Goal: Task Accomplishment & Management: Complete application form

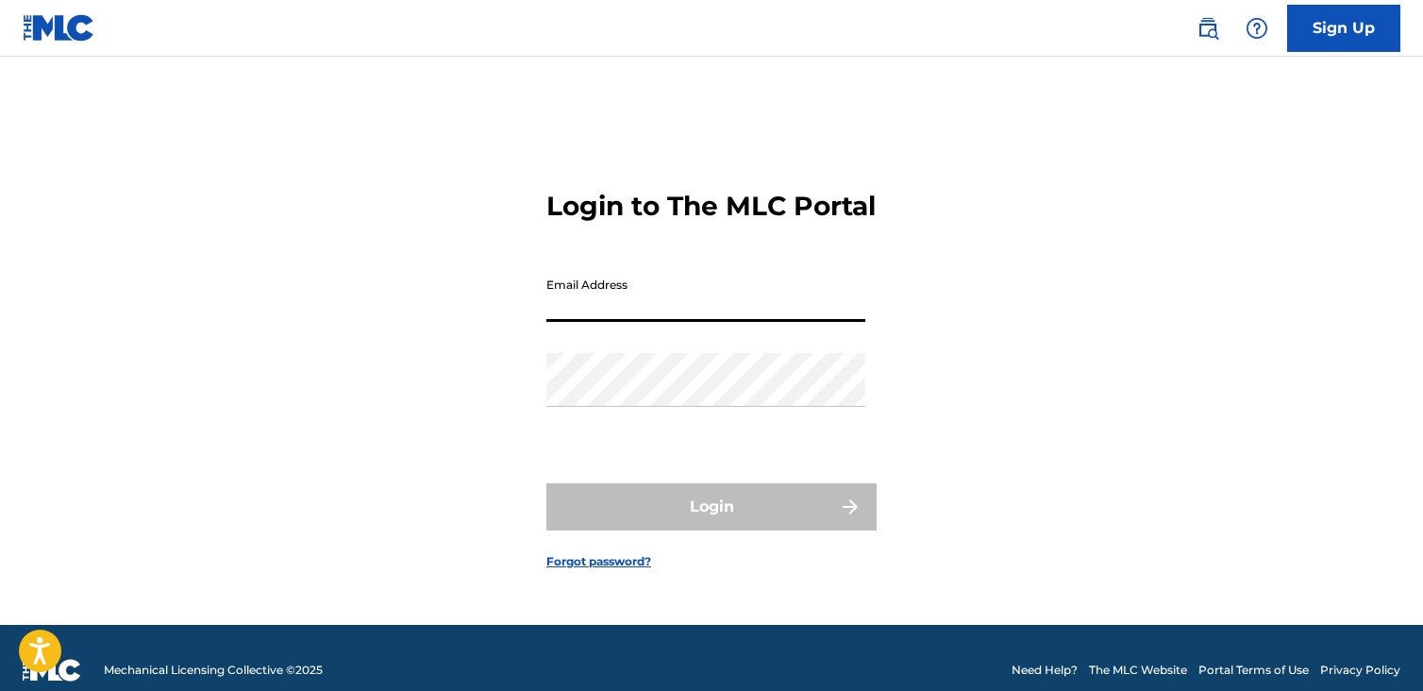
click at [1351, 29] on link "Sign Up" at bounding box center [1343, 28] width 113 height 47
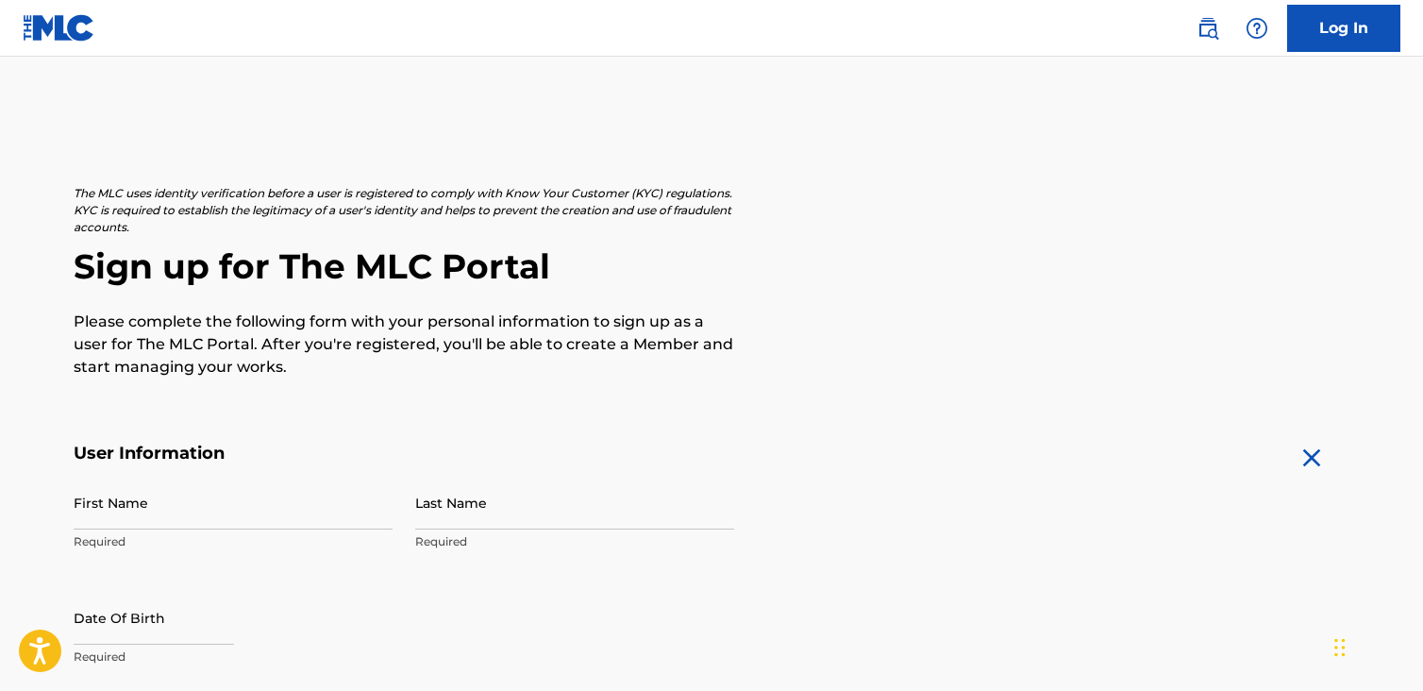
click at [227, 502] on input "First Name" at bounding box center [233, 503] width 319 height 54
type input "a"
type input "="
type input "a"
type input "[PERSON_NAME]"
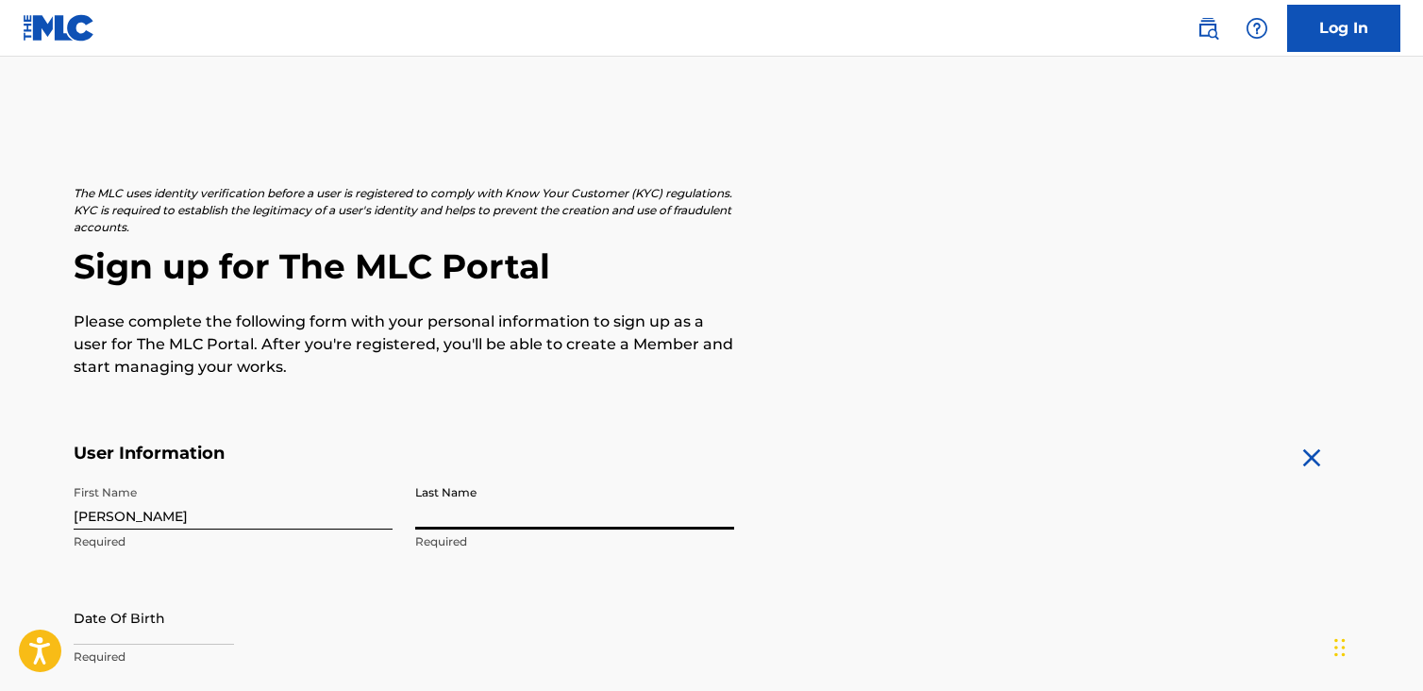
click at [457, 520] on input "Last Name" at bounding box center [574, 503] width 319 height 54
type input "E"
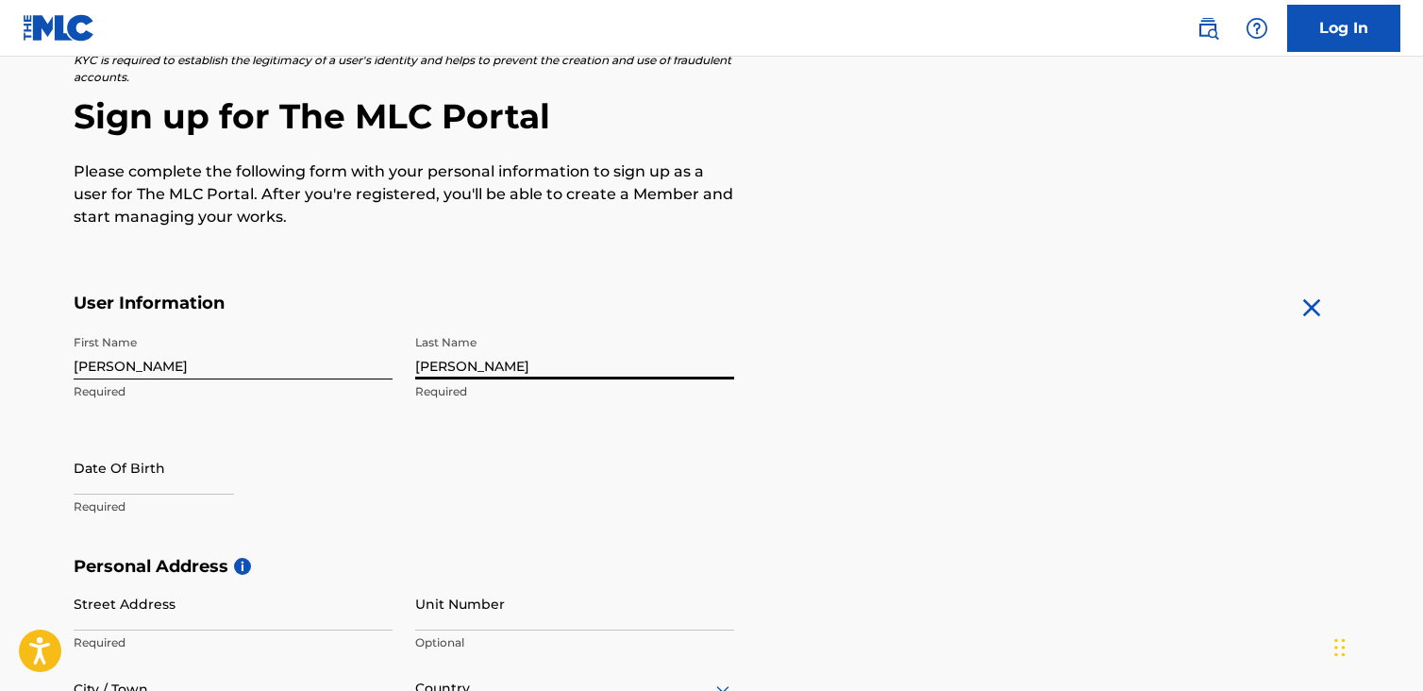
scroll to position [283, 0]
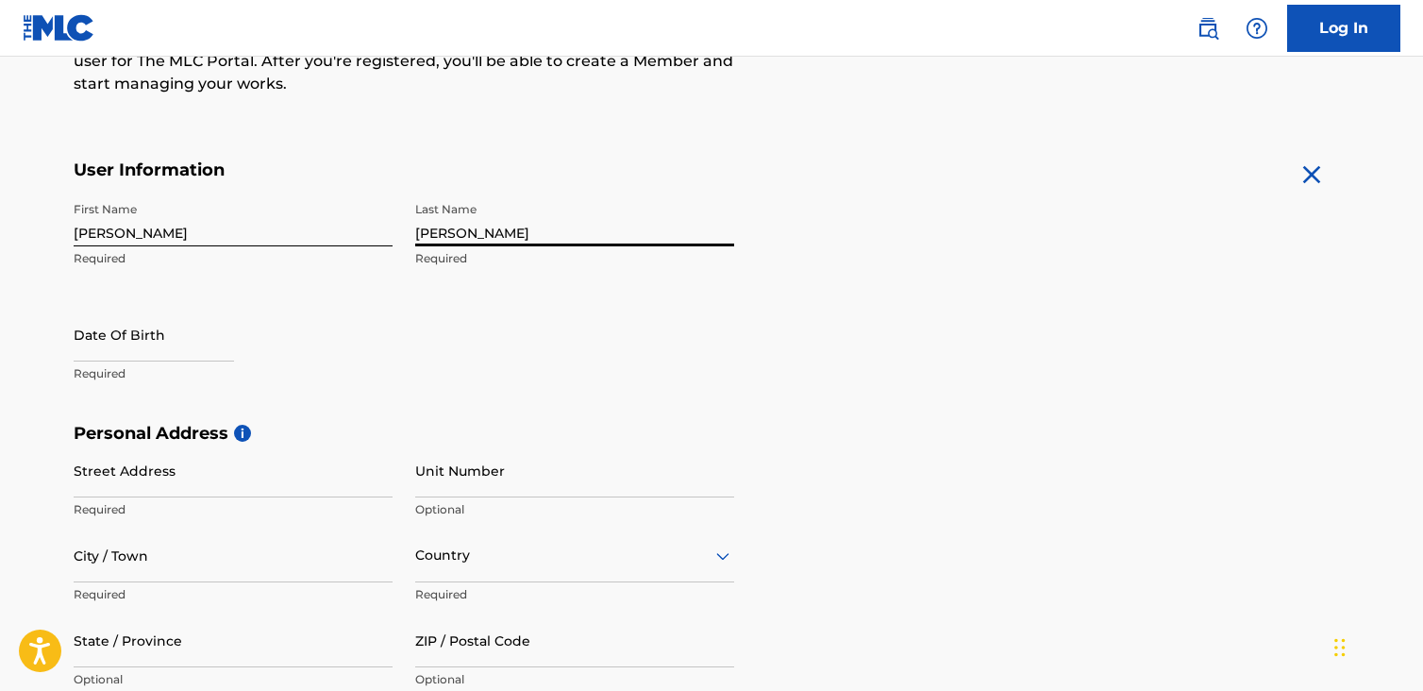
type input "[PERSON_NAME]"
click at [188, 353] on input "text" at bounding box center [154, 335] width 160 height 54
select select "7"
select select "2025"
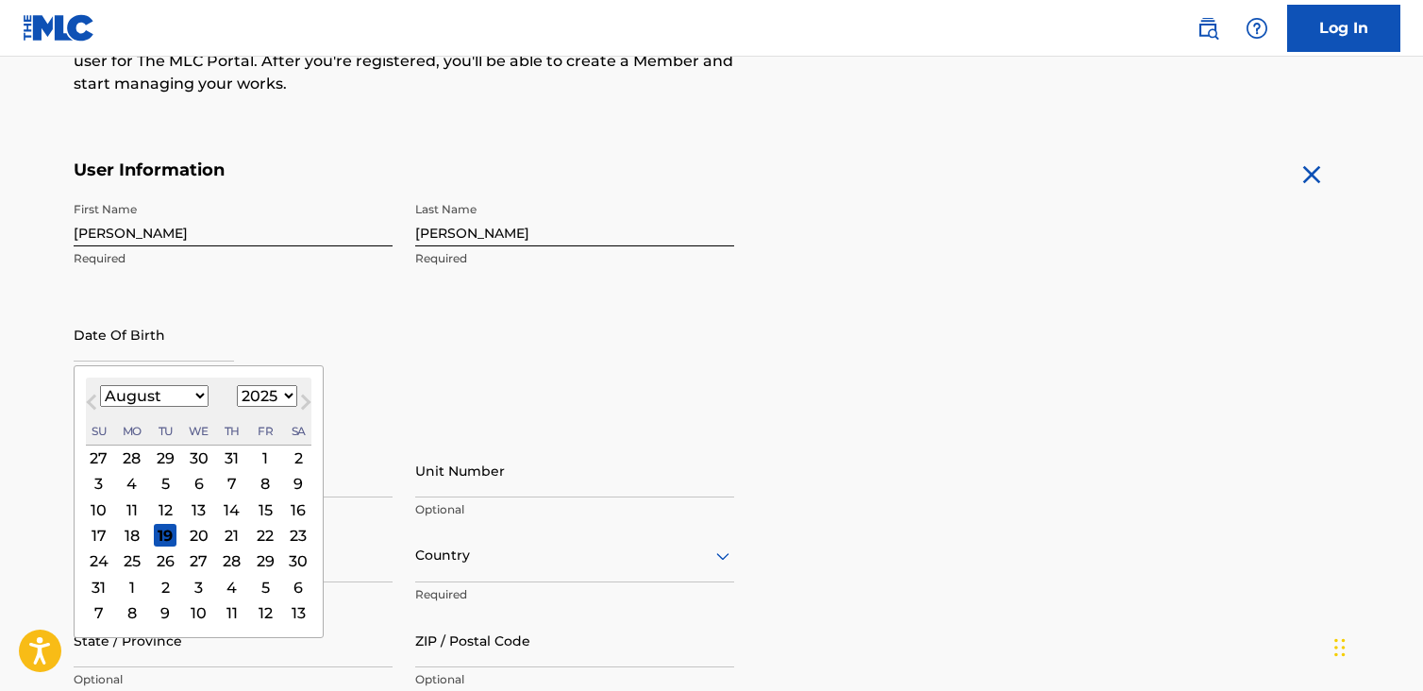
click at [196, 562] on div "27" at bounding box center [199, 561] width 23 height 23
type input "[DATE]"
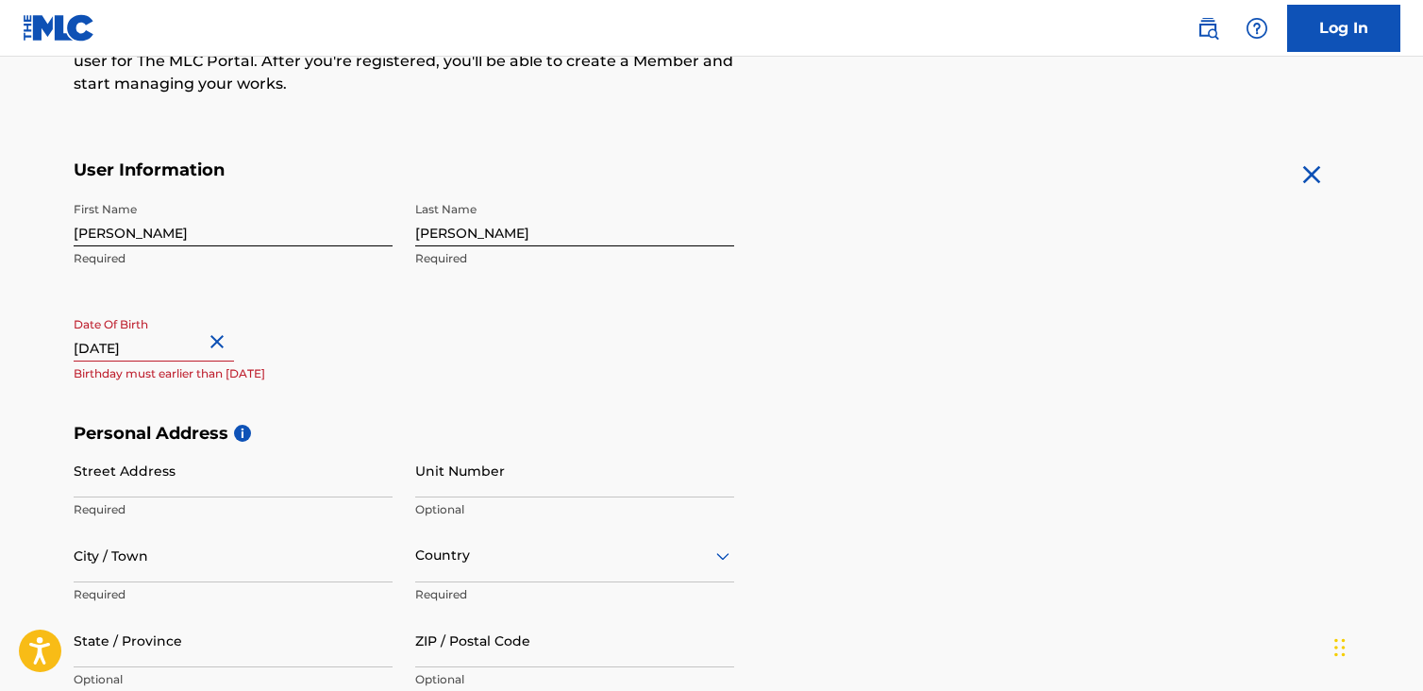
click at [173, 344] on input "[DATE]" at bounding box center [154, 335] width 160 height 54
select select "7"
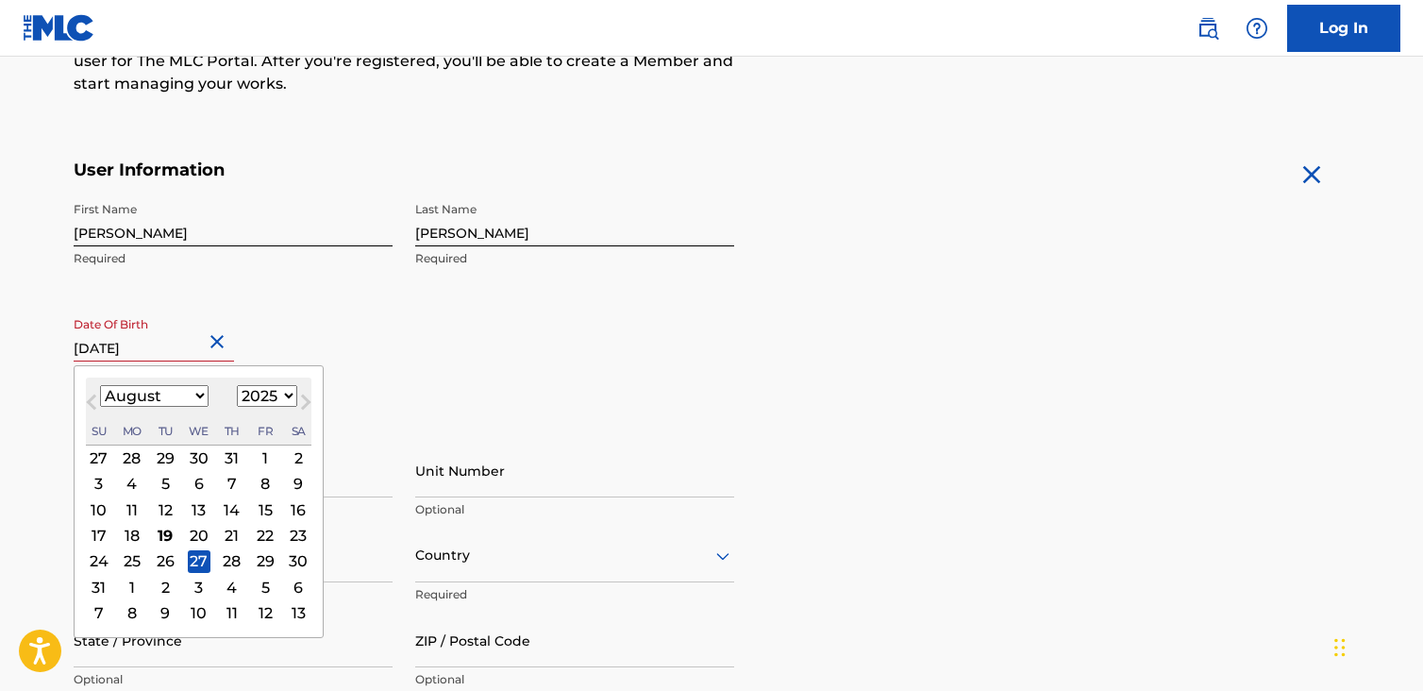
click at [274, 395] on select "1899 1900 1901 1902 1903 1904 1905 1906 1907 1908 1909 1910 1911 1912 1913 1914…" at bounding box center [267, 396] width 60 height 22
select select "1989"
click at [237, 385] on select "1899 1900 1901 1902 1903 1904 1905 1906 1907 1908 1909 1910 1911 1912 1913 1914…" at bounding box center [267, 396] width 60 height 22
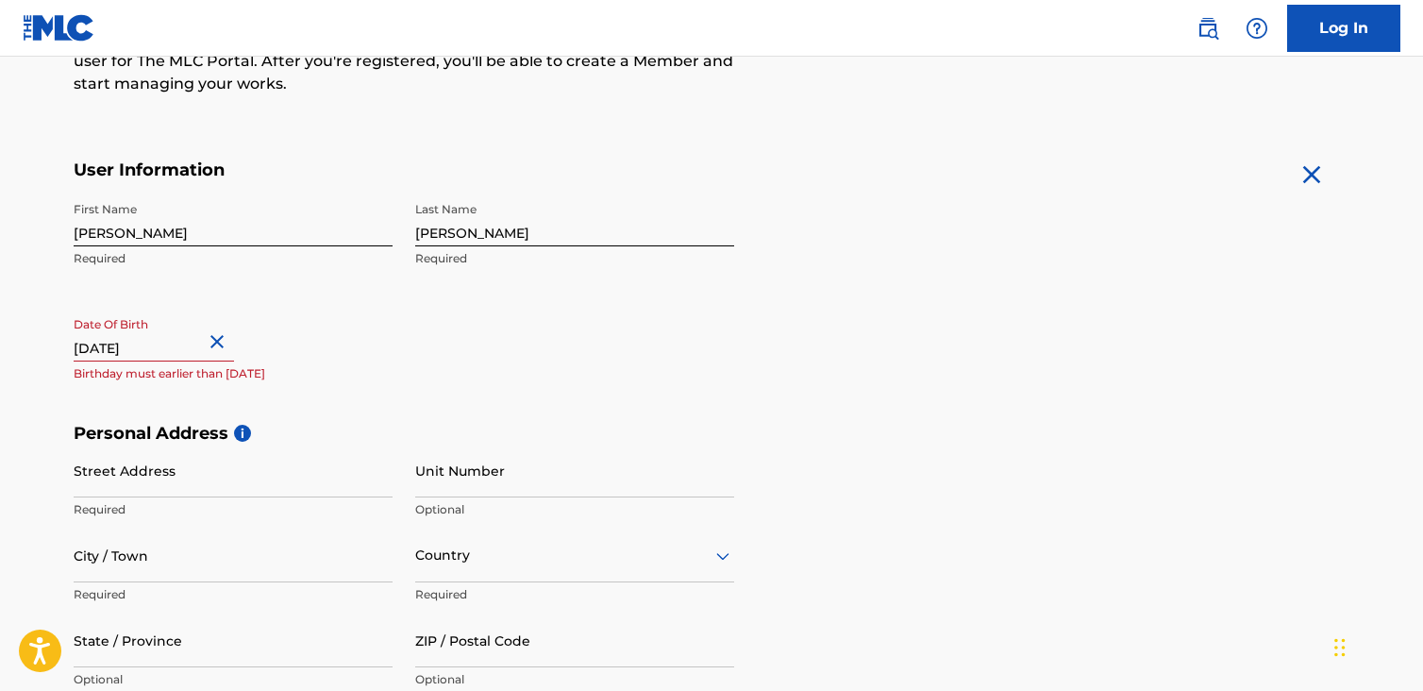
click at [584, 343] on div "First Name [PERSON_NAME] Required Last Name [PERSON_NAME] Required Date Of Birt…" at bounding box center [404, 308] width 661 height 230
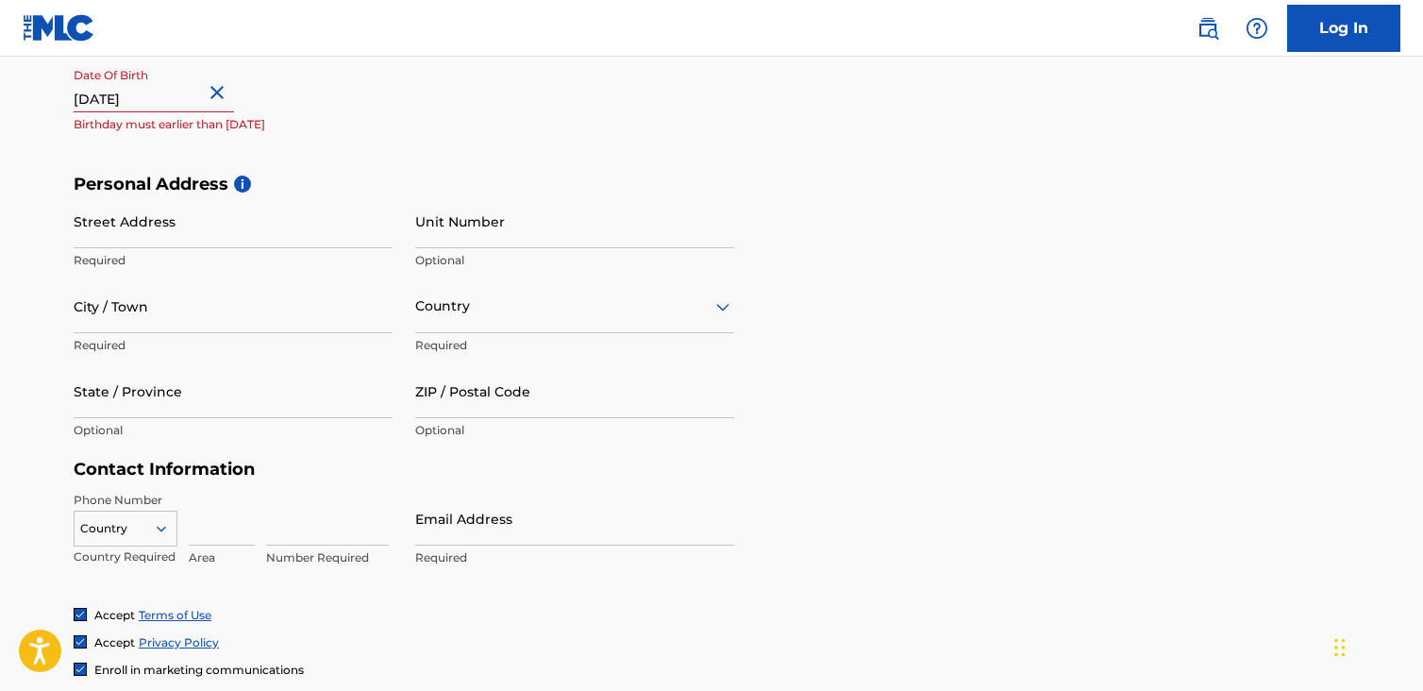
scroll to position [566, 0]
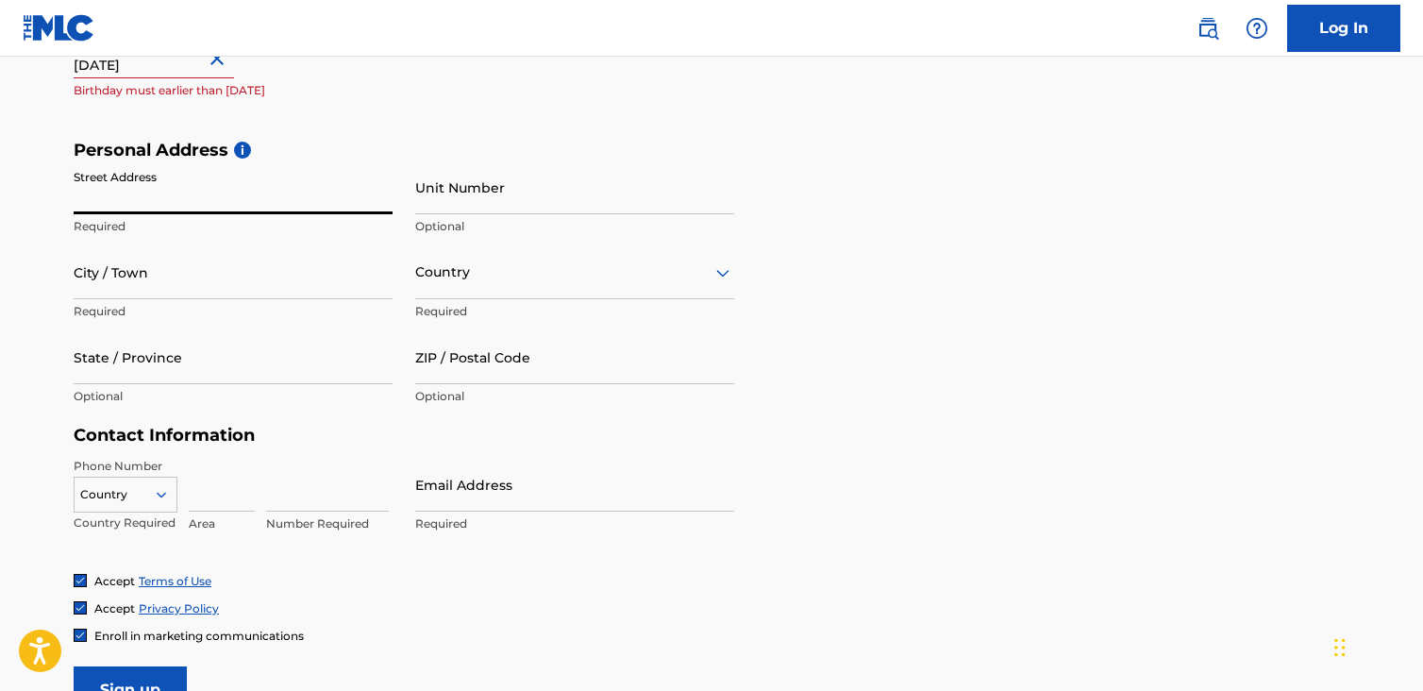
click at [239, 204] on input "Street Address" at bounding box center [233, 187] width 319 height 54
type input "[STREET_ADDRESS]"
click at [445, 219] on p "Optional" at bounding box center [574, 226] width 319 height 17
click at [445, 210] on input "Unit Number" at bounding box center [574, 187] width 319 height 54
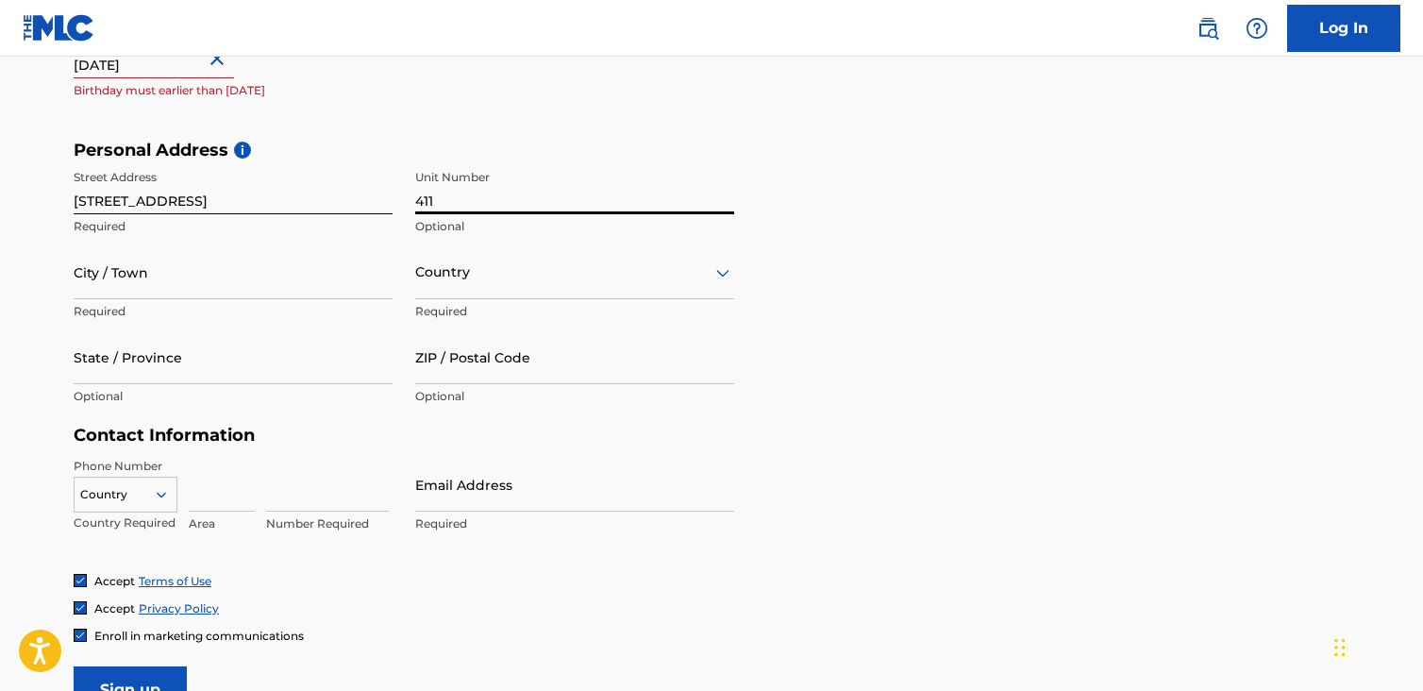
type input "411"
click at [255, 303] on p "Required" at bounding box center [233, 311] width 319 height 17
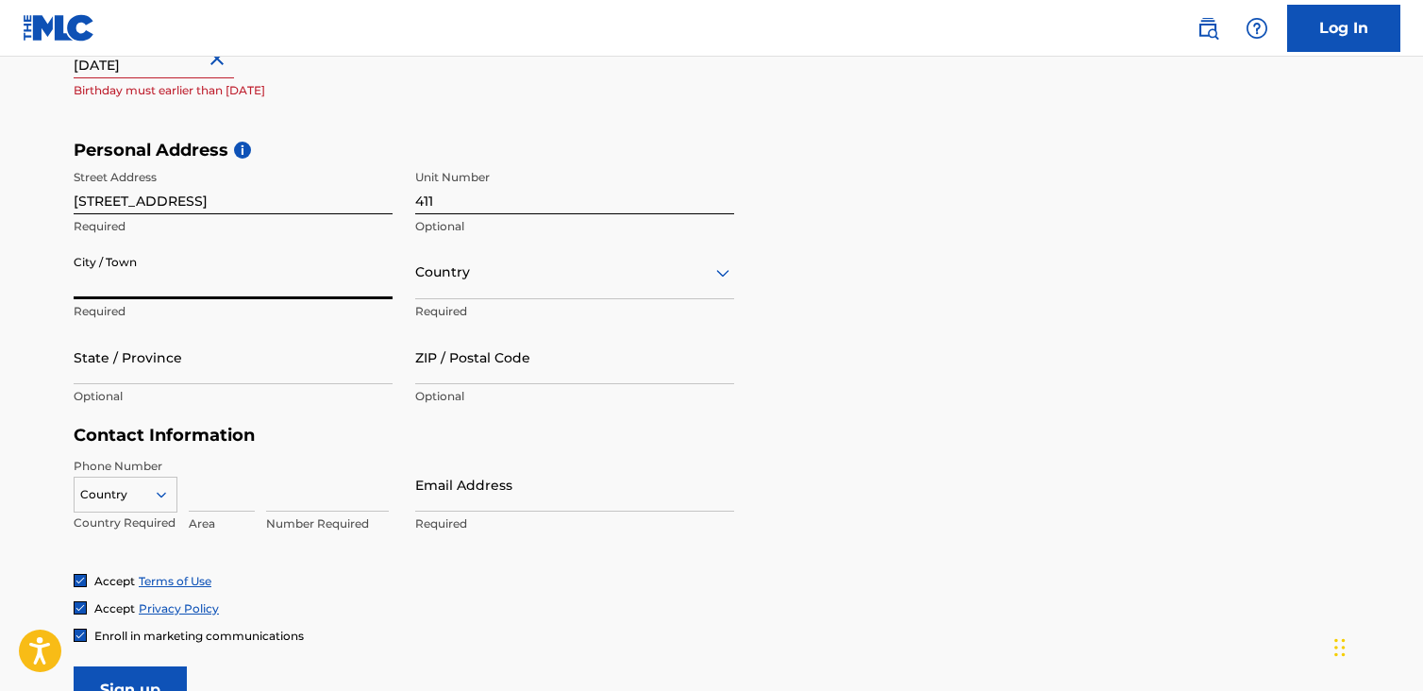
click at [259, 285] on input "City / Town" at bounding box center [233, 272] width 319 height 54
type input "WOODBRIDGE"
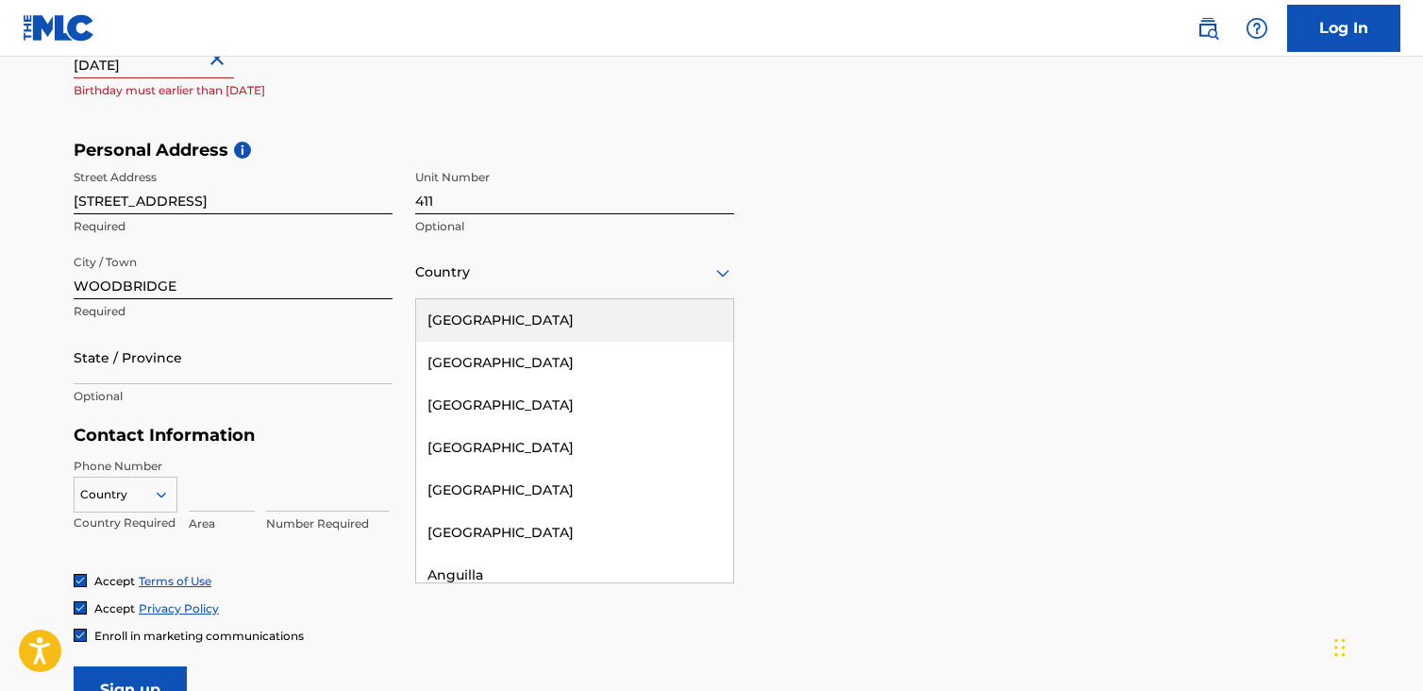
click at [464, 276] on div at bounding box center [574, 272] width 319 height 24
click at [481, 333] on div "[GEOGRAPHIC_DATA]" at bounding box center [574, 320] width 317 height 42
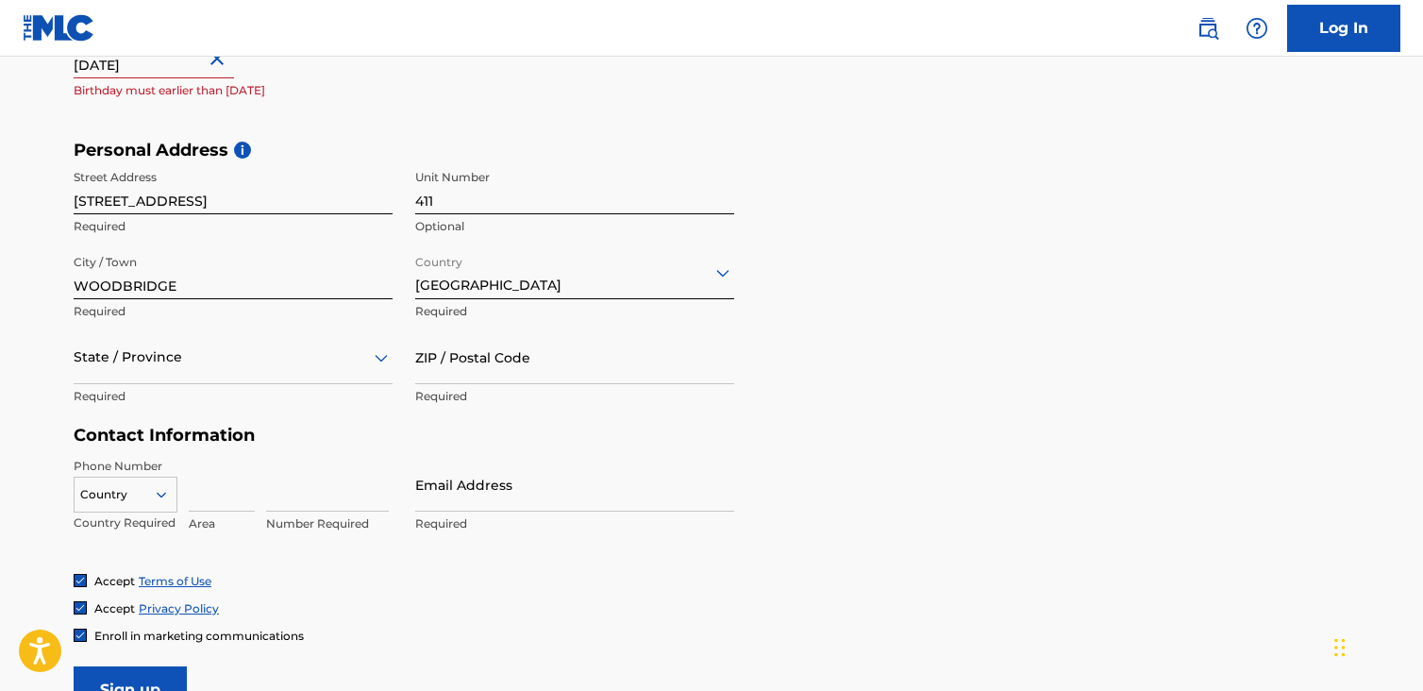
click at [264, 365] on div at bounding box center [233, 357] width 319 height 24
type input "V"
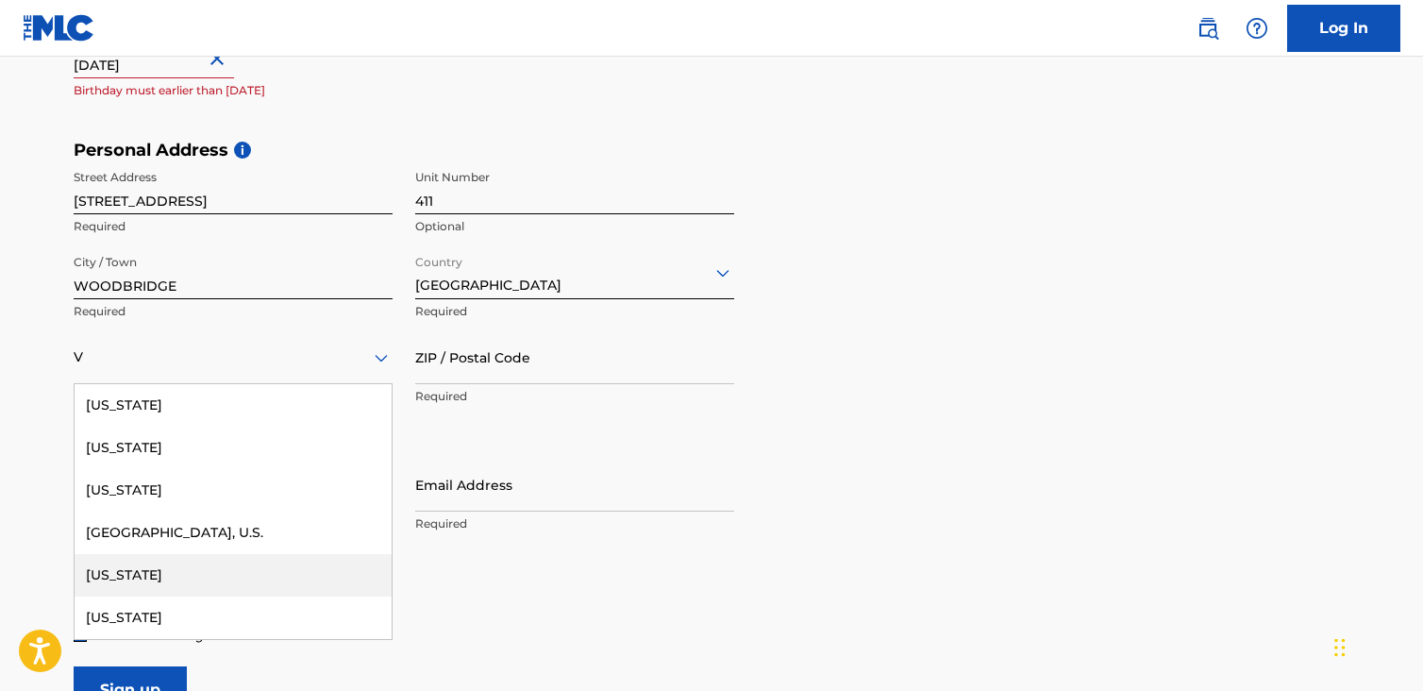
click at [164, 562] on div "[US_STATE]" at bounding box center [233, 575] width 317 height 42
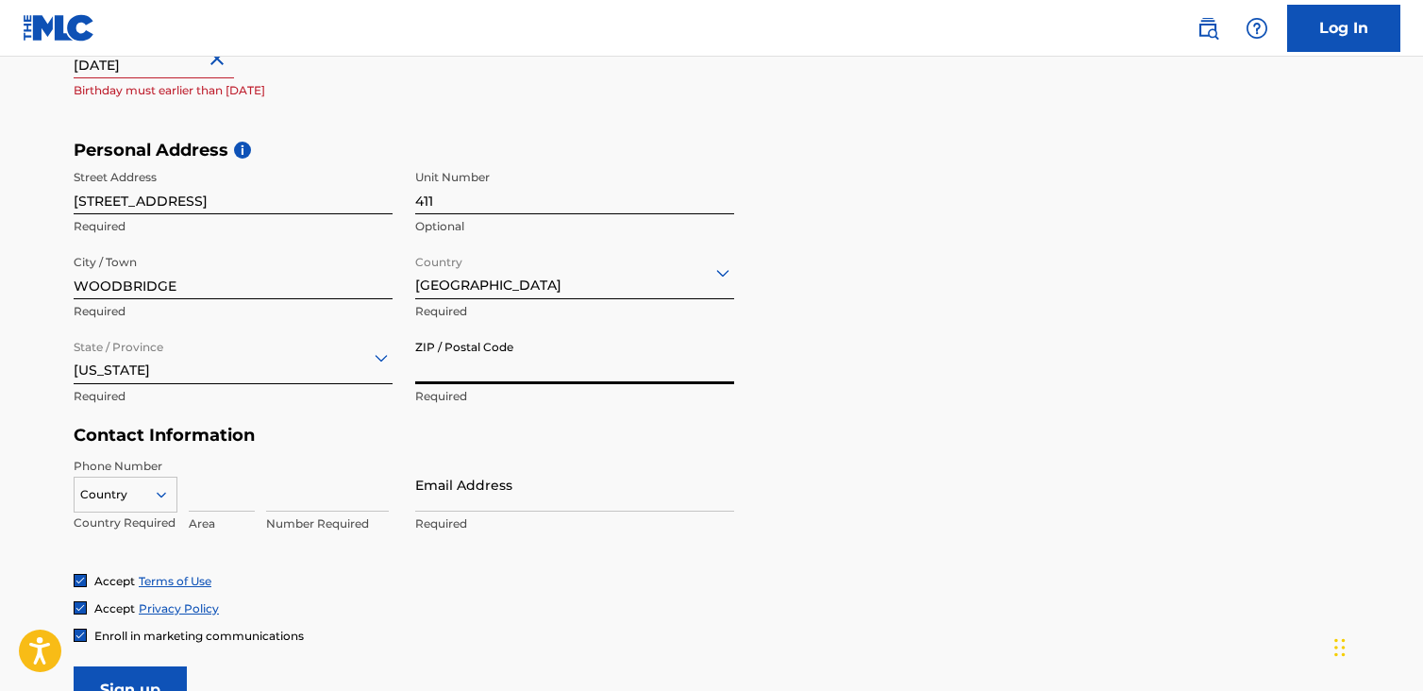
click at [490, 365] on input "ZIP / Postal Code" at bounding box center [574, 357] width 319 height 54
type input "22191"
click at [981, 294] on div "Personal Address i Street Address [STREET_ADDRESS] / [GEOGRAPHIC_DATA] Required…" at bounding box center [712, 283] width 1276 height 286
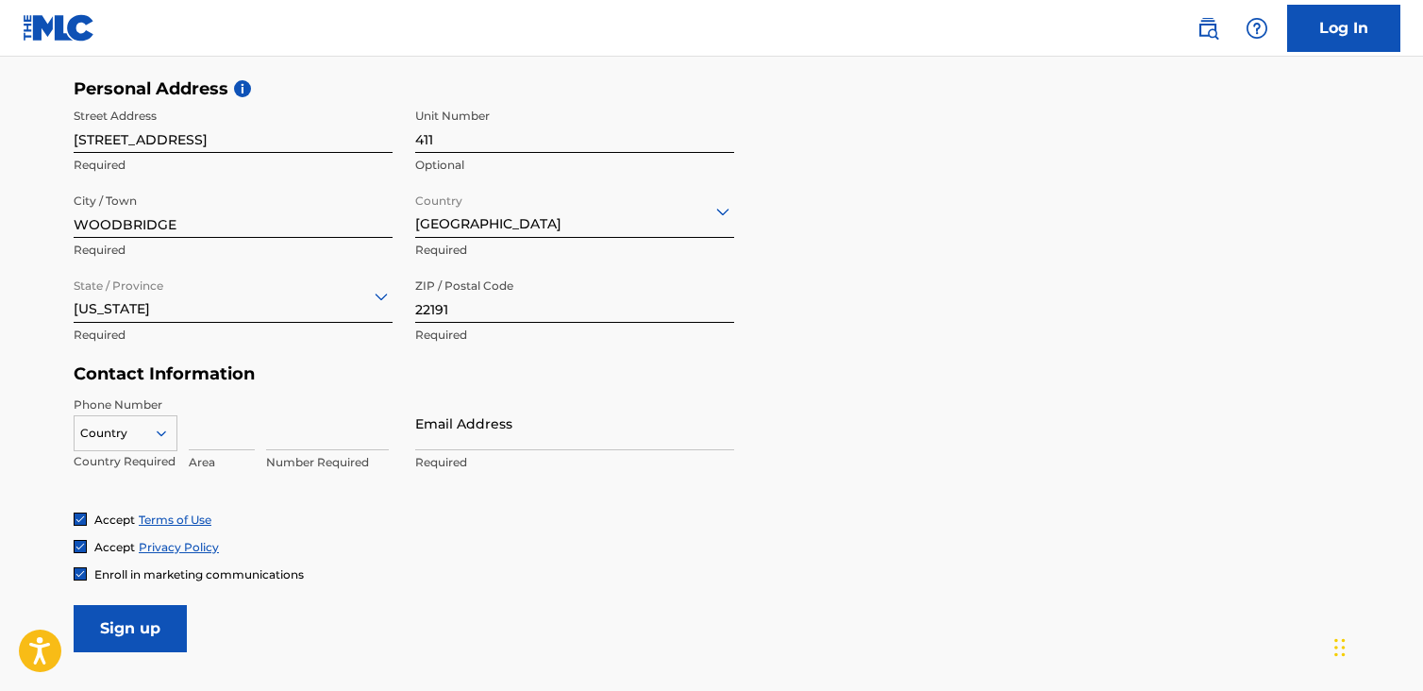
scroll to position [755, 0]
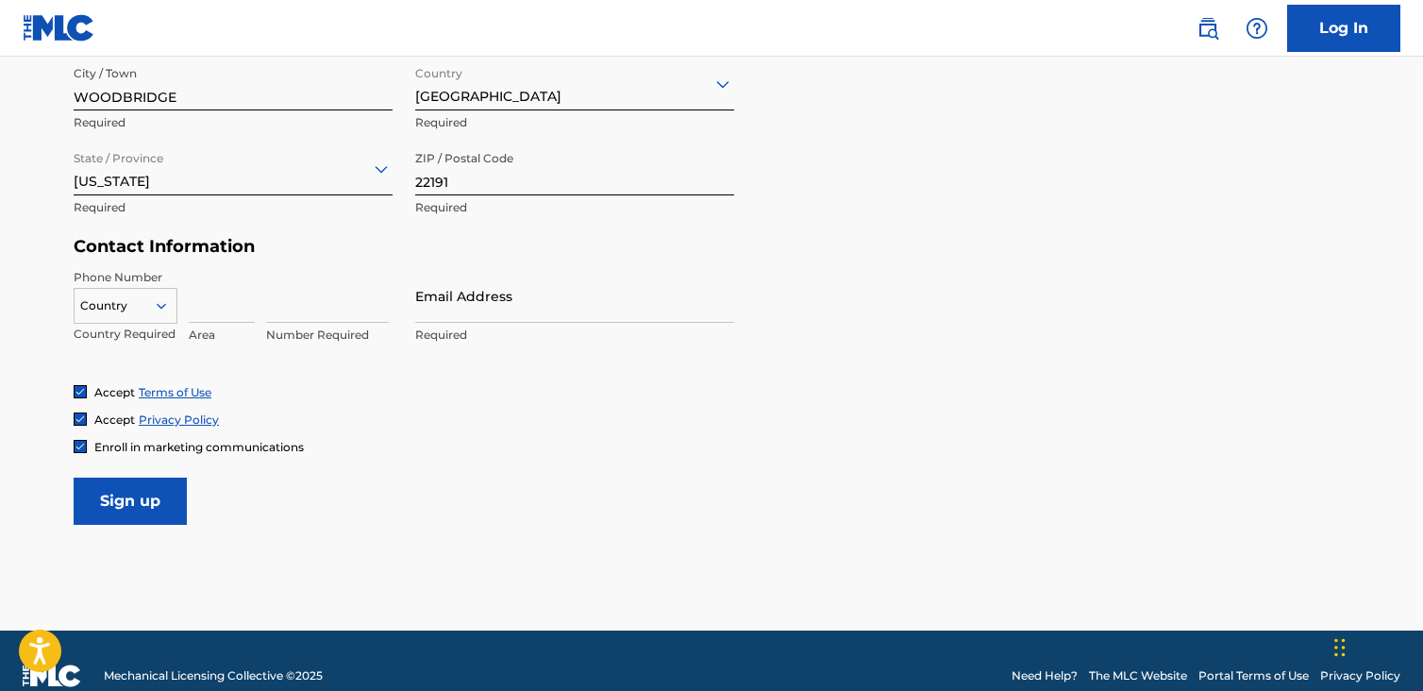
click at [121, 312] on div at bounding box center [126, 305] width 102 height 21
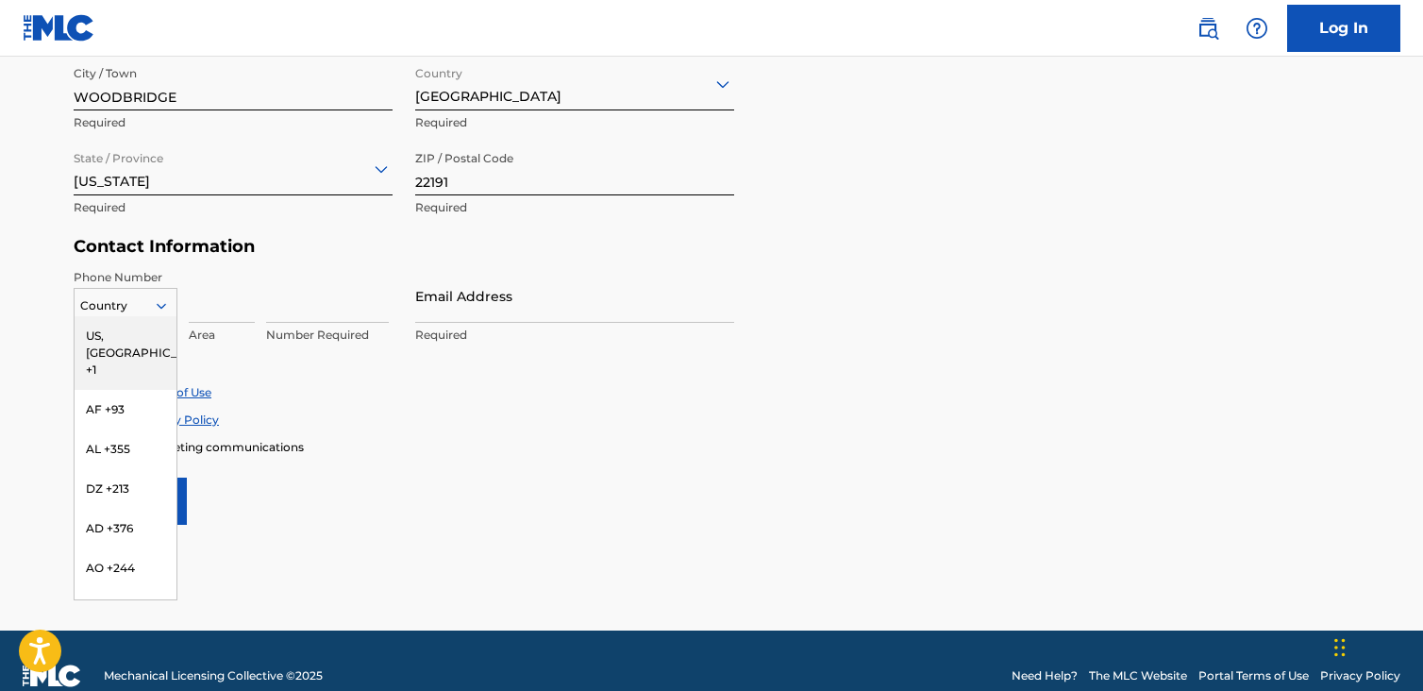
click at [122, 336] on div "US, [GEOGRAPHIC_DATA] +1" at bounding box center [126, 353] width 102 height 74
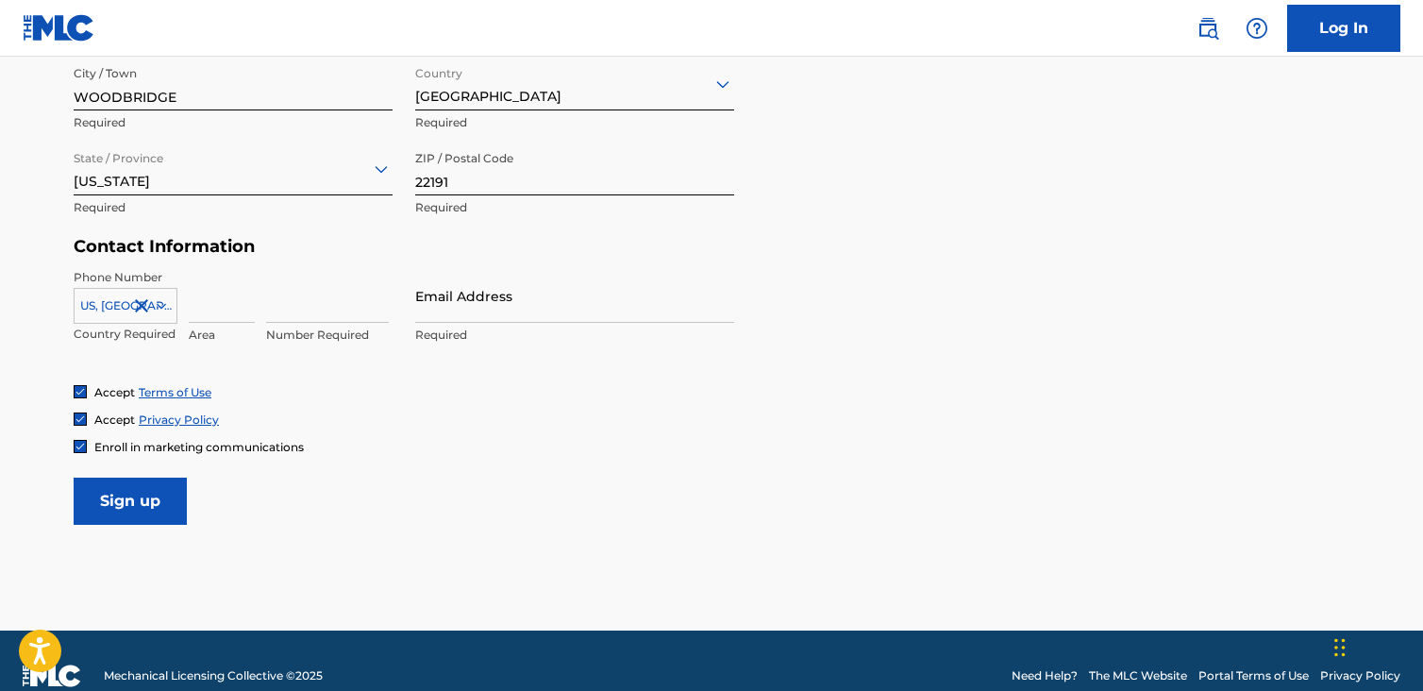
click at [219, 305] on input at bounding box center [222, 296] width 66 height 54
type input "571"
click at [299, 313] on input at bounding box center [327, 296] width 123 height 54
type input "4642176"
click at [498, 304] on input "Email Address" at bounding box center [574, 296] width 319 height 54
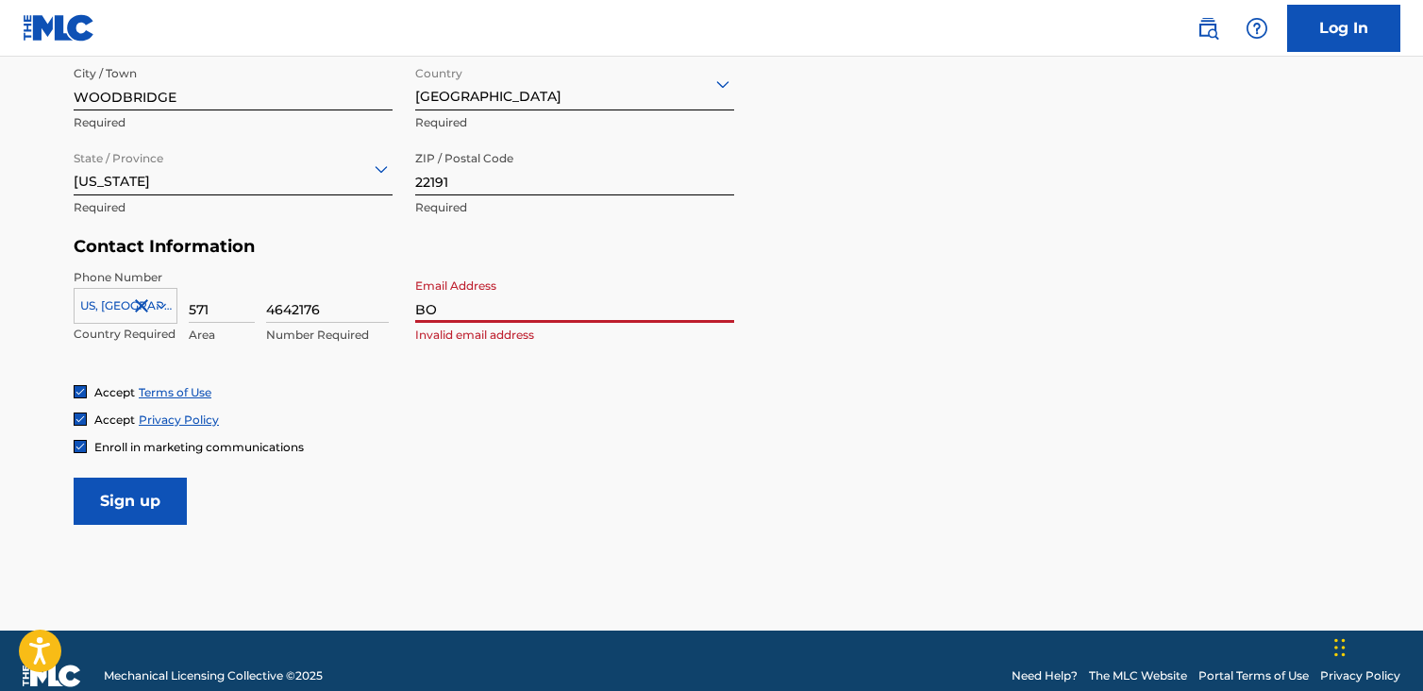
type input "B"
type input "[EMAIL_ADDRESS][DOMAIN_NAME]"
click at [1017, 267] on form "User Information First Name [PERSON_NAME] Required Last Name [PERSON_NAME] Requ…" at bounding box center [712, 106] width 1276 height 837
click at [143, 504] on input "Sign up" at bounding box center [130, 501] width 113 height 47
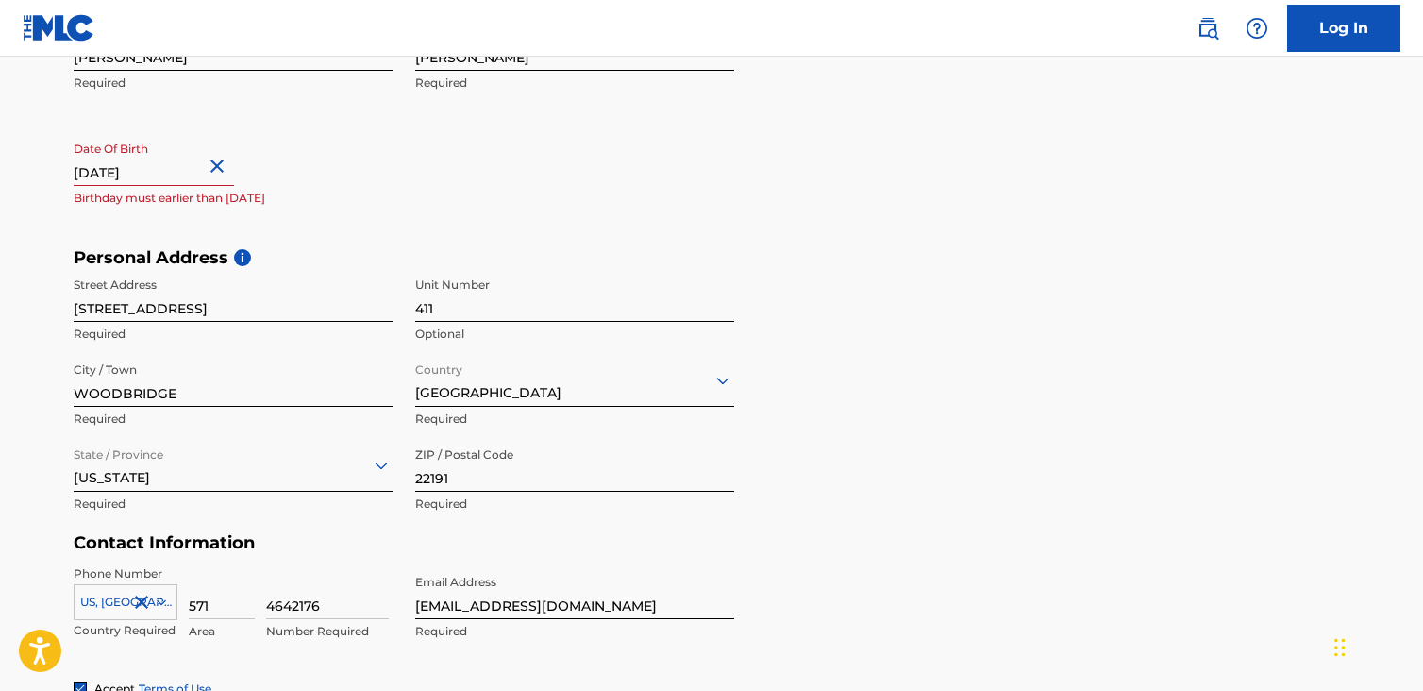
scroll to position [378, 0]
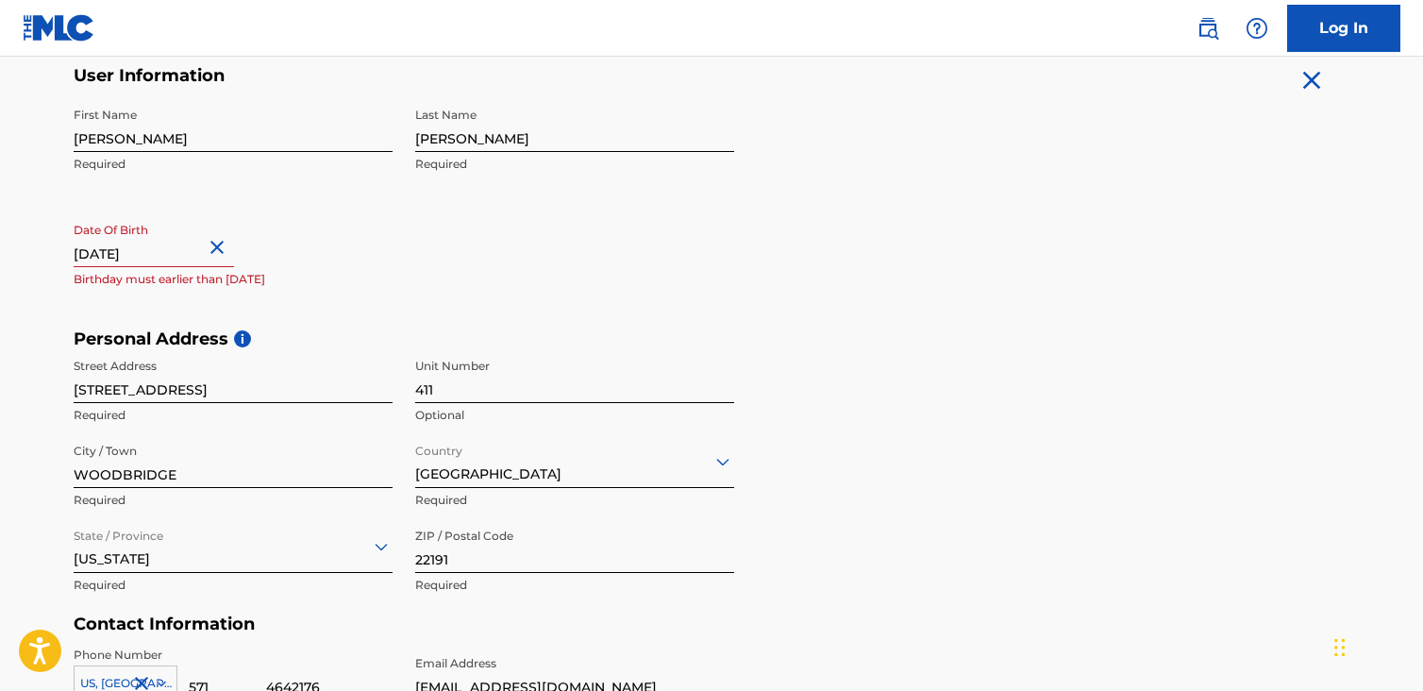
select select "7"
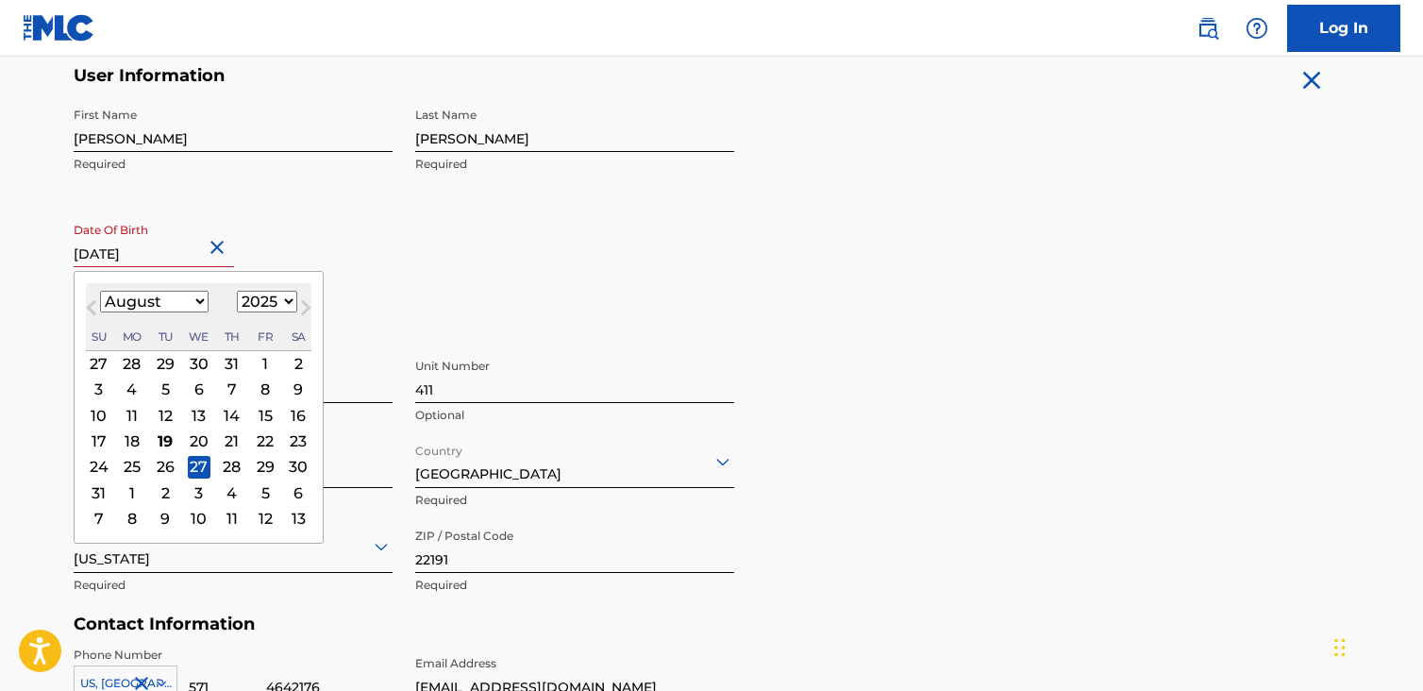
click at [170, 255] on input "[DATE]" at bounding box center [154, 240] width 160 height 54
click at [244, 301] on select "1899 1900 1901 1902 1903 1904 1905 1906 1907 1908 1909 1910 1911 1912 1913 1914…" at bounding box center [267, 302] width 60 height 22
select select "1989"
click at [237, 291] on select "1899 1900 1901 1902 1903 1904 1905 1906 1907 1908 1909 1910 1911 1912 1913 1914…" at bounding box center [267, 302] width 60 height 22
click at [495, 209] on div "First Name [PERSON_NAME] Required Last Name [PERSON_NAME] Required Date Of Birt…" at bounding box center [404, 213] width 661 height 230
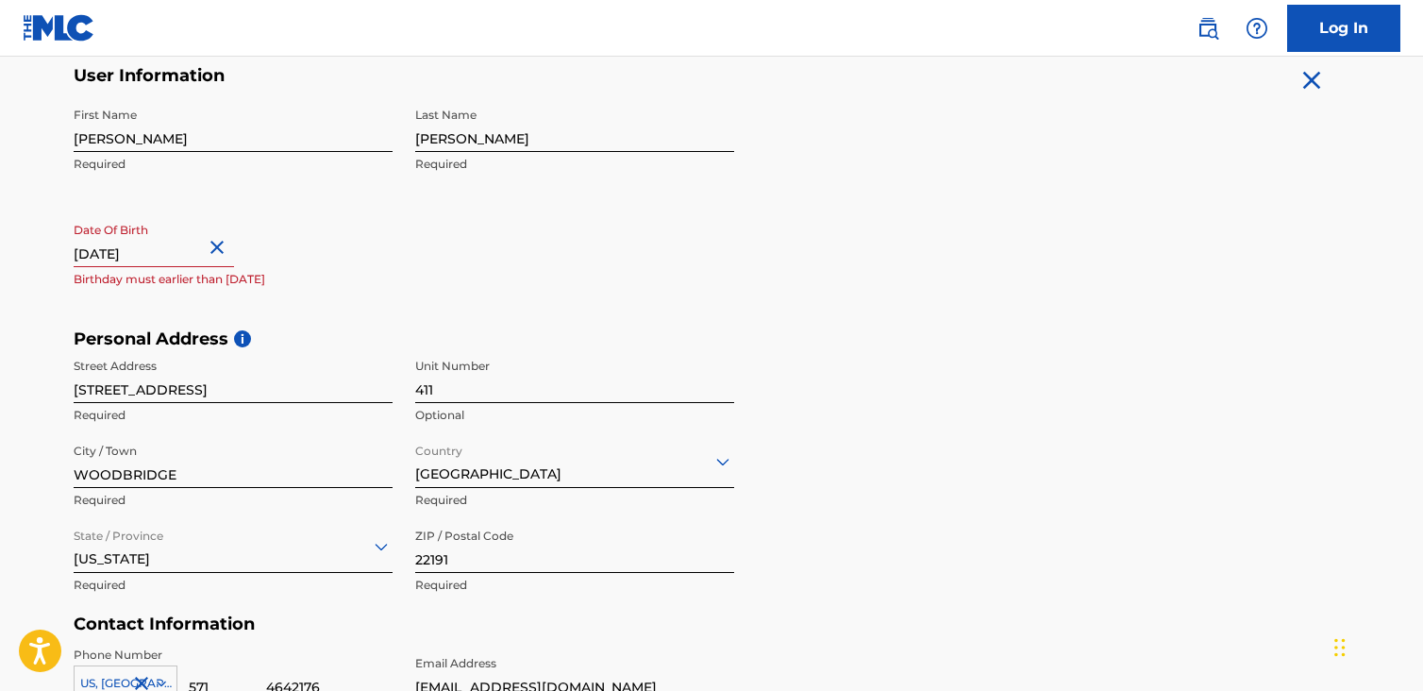
select select "7"
select select "2025"
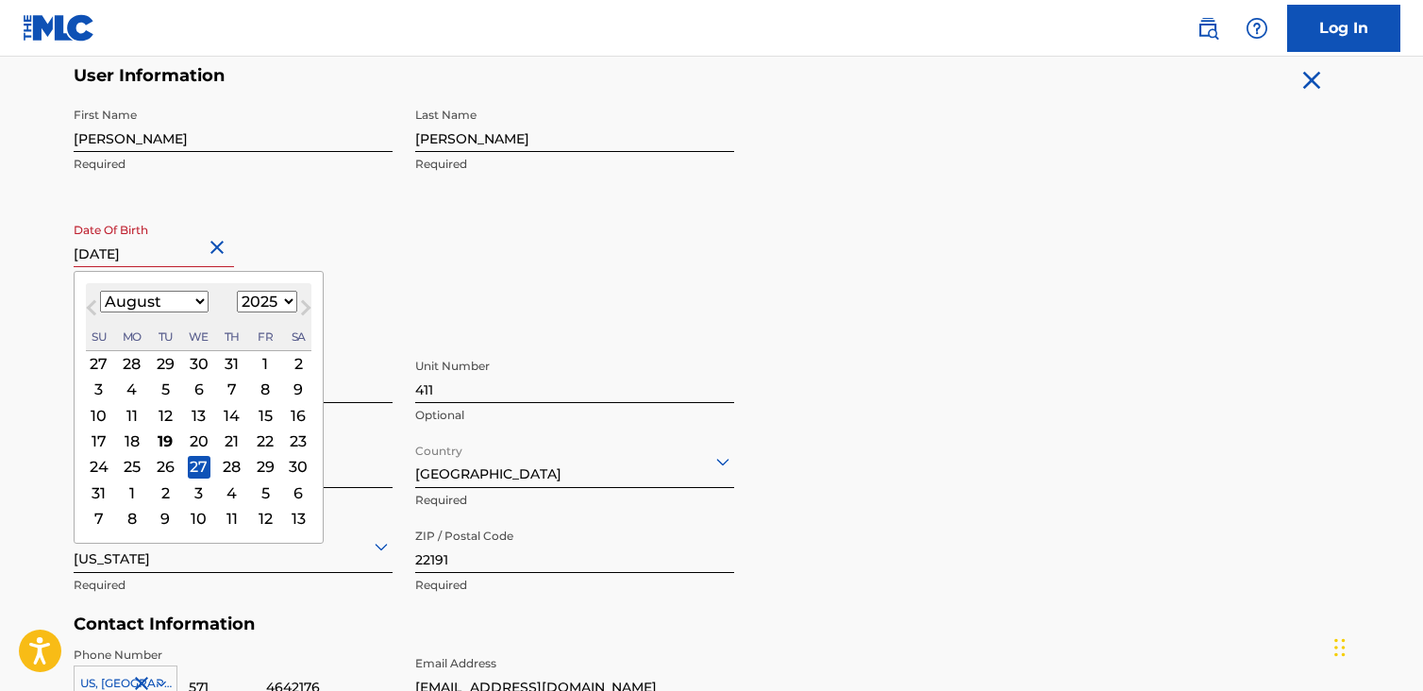
click at [159, 248] on input "[DATE]" at bounding box center [154, 240] width 160 height 54
click at [174, 247] on input "[DATE]" at bounding box center [154, 240] width 160 height 54
type input "[DATE]"
select select "1989"
type input "[DATE]"
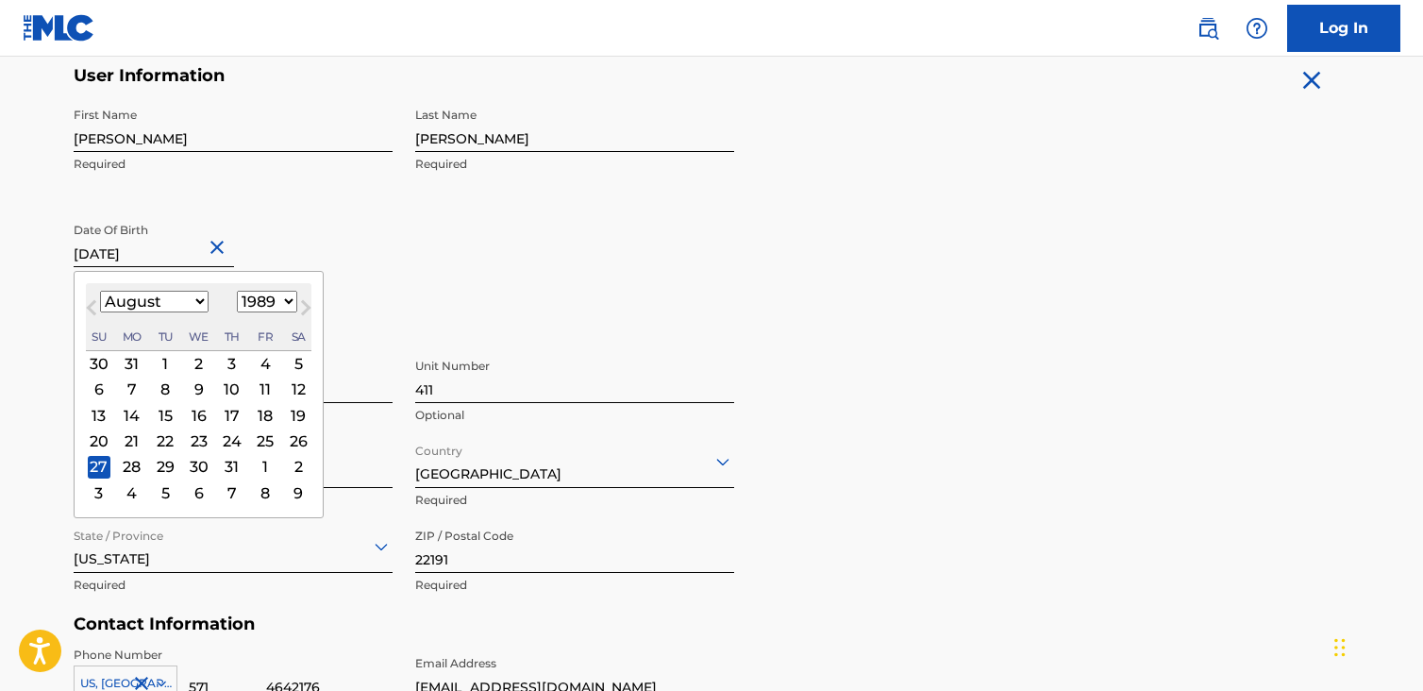
click at [502, 236] on div "First Name [PERSON_NAME] Required Last Name [PERSON_NAME] Required Date Of Birt…" at bounding box center [404, 213] width 661 height 230
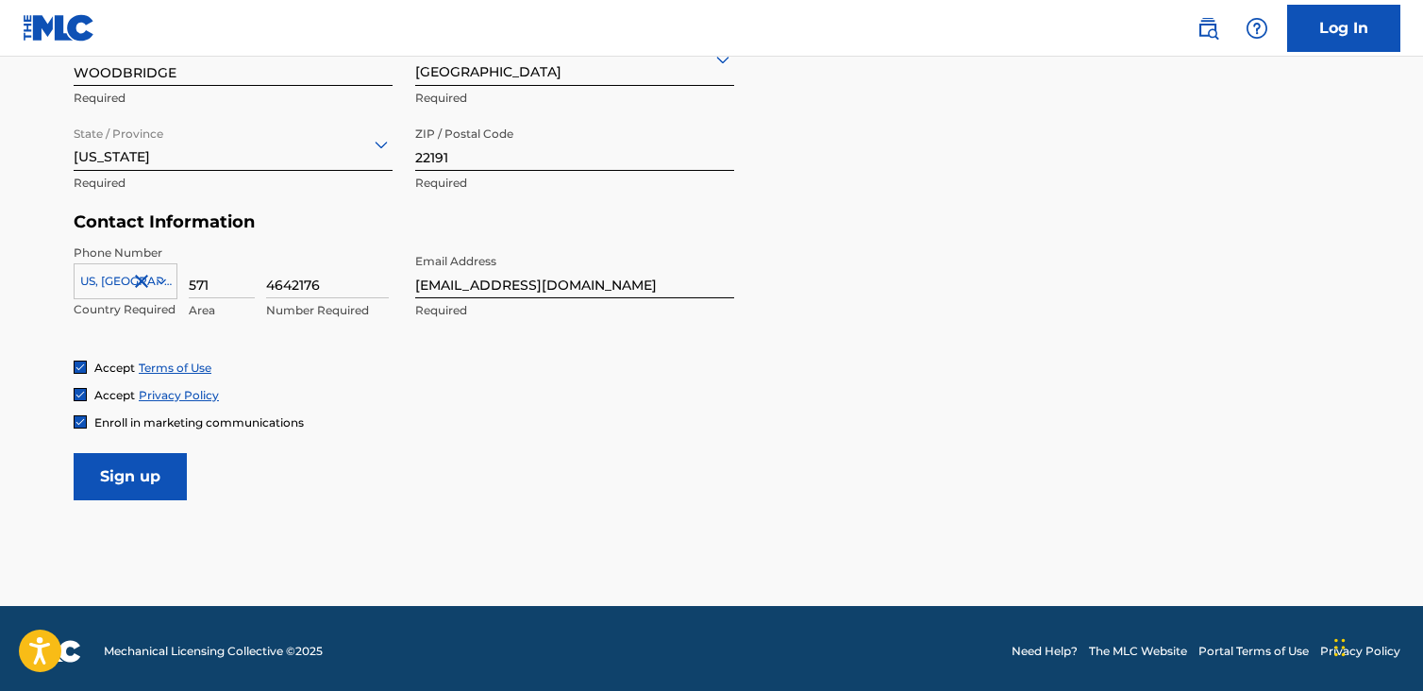
scroll to position [784, 0]
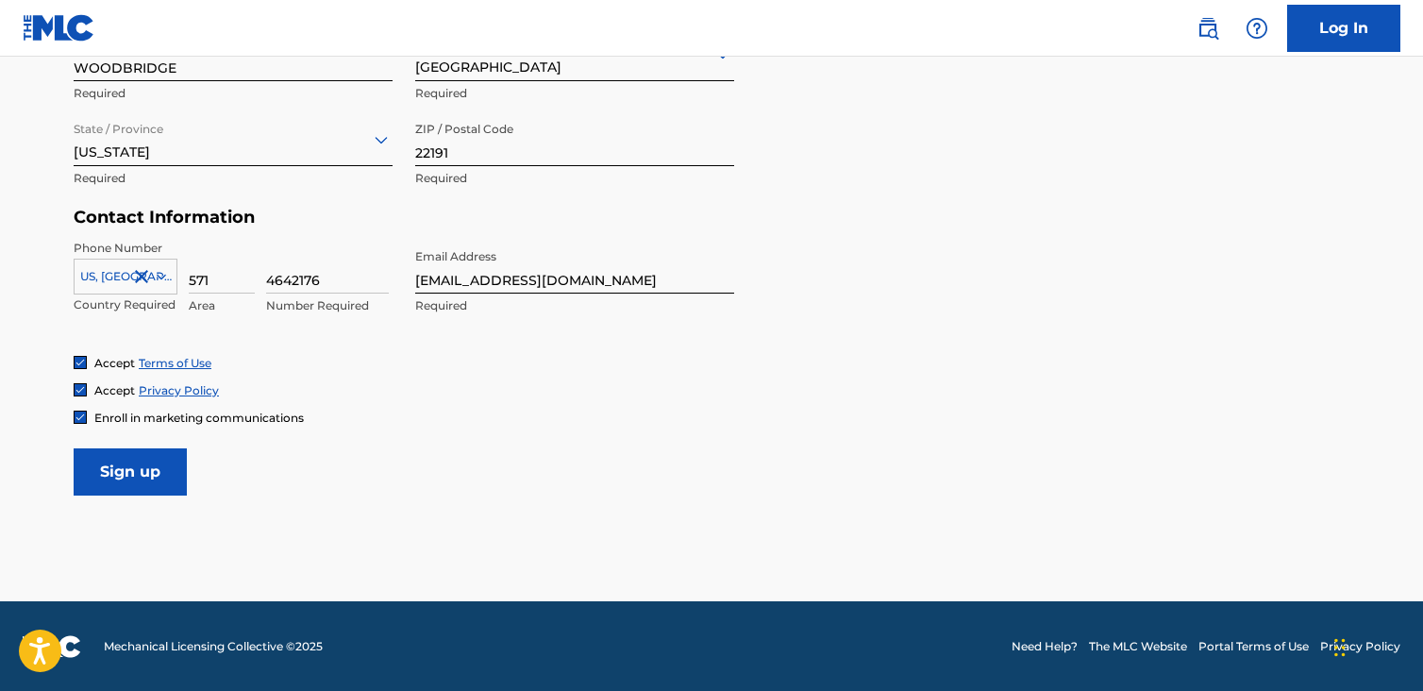
click at [132, 459] on input "Sign up" at bounding box center [130, 471] width 113 height 47
click at [153, 483] on input "Sign up" at bounding box center [130, 471] width 113 height 47
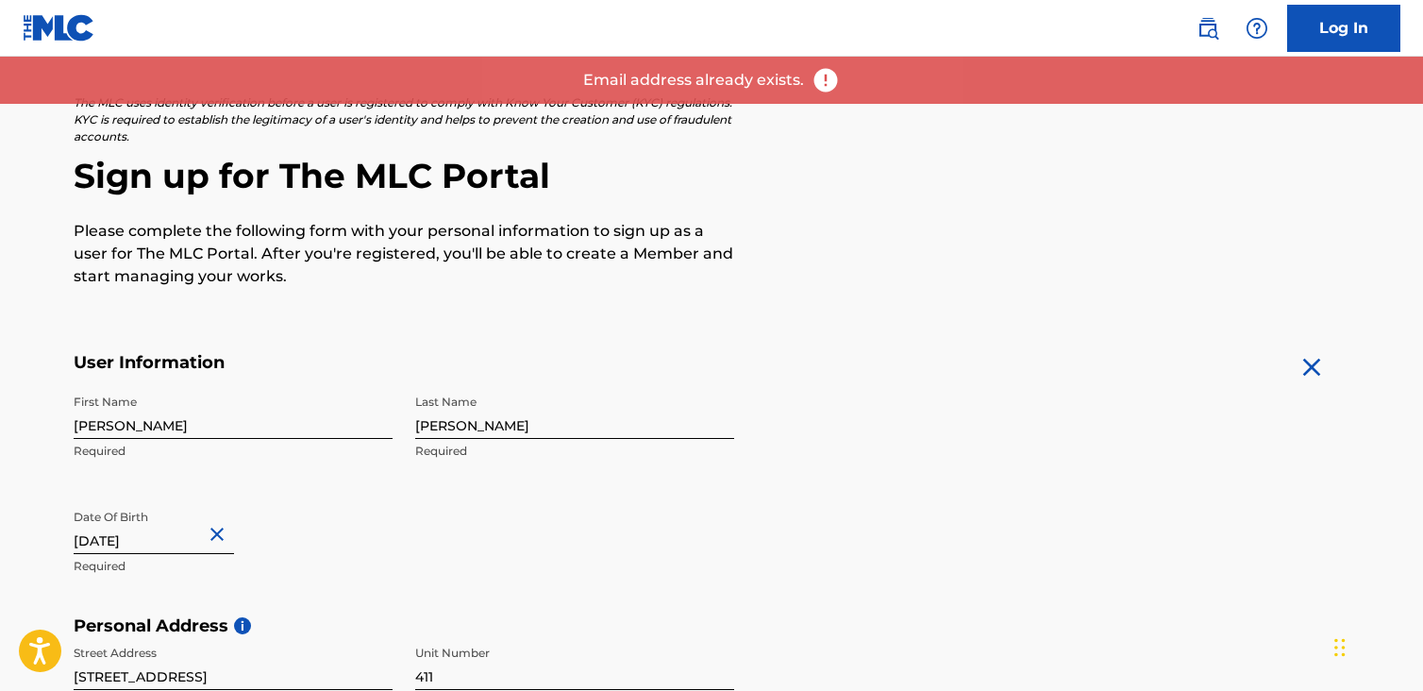
scroll to position [0, 0]
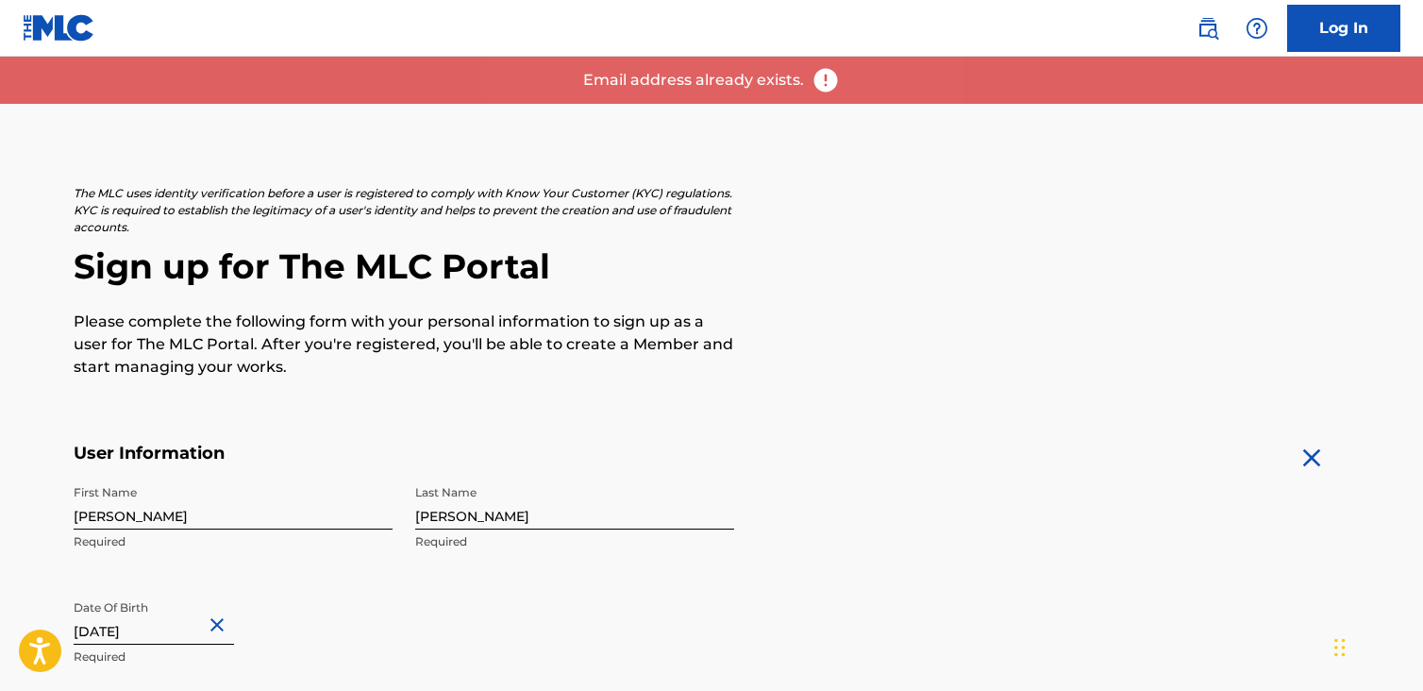
click at [1344, 38] on link "Log In" at bounding box center [1343, 28] width 113 height 47
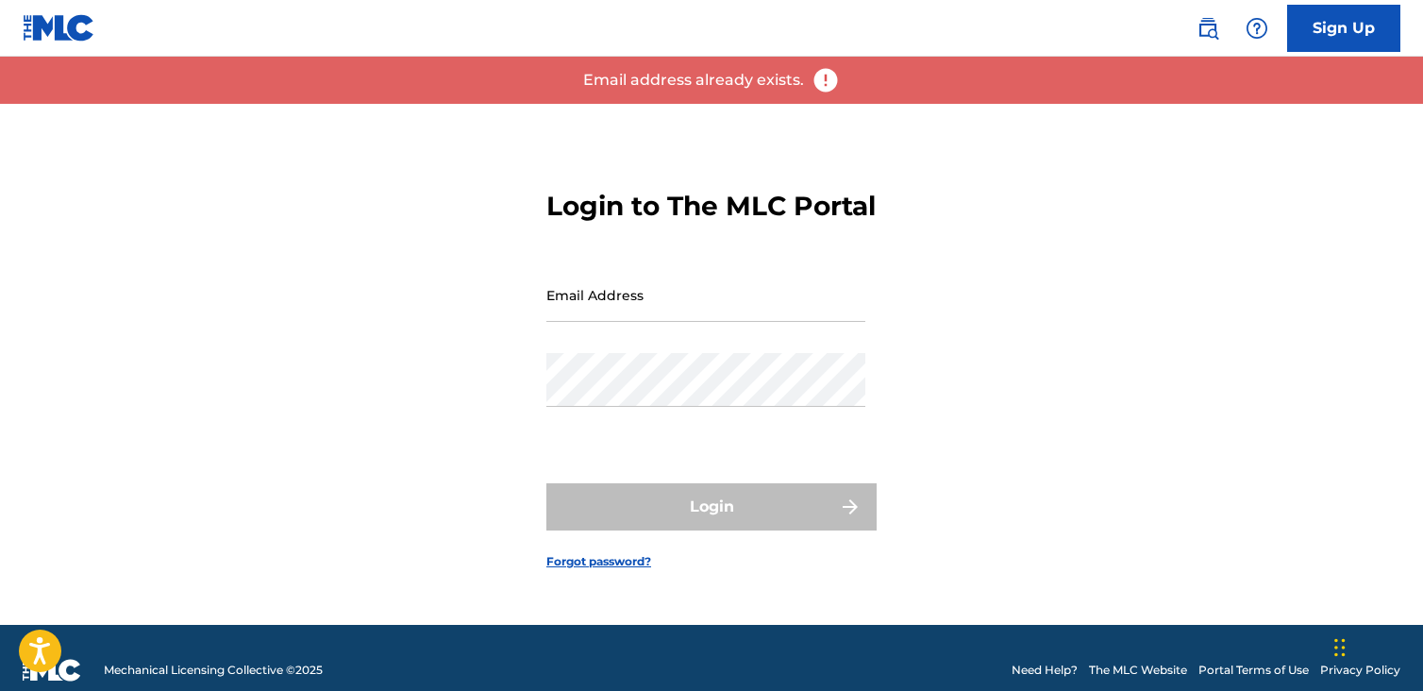
click at [611, 320] on input "Email Address" at bounding box center [705, 295] width 319 height 54
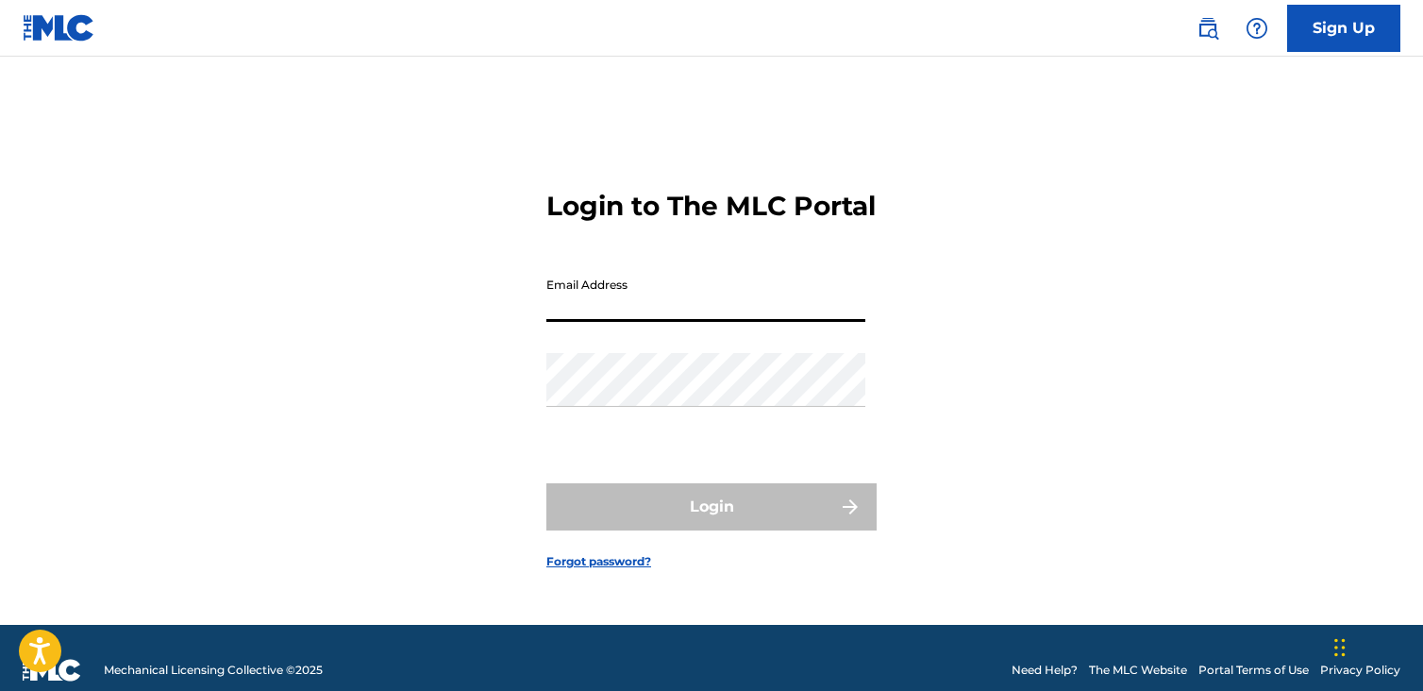
click at [570, 570] on link "Forgot password?" at bounding box center [598, 561] width 105 height 17
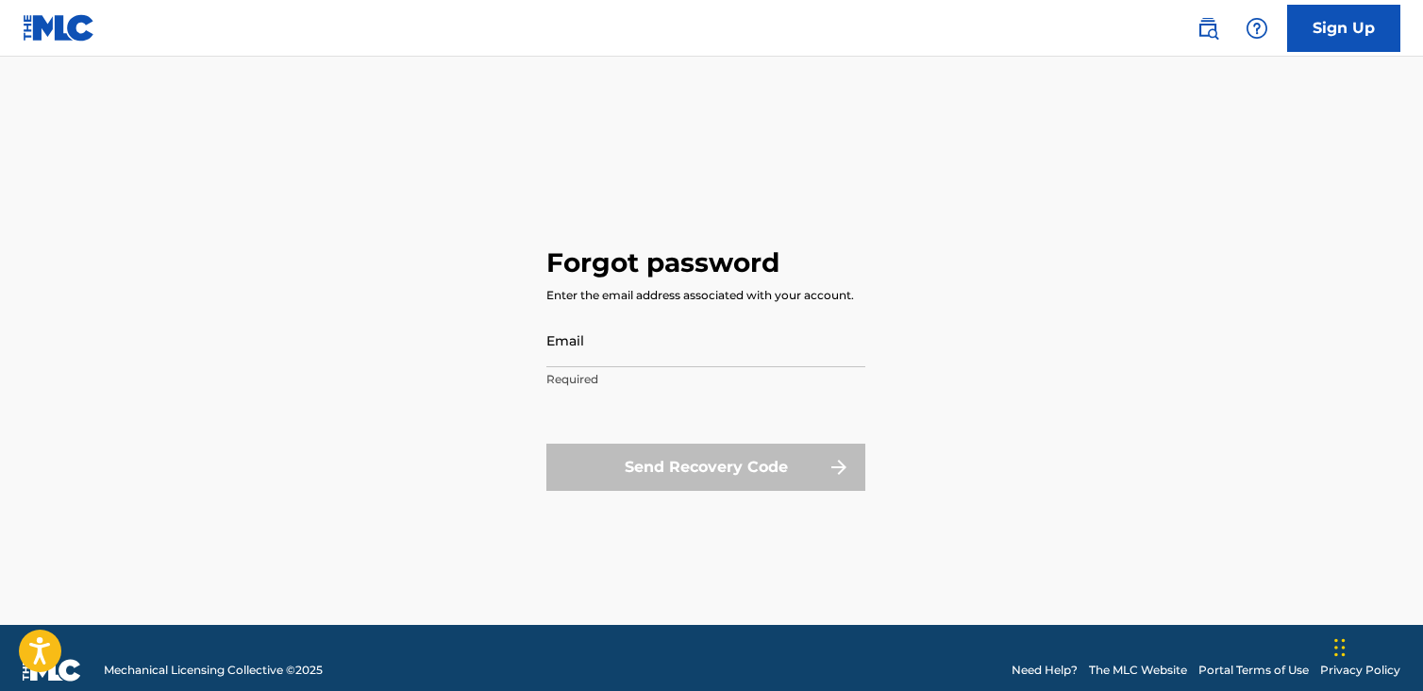
click at [625, 352] on input "Email" at bounding box center [705, 340] width 319 height 54
type input "[EMAIL_ADDRESS][DOMAIN_NAME]"
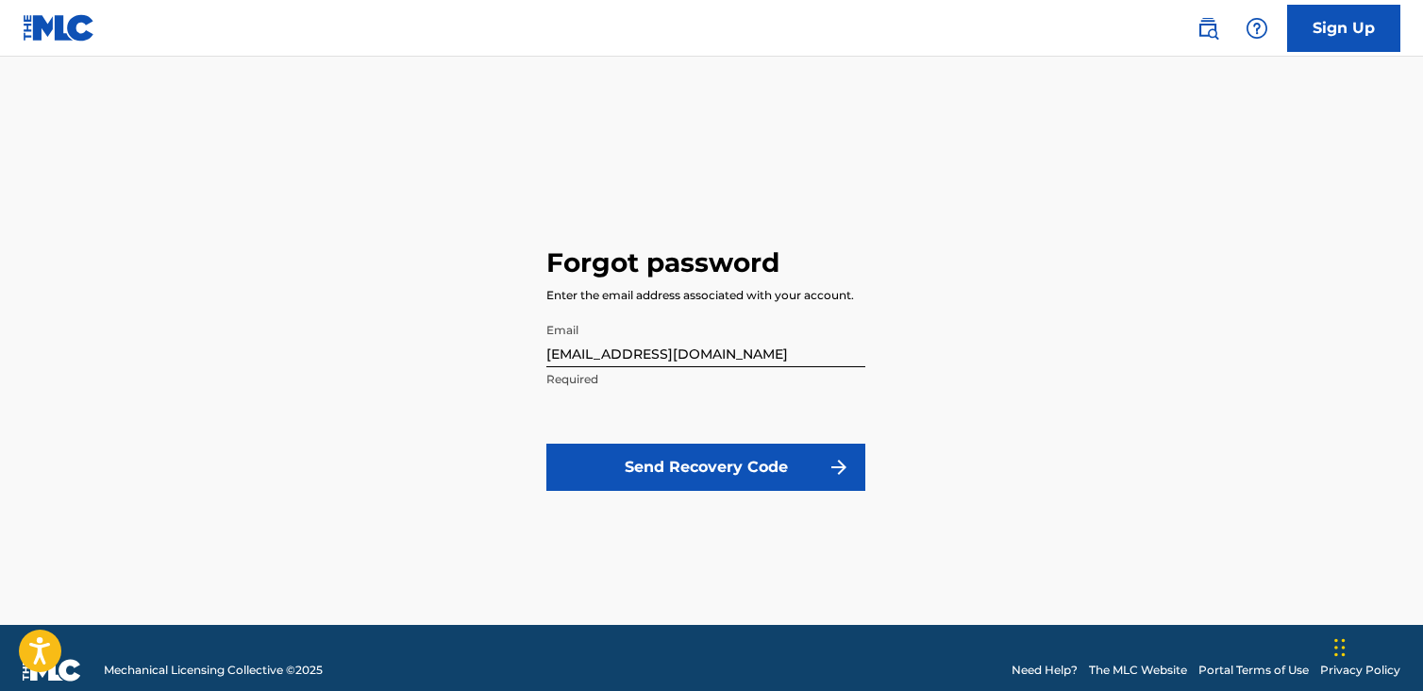
click at [699, 453] on button "Send Recovery Code" at bounding box center [705, 467] width 319 height 47
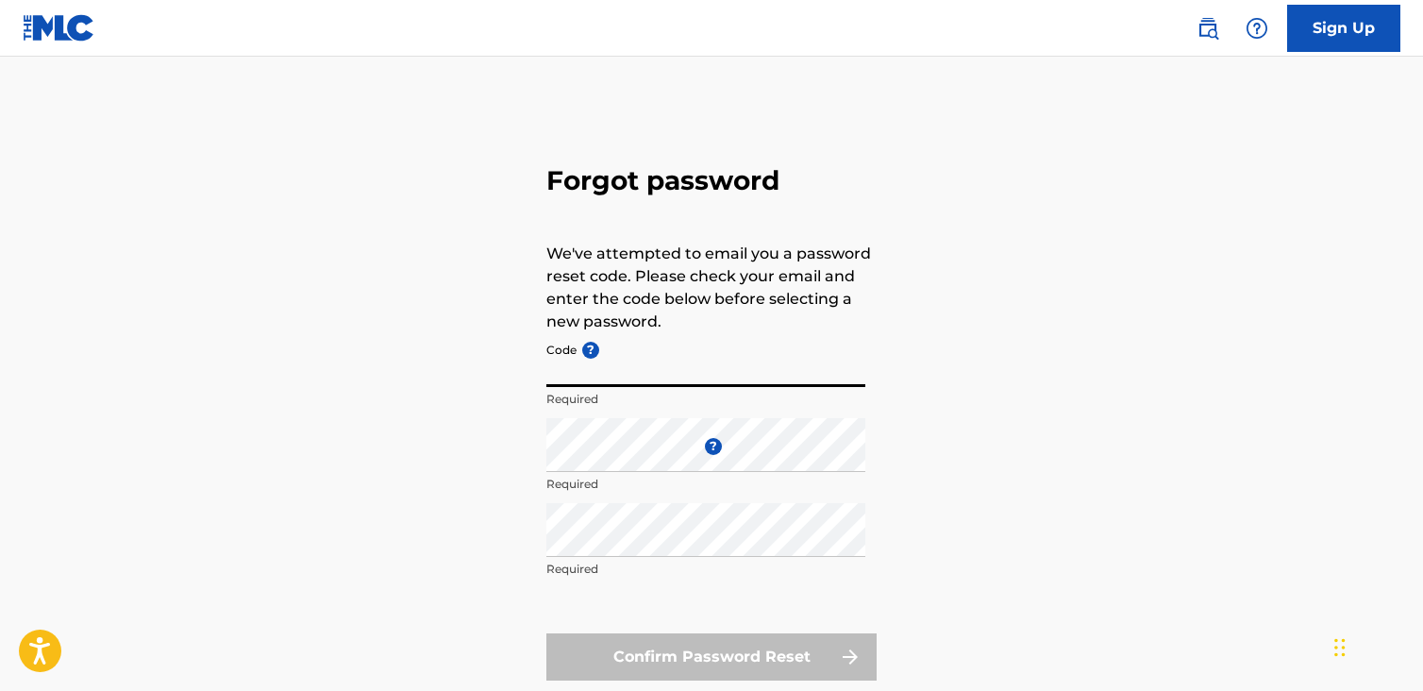
paste input "FP_21f4c64136021d30301e0e218c19"
type input "FP_21f4c64136021d30301e0e218c19"
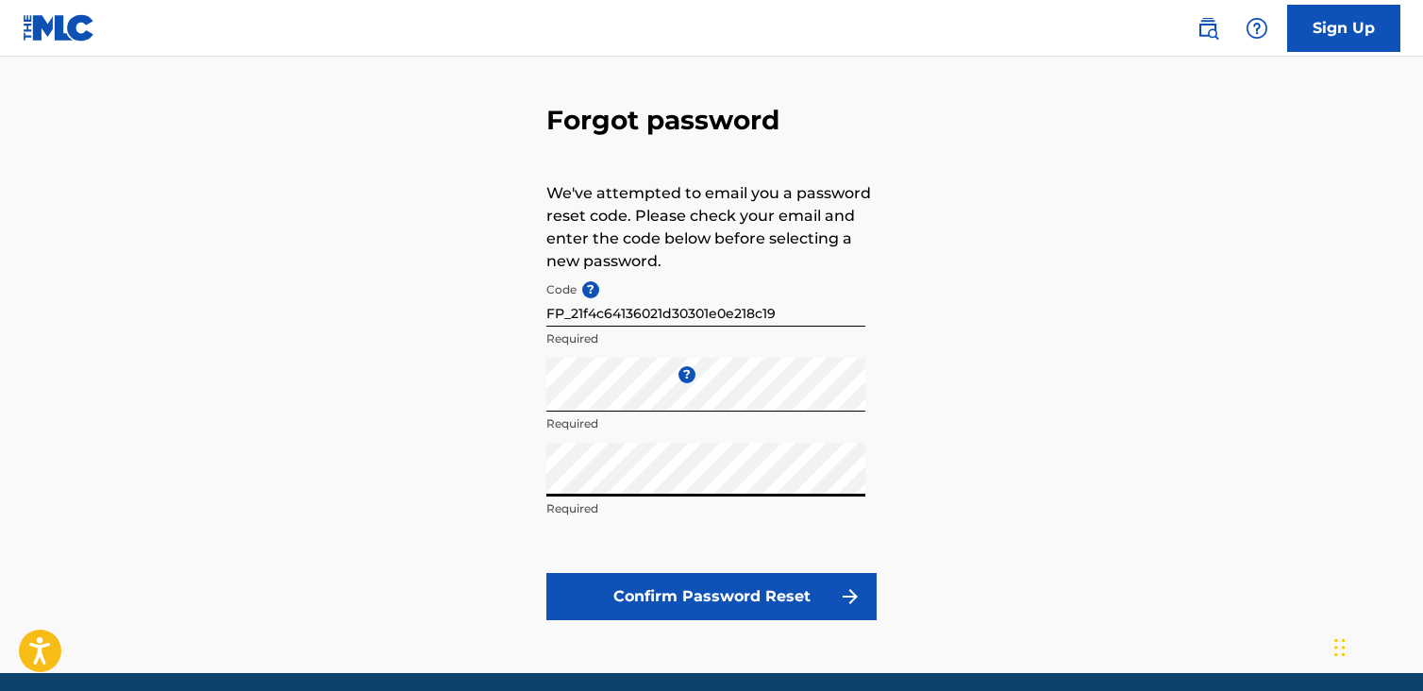
scroll to position [94, 0]
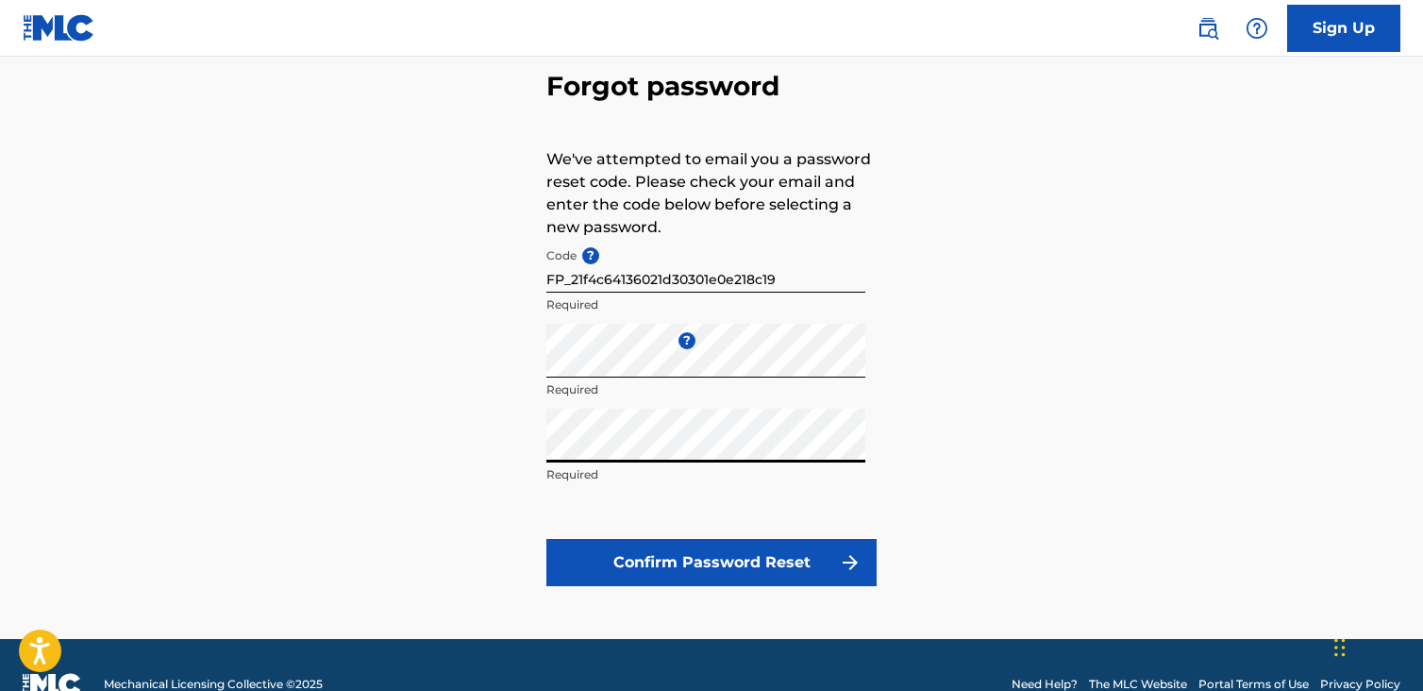
click at [774, 575] on button "Confirm Password Reset" at bounding box center [711, 562] width 330 height 47
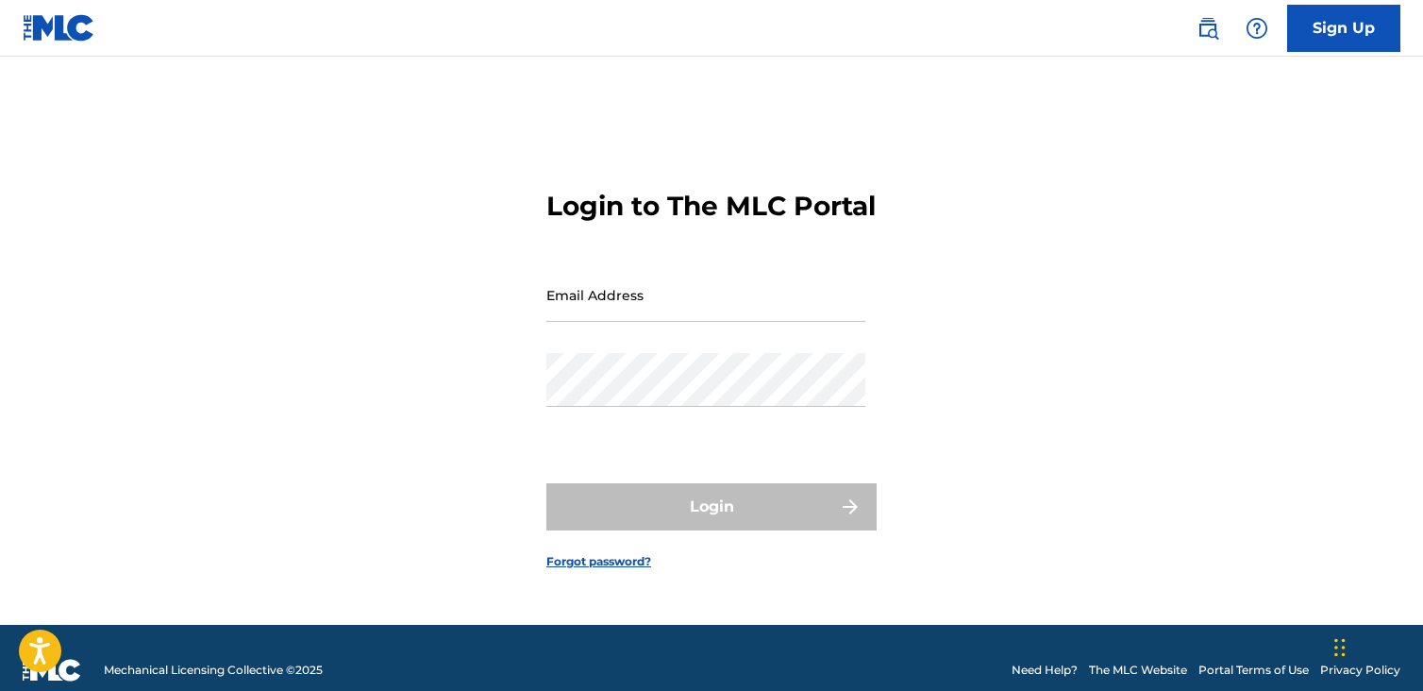
type input "[EMAIL_ADDRESS][DOMAIN_NAME]"
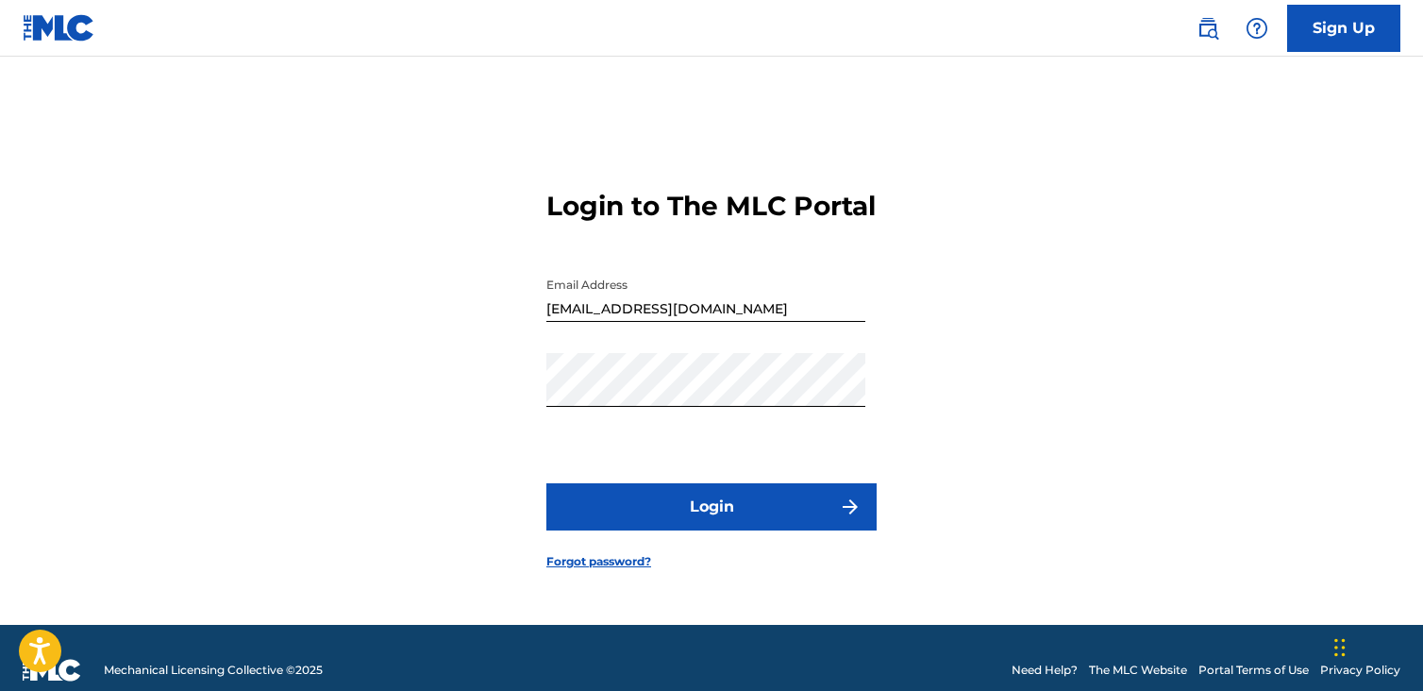
click at [733, 530] on button "Login" at bounding box center [711, 506] width 330 height 47
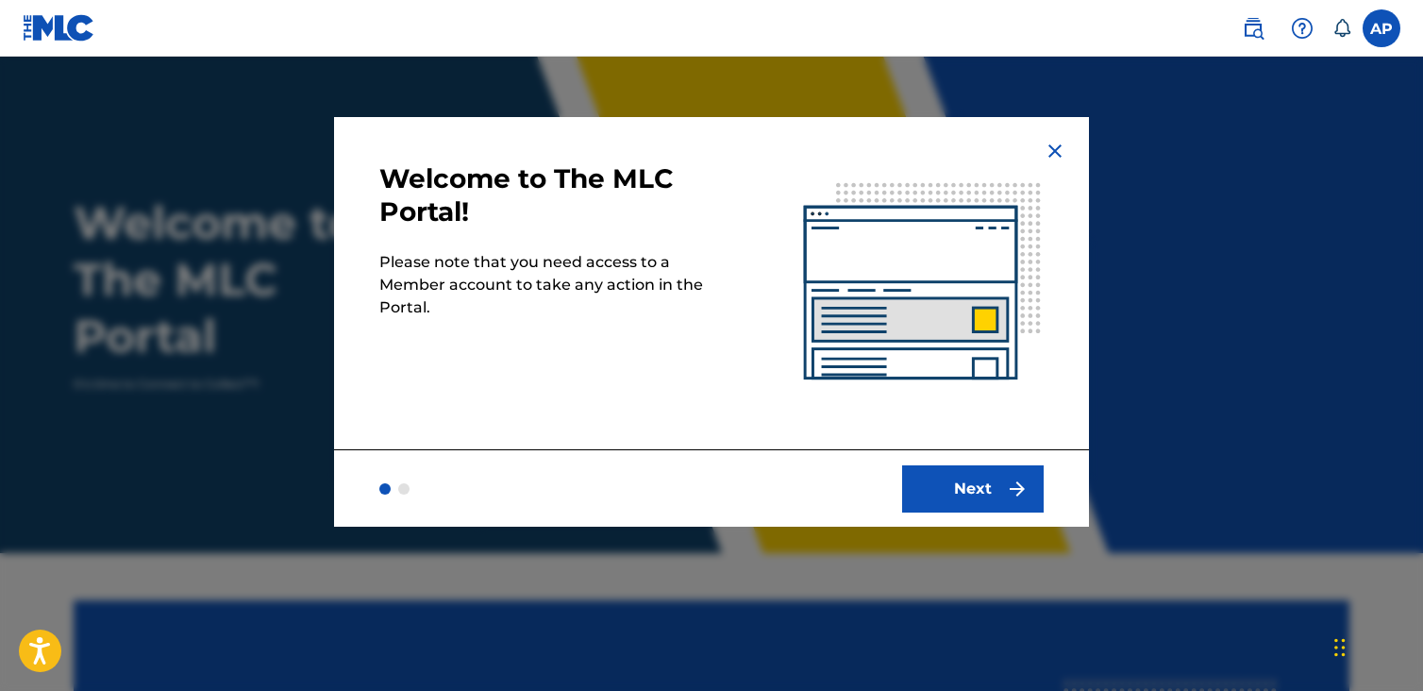
click at [948, 494] on button "Next" at bounding box center [973, 488] width 142 height 47
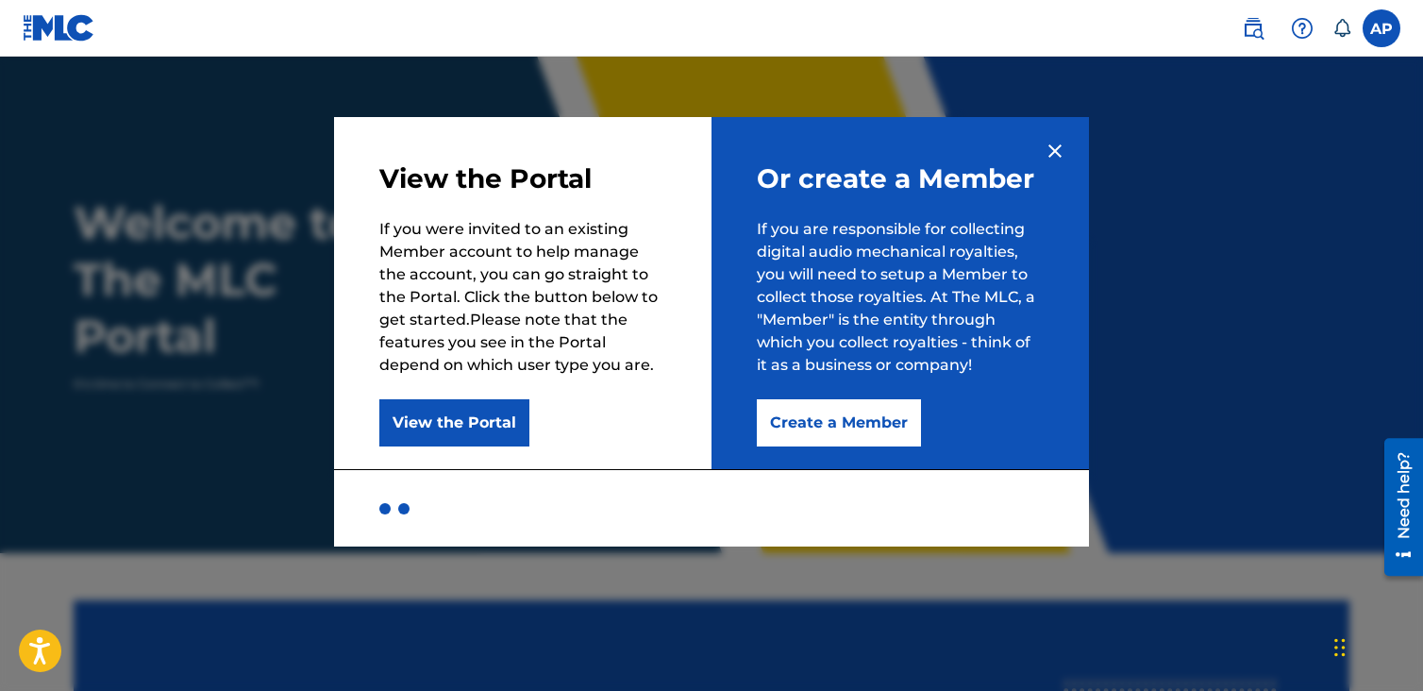
click at [823, 422] on button "Create a Member" at bounding box center [839, 422] width 164 height 47
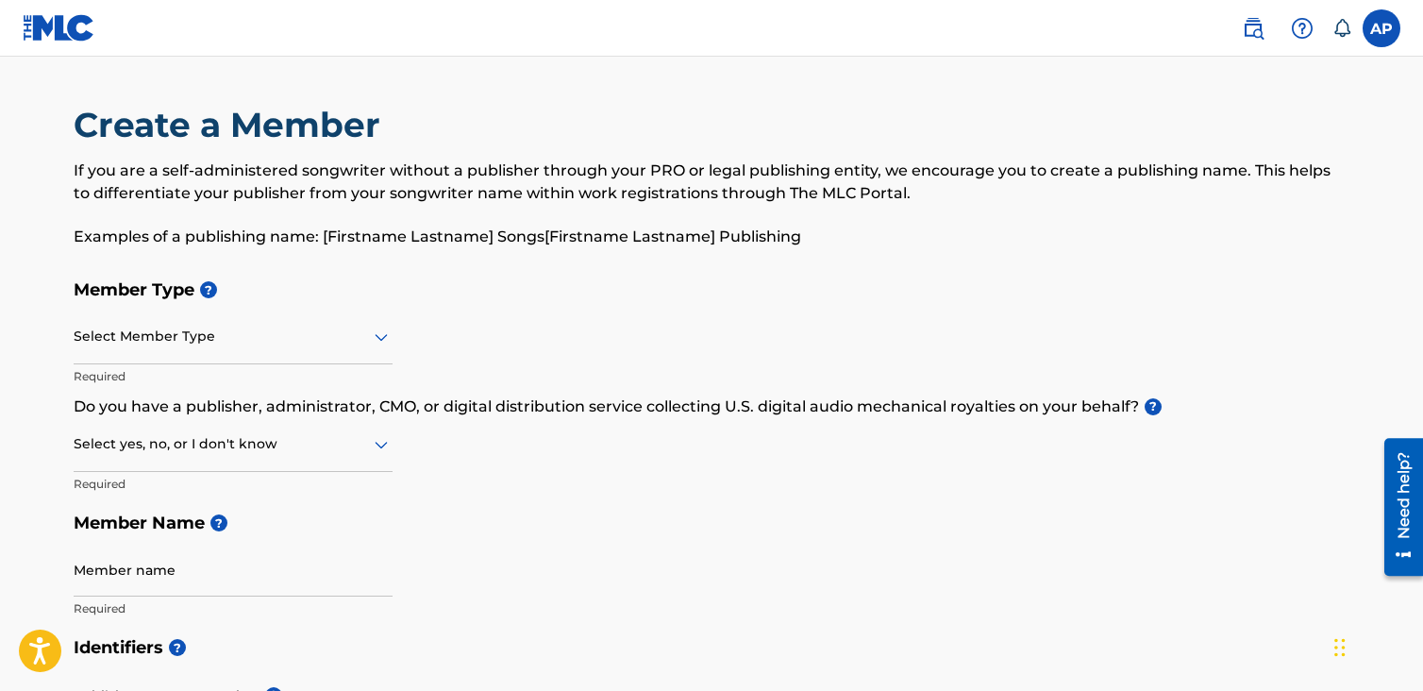
click at [306, 335] on div at bounding box center [233, 337] width 319 height 24
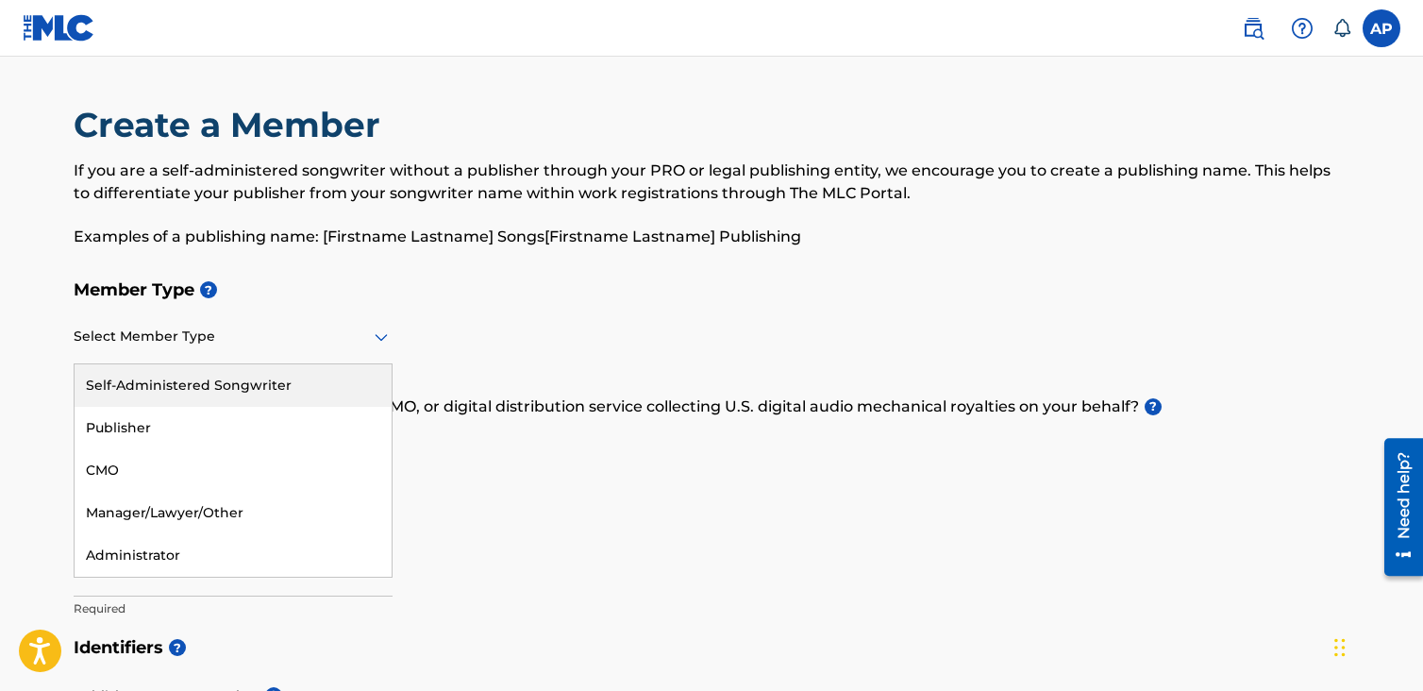
click at [237, 388] on div "Self-Administered Songwriter" at bounding box center [233, 385] width 317 height 42
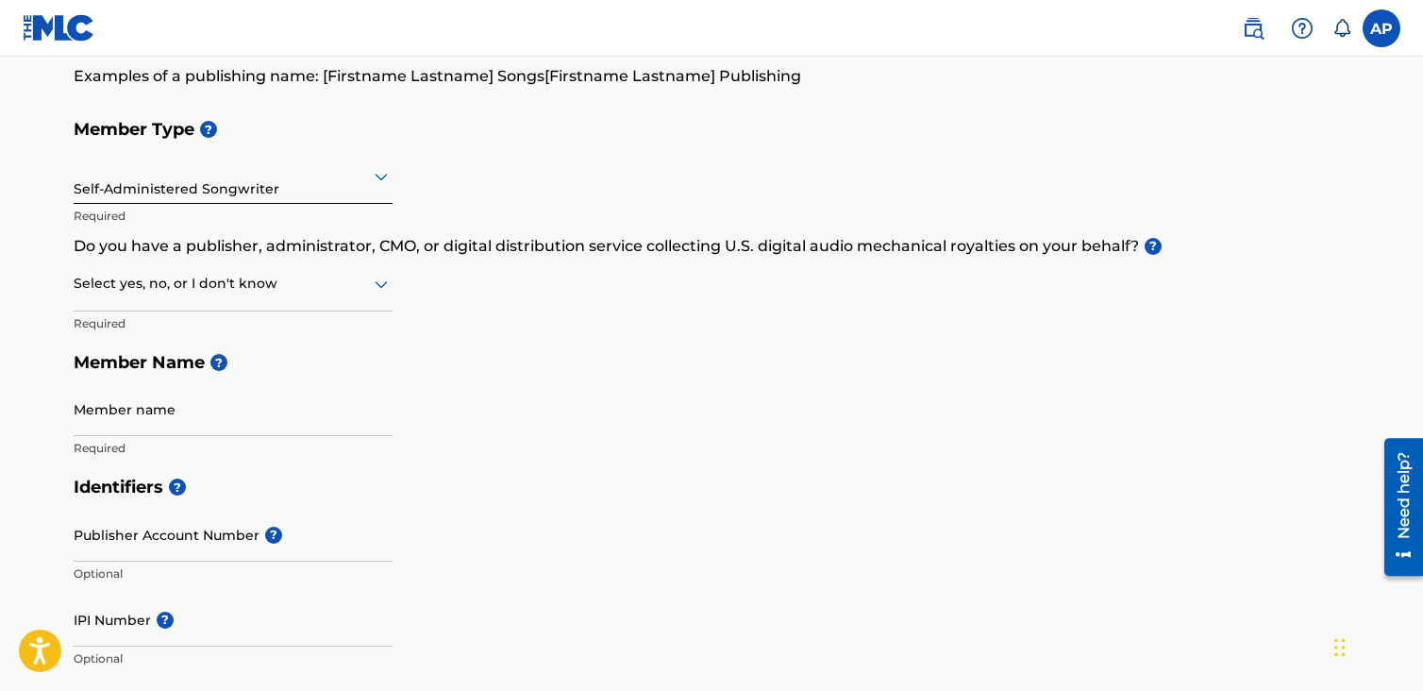
scroll to position [189, 0]
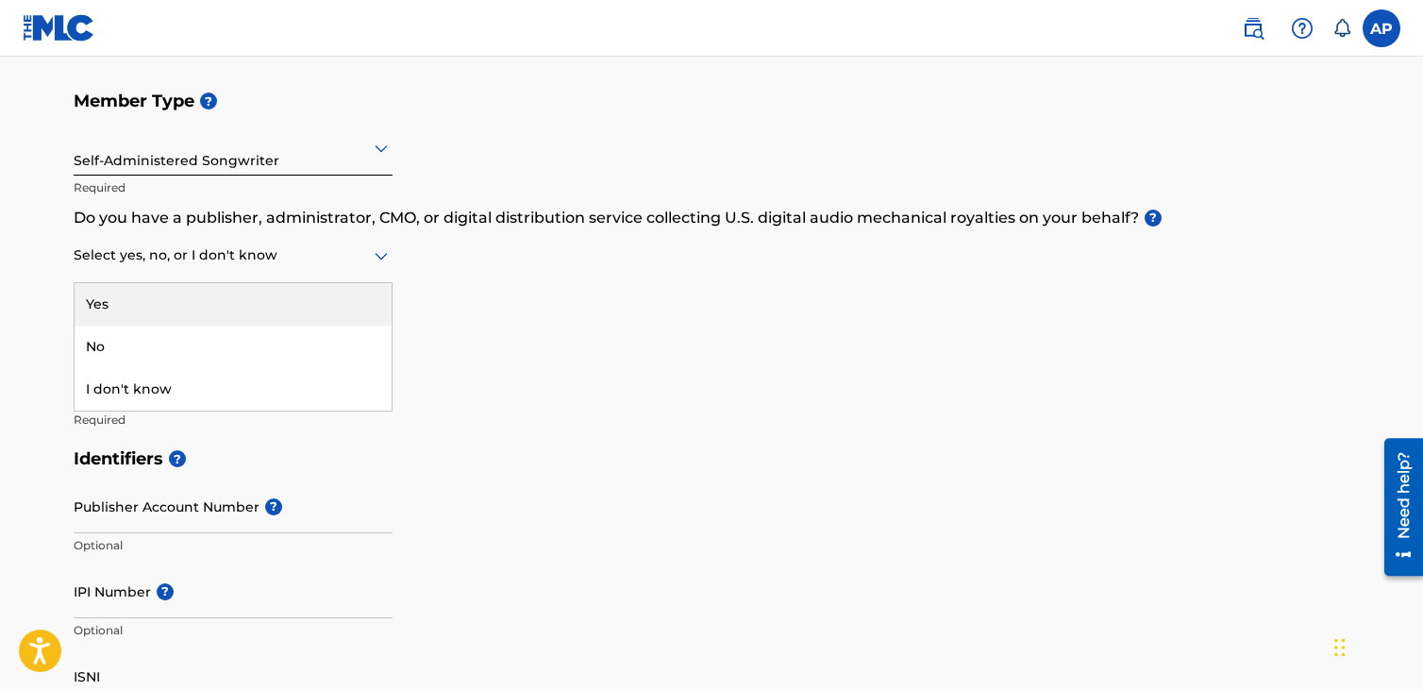
click at [327, 262] on div at bounding box center [233, 255] width 319 height 24
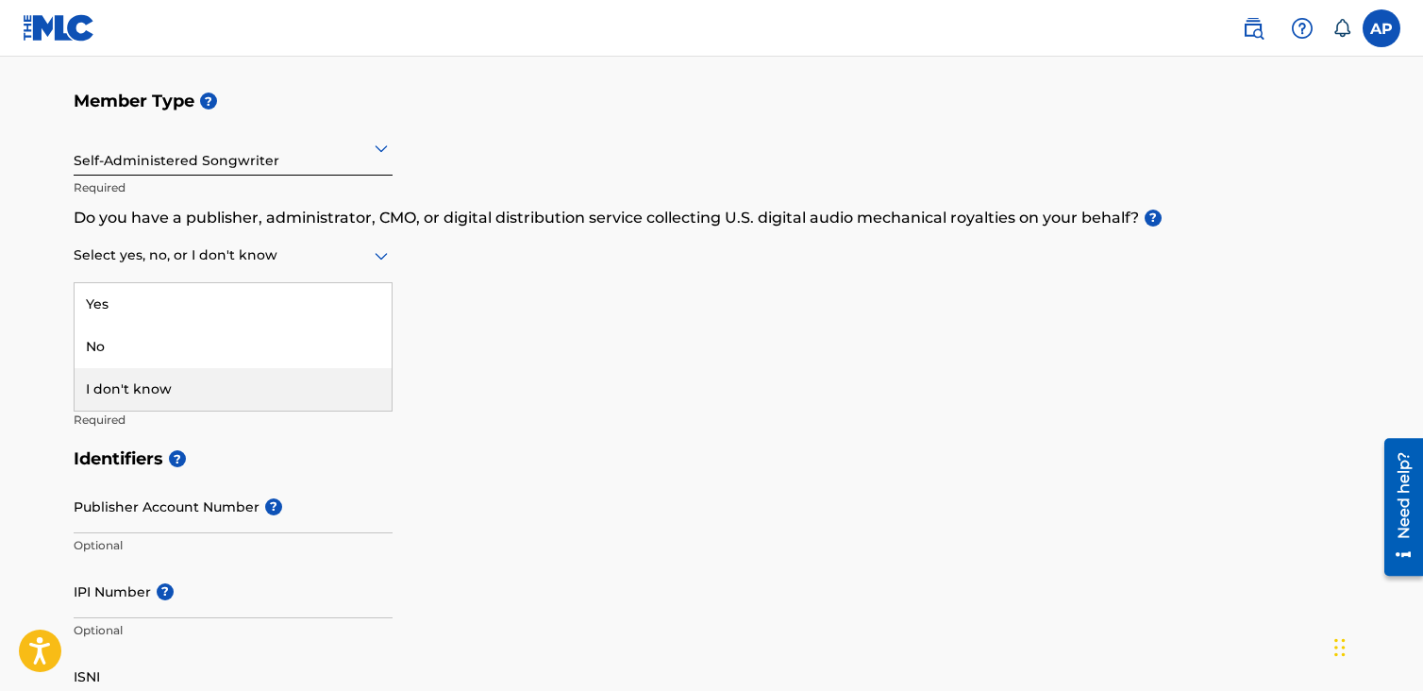
drag, startPoint x: 283, startPoint y: 335, endPoint x: 279, endPoint y: 380, distance: 45.5
click at [279, 380] on div "Yes No I don't know" at bounding box center [233, 346] width 317 height 127
click at [279, 380] on div "I don't know" at bounding box center [233, 389] width 317 height 42
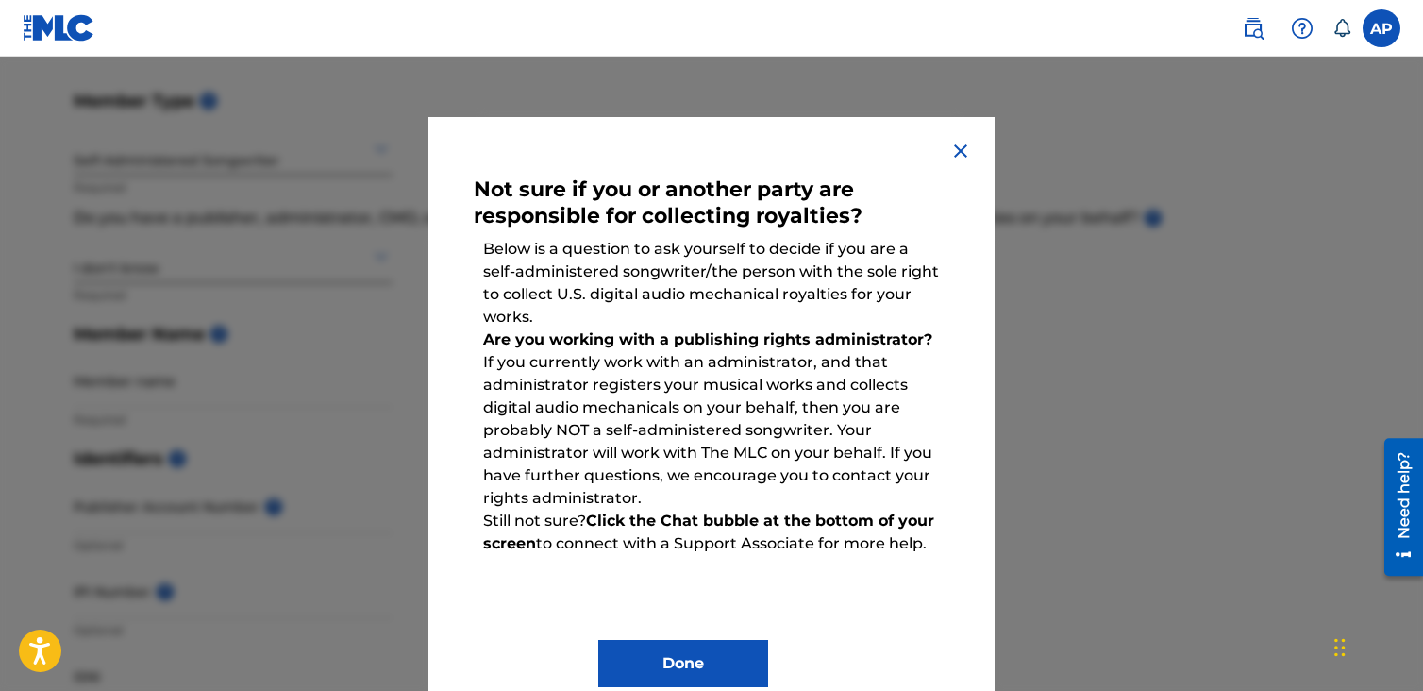
scroll to position [42, 0]
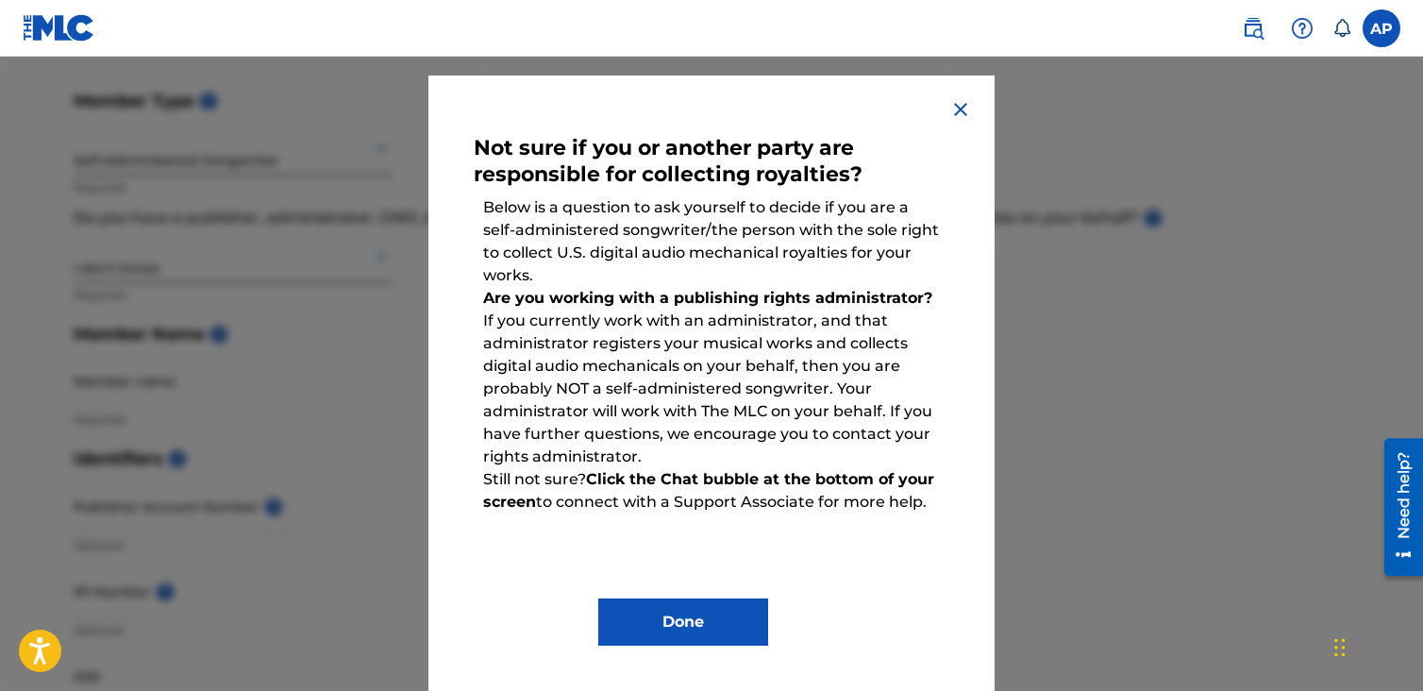
click at [949, 109] on img at bounding box center [960, 109] width 23 height 23
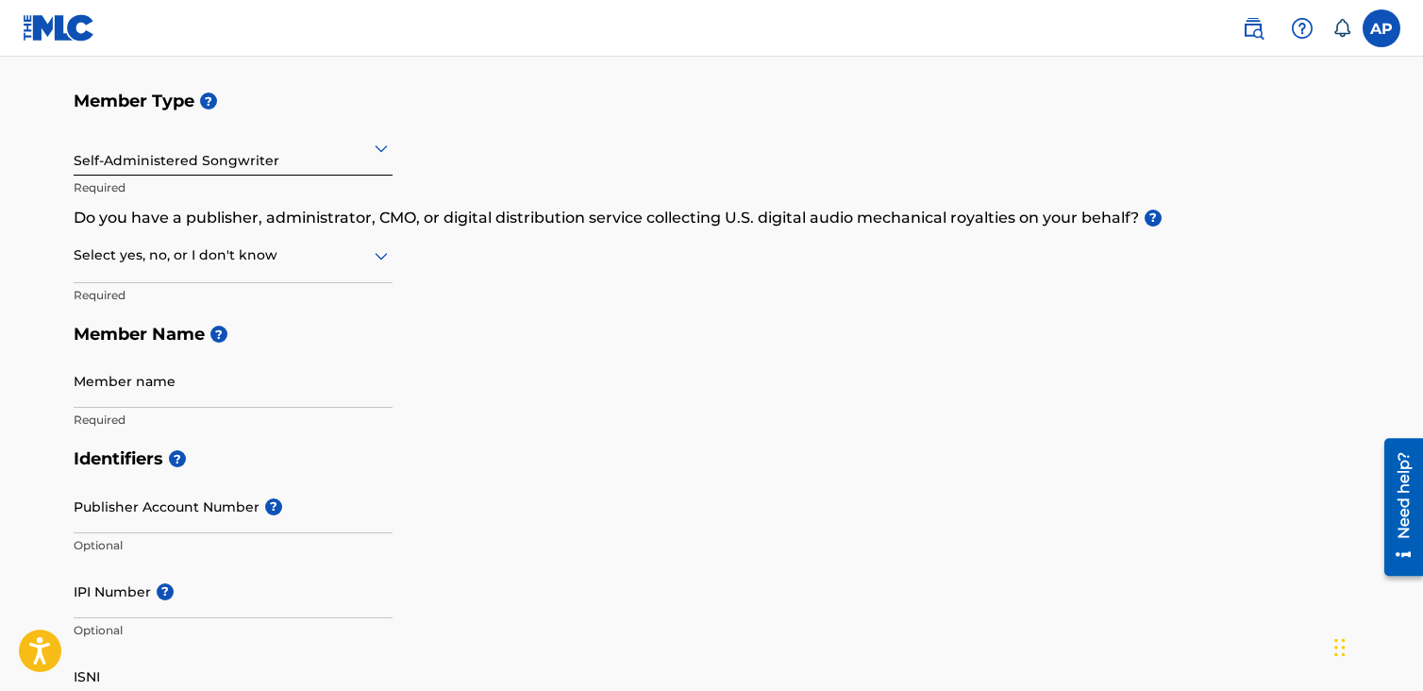
click at [262, 268] on div "Select yes, no, or I don't know" at bounding box center [233, 256] width 319 height 54
click at [210, 339] on div "No" at bounding box center [233, 347] width 317 height 42
click at [256, 388] on input "Member name" at bounding box center [233, 381] width 319 height 54
type input "[PERSON_NAME]"
click at [560, 404] on div "Member Type ? Self-Administered Songwriter Required Do you have a publisher, ad…" at bounding box center [712, 260] width 1276 height 358
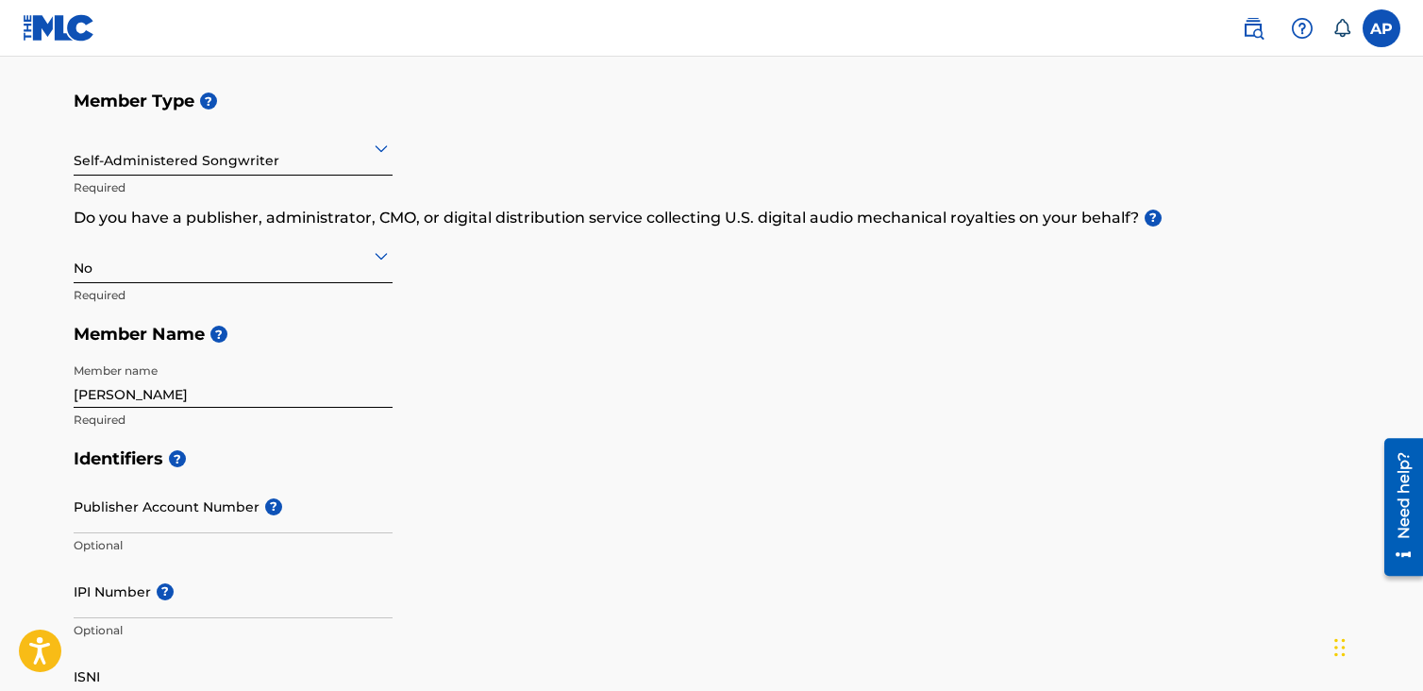
scroll to position [472, 0]
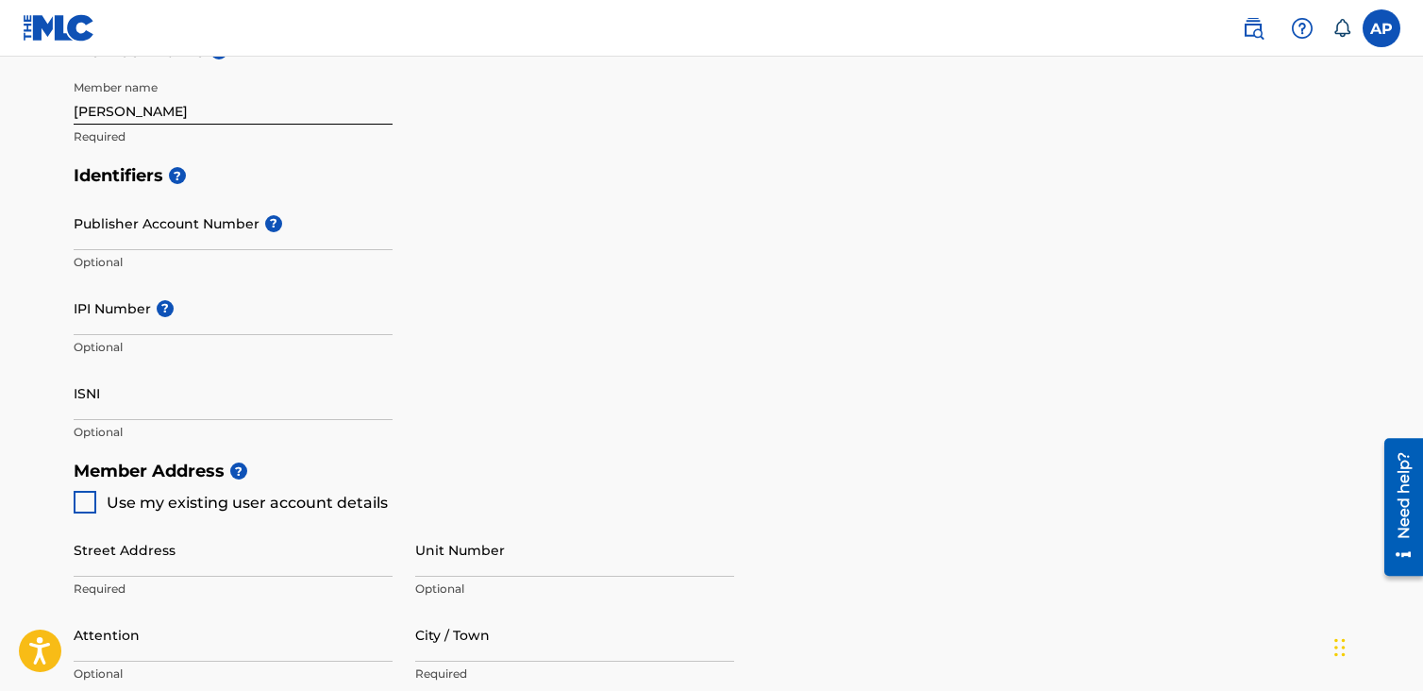
click at [120, 335] on div "IPI Number ? Optional" at bounding box center [233, 323] width 319 height 85
click at [121, 329] on input "IPI Number ?" at bounding box center [233, 308] width 319 height 54
type input "621963350"
click at [774, 248] on div "Identifiers ? Publisher Account Number ? Optional IPI Number ? 621963350 Option…" at bounding box center [712, 303] width 1276 height 295
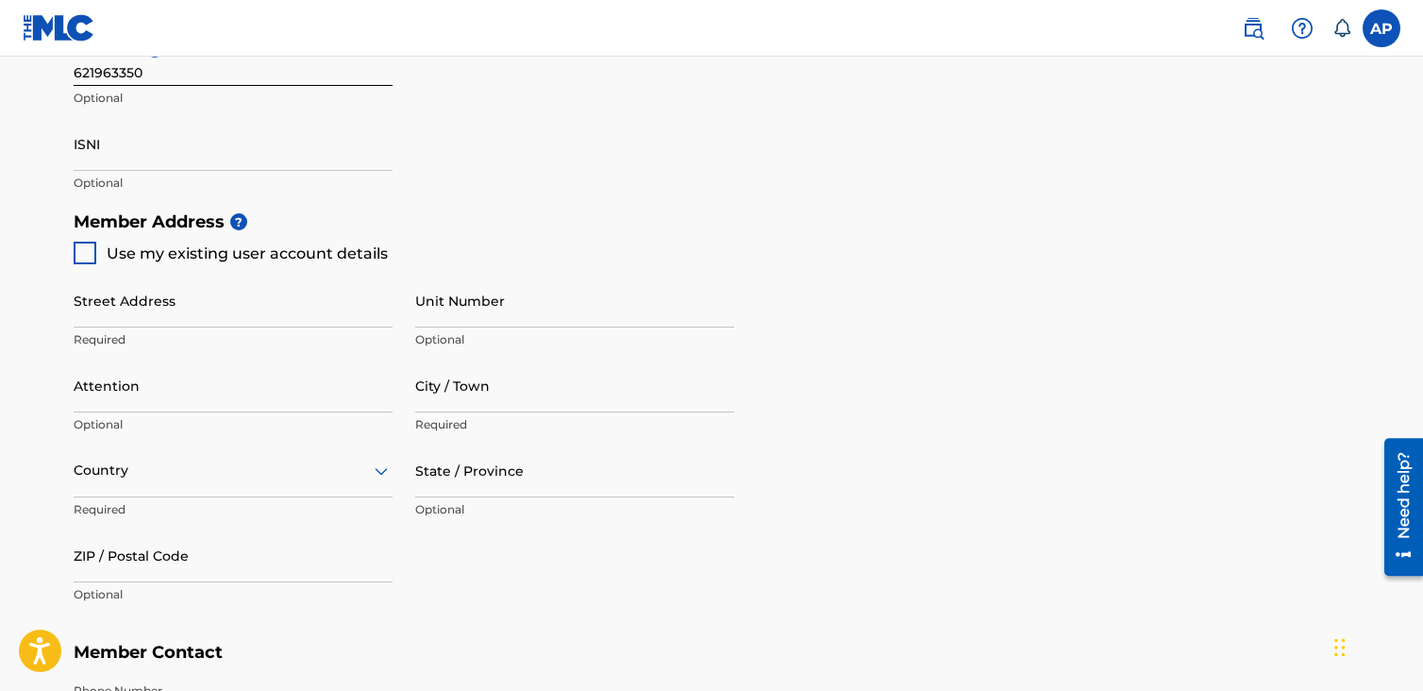
scroll to position [755, 0]
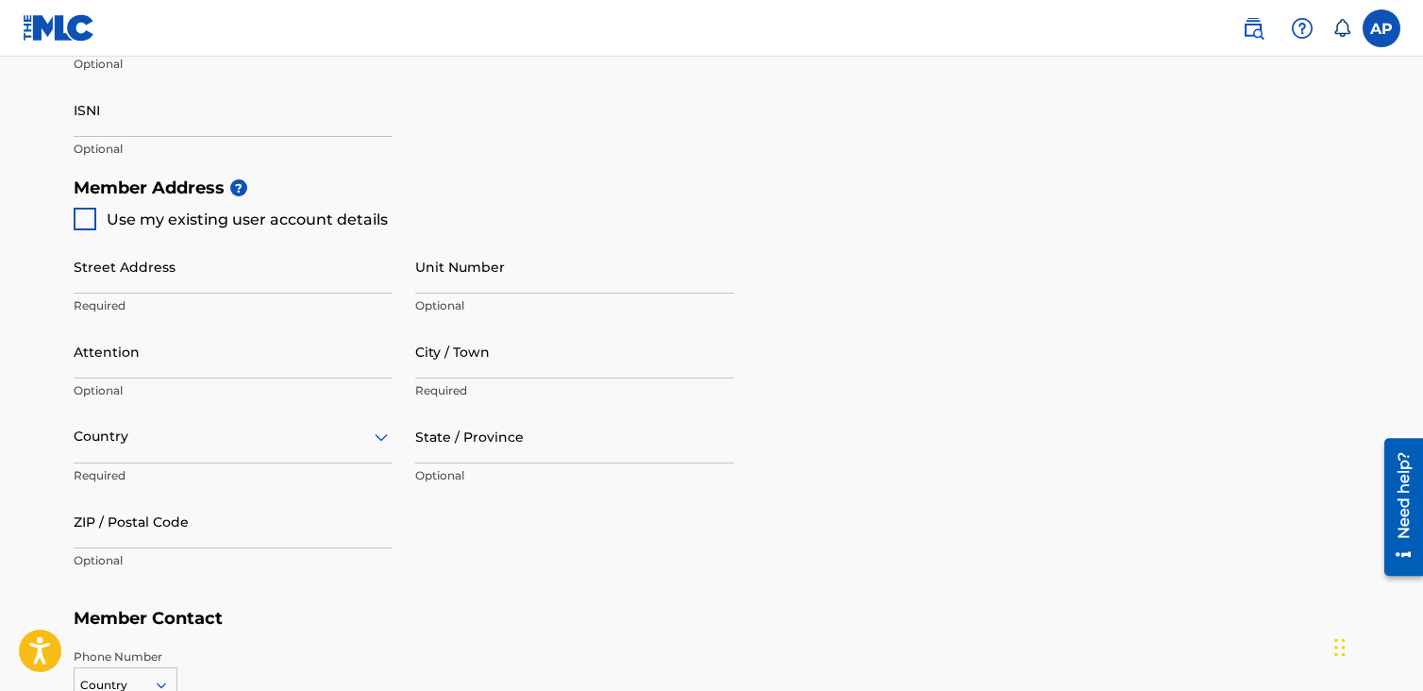
click at [86, 225] on div at bounding box center [85, 219] width 23 height 23
type input "[STREET_ADDRESS]"
type input "WOODBRIDGE"
type input "22191"
type input "571"
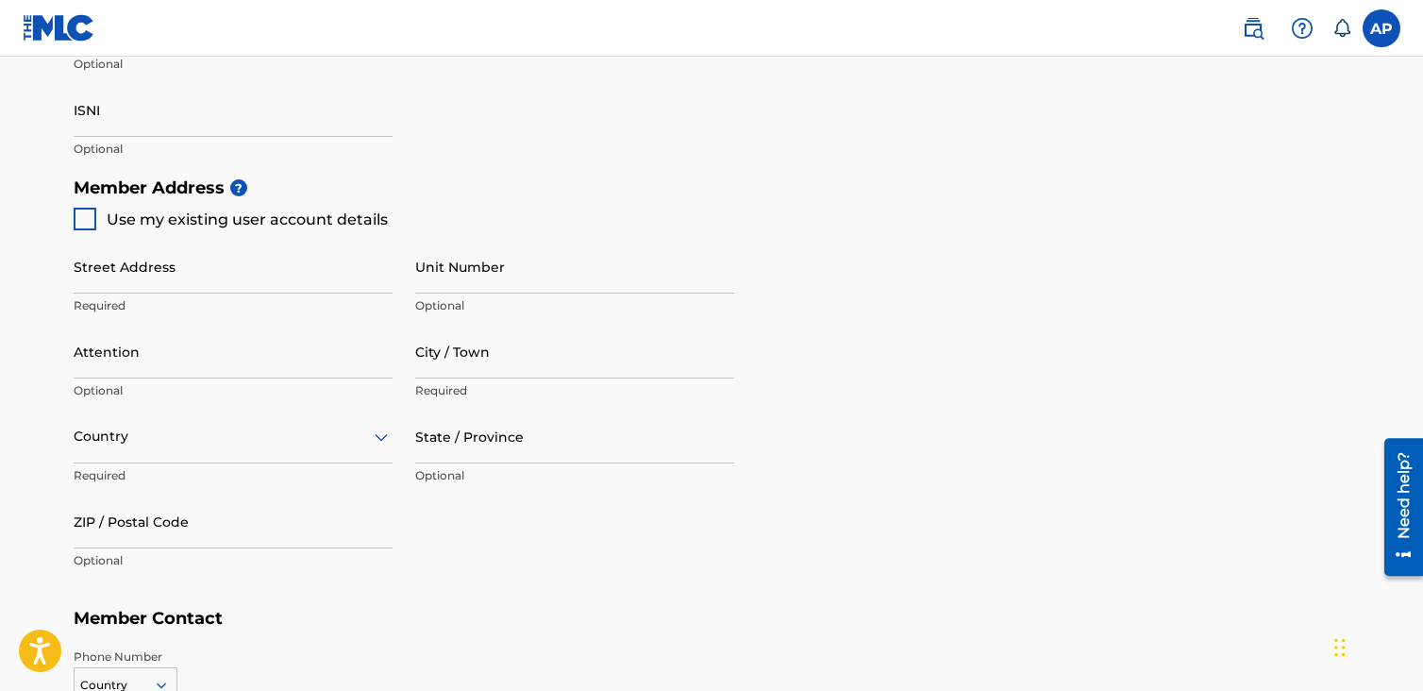
type input "4642176"
type input "[EMAIL_ADDRESS][DOMAIN_NAME]"
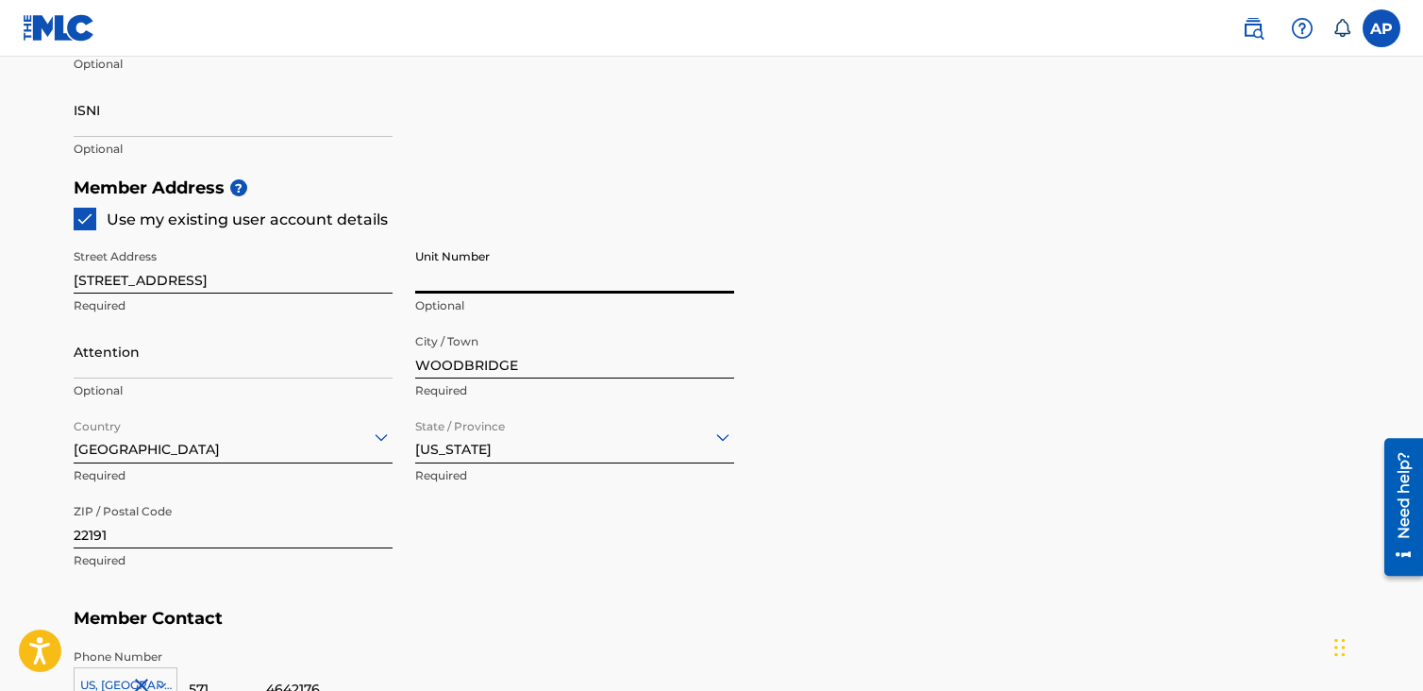
click at [581, 275] on input "Unit Number" at bounding box center [574, 267] width 319 height 54
type input "411"
click at [999, 251] on div "Member Address ? Use my existing user account details Street Address [STREET_AD…" at bounding box center [712, 383] width 1276 height 431
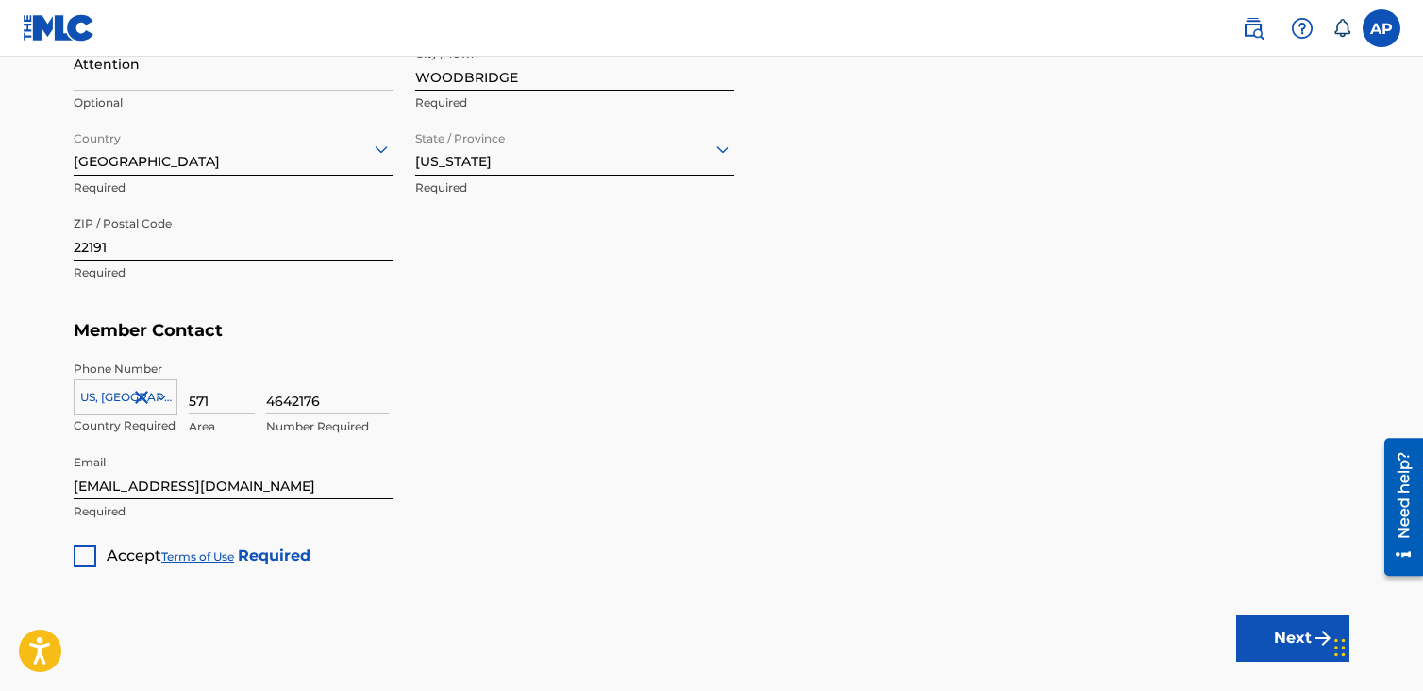
scroll to position [1150, 0]
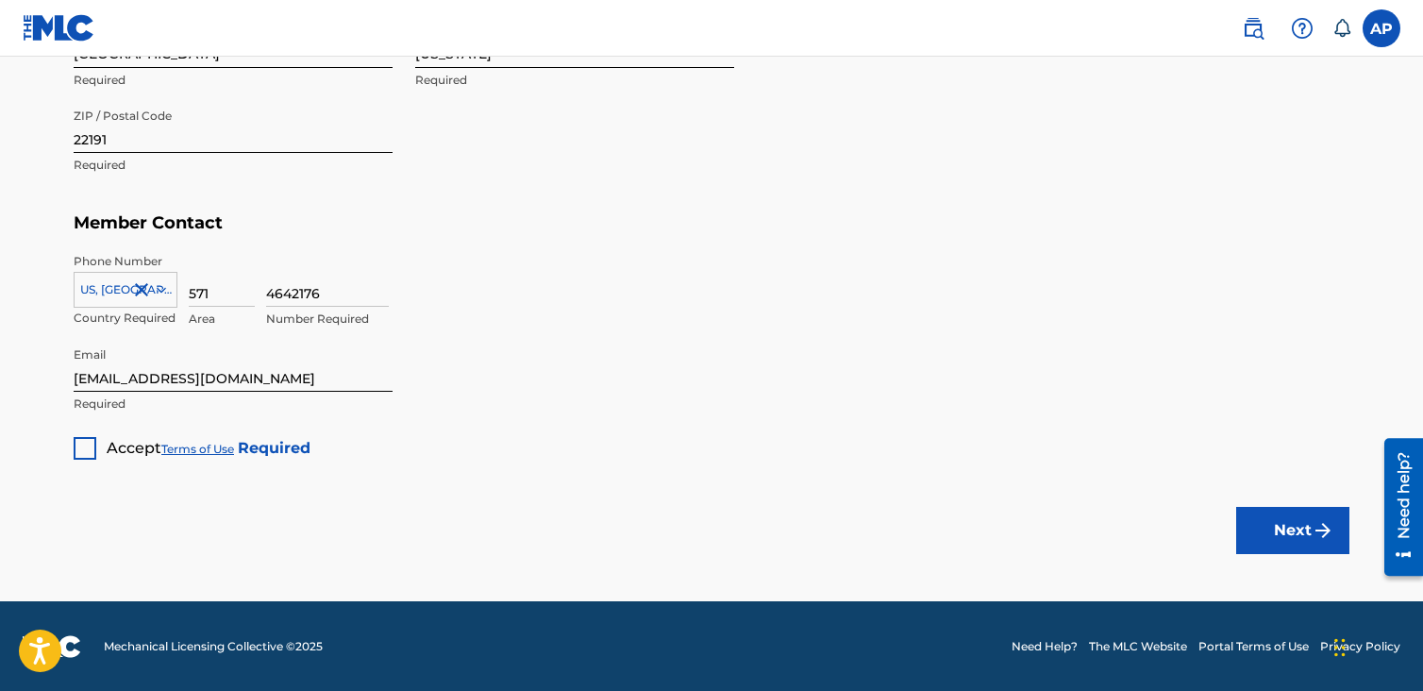
click at [80, 457] on div at bounding box center [85, 448] width 23 height 23
click at [1319, 538] on img "submit" at bounding box center [1323, 530] width 23 height 23
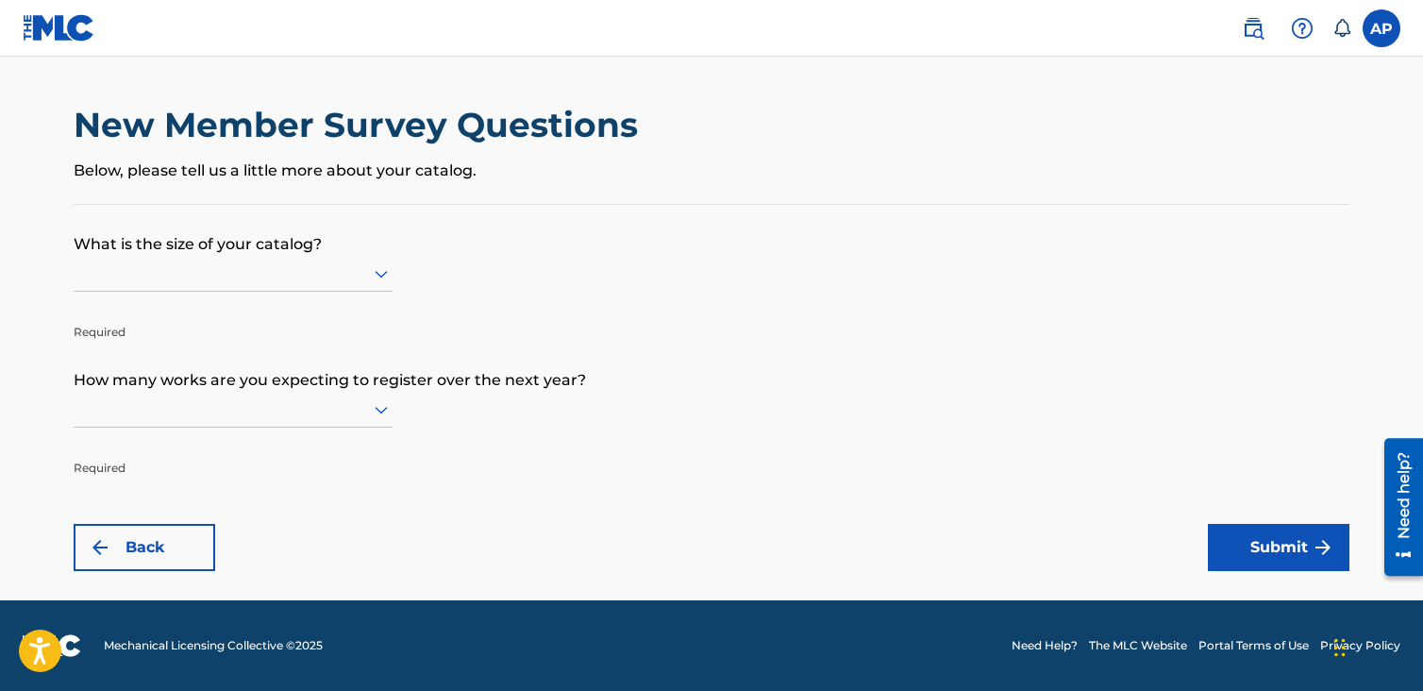
click at [340, 273] on div at bounding box center [233, 273] width 319 height 24
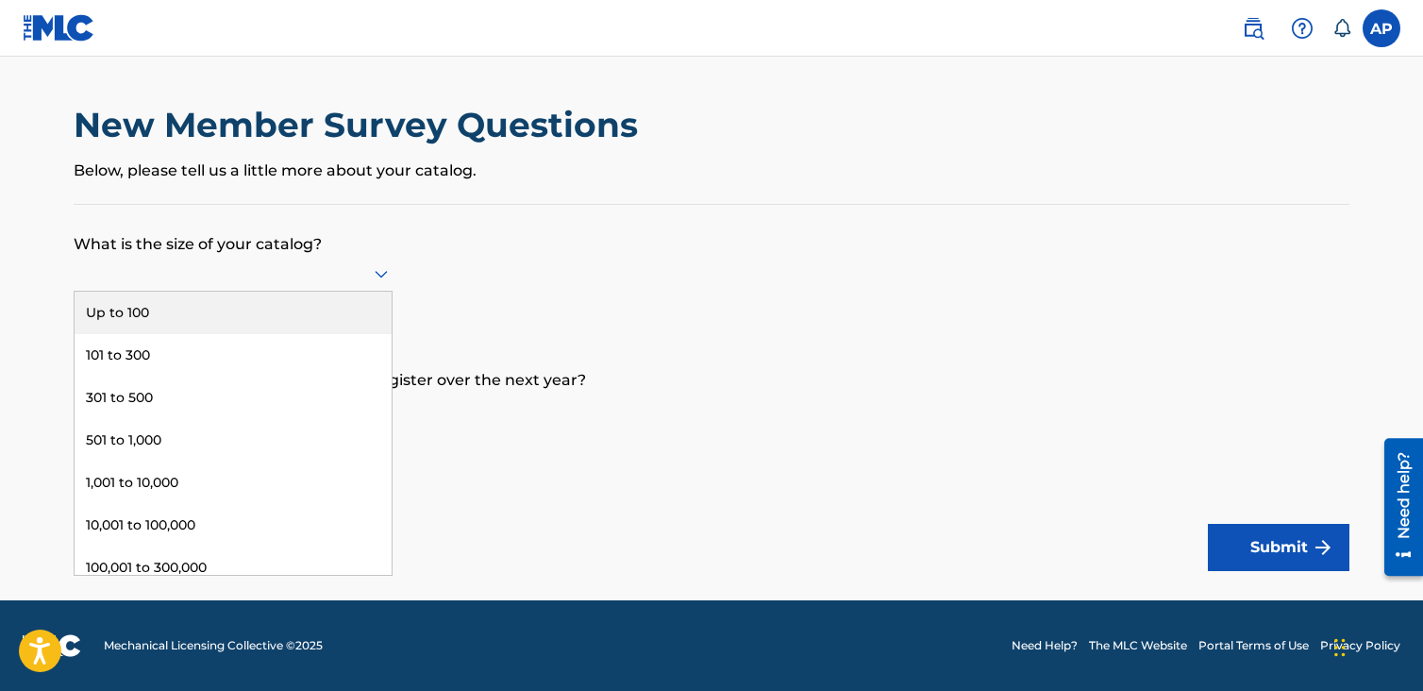
click at [307, 302] on div "Up to 100" at bounding box center [233, 313] width 317 height 42
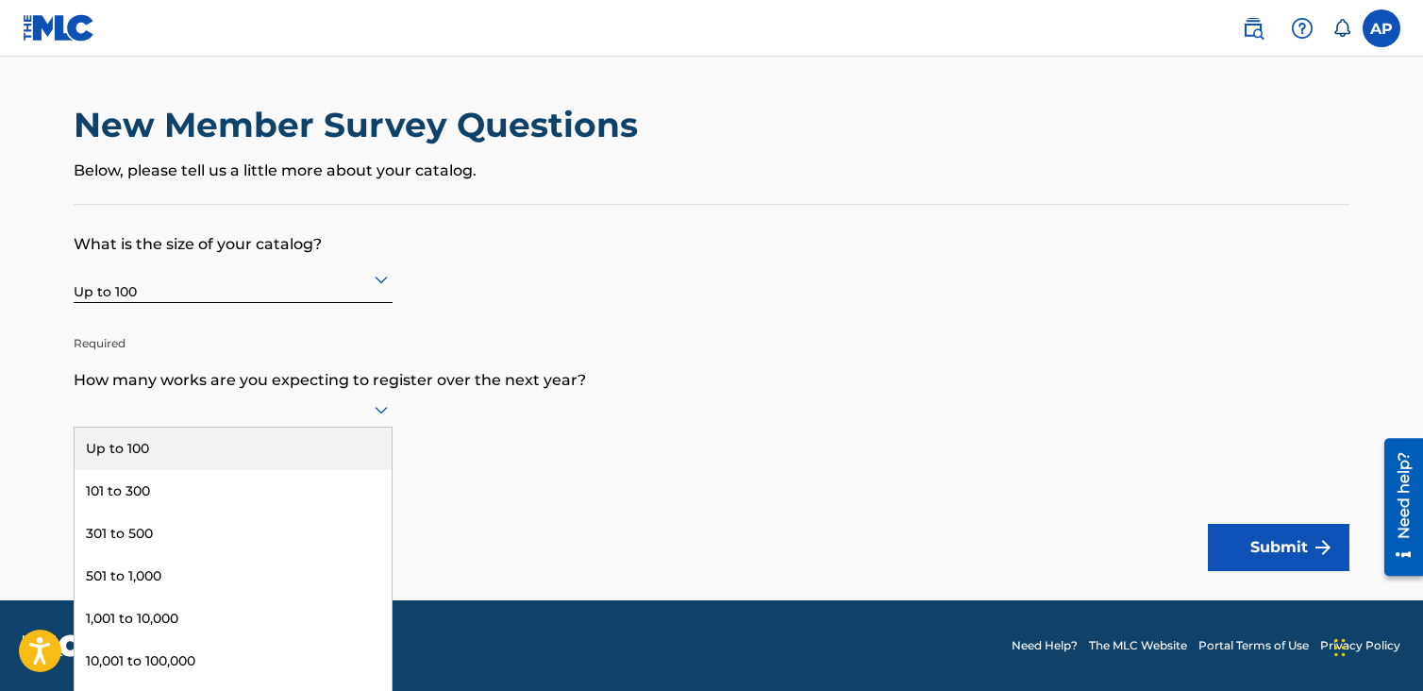
click at [380, 407] on icon at bounding box center [381, 409] width 23 height 23
click at [303, 450] on div "Up to 100" at bounding box center [233, 449] width 317 height 42
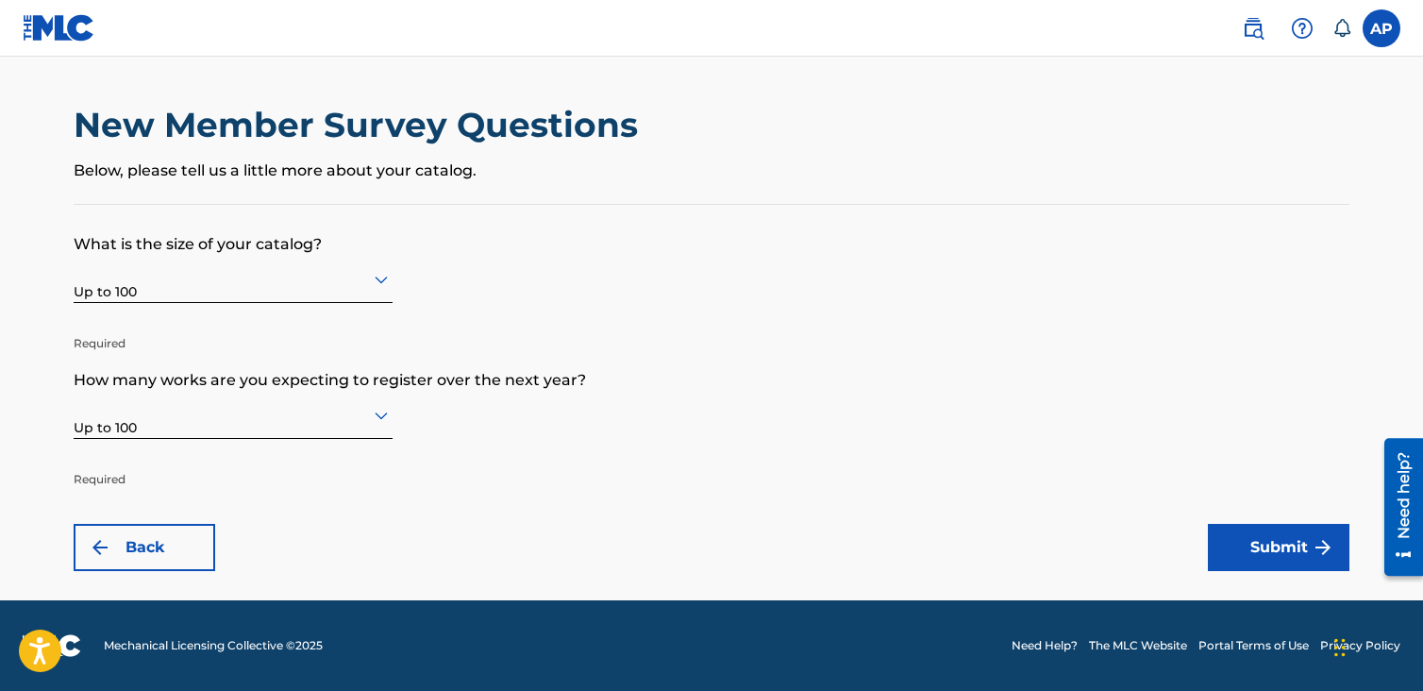
click at [1295, 558] on button "Submit" at bounding box center [1279, 547] width 142 height 47
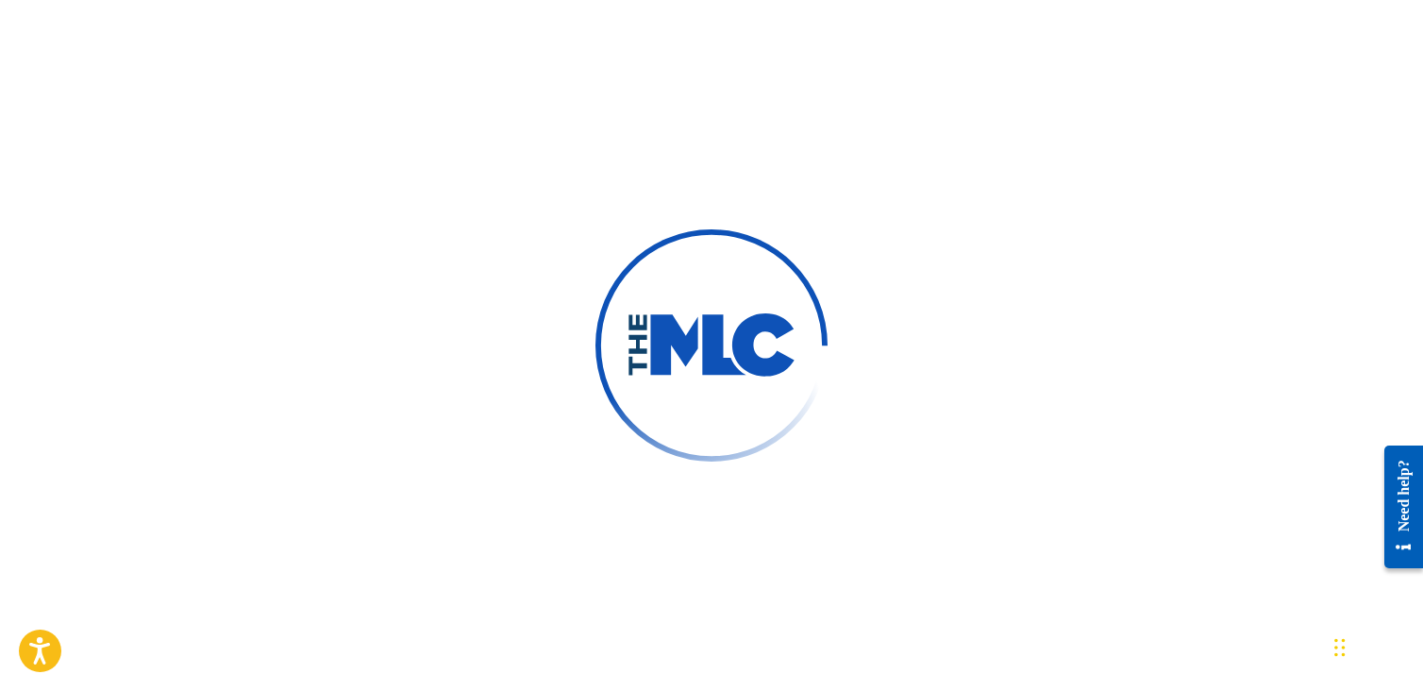
click at [1218, 241] on div at bounding box center [711, 345] width 1423 height 691
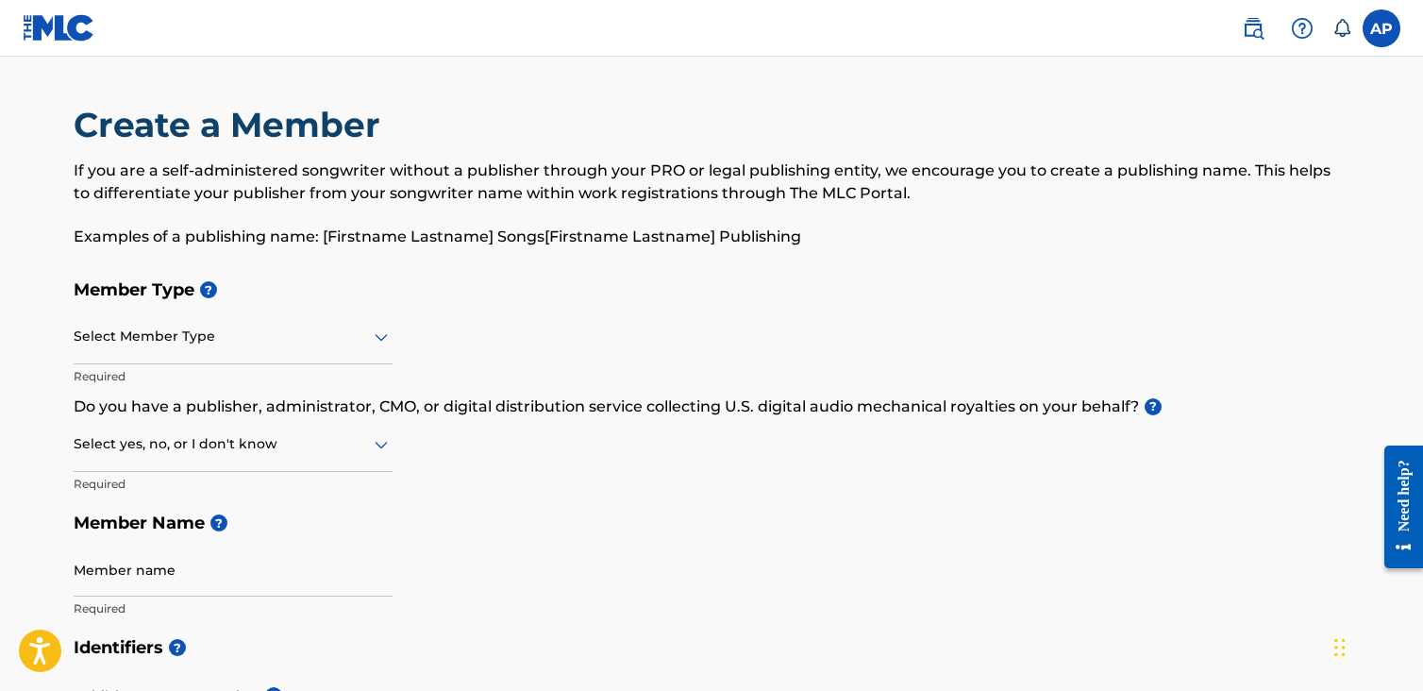
click at [62, 29] on img at bounding box center [59, 27] width 73 height 27
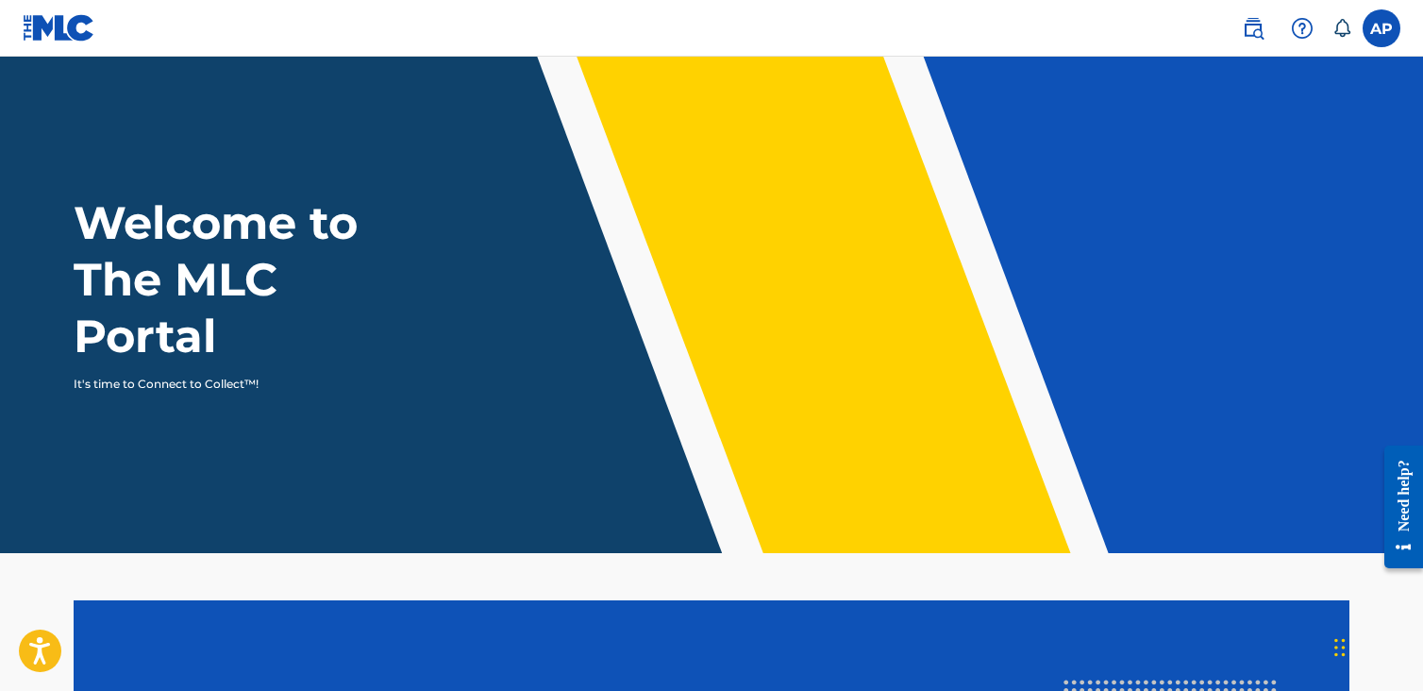
click at [1391, 33] on label at bounding box center [1382, 28] width 38 height 38
click at [1382, 28] on input "AP ANTHONY PEARSON boneselgalactico@gmail.com Notification Preferences Profile …" at bounding box center [1382, 28] width 0 height 0
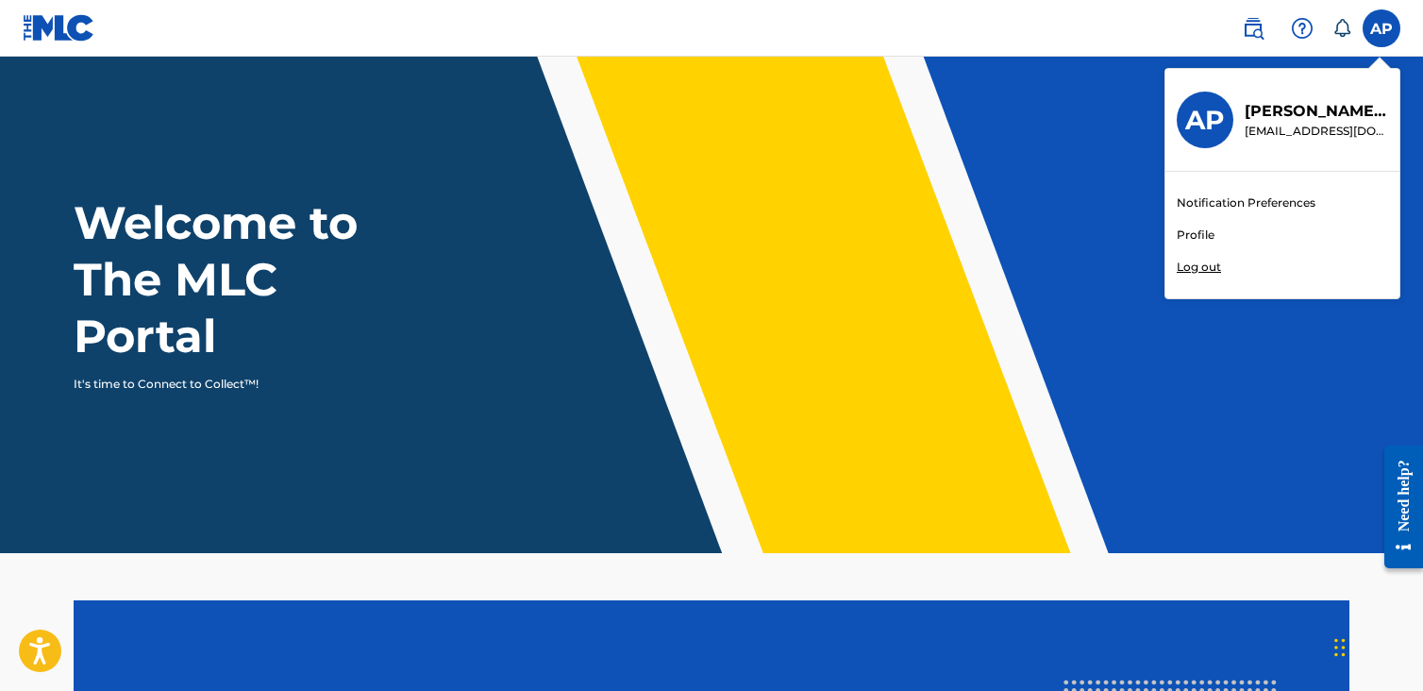
click at [1203, 236] on link "Profile" at bounding box center [1196, 235] width 38 height 17
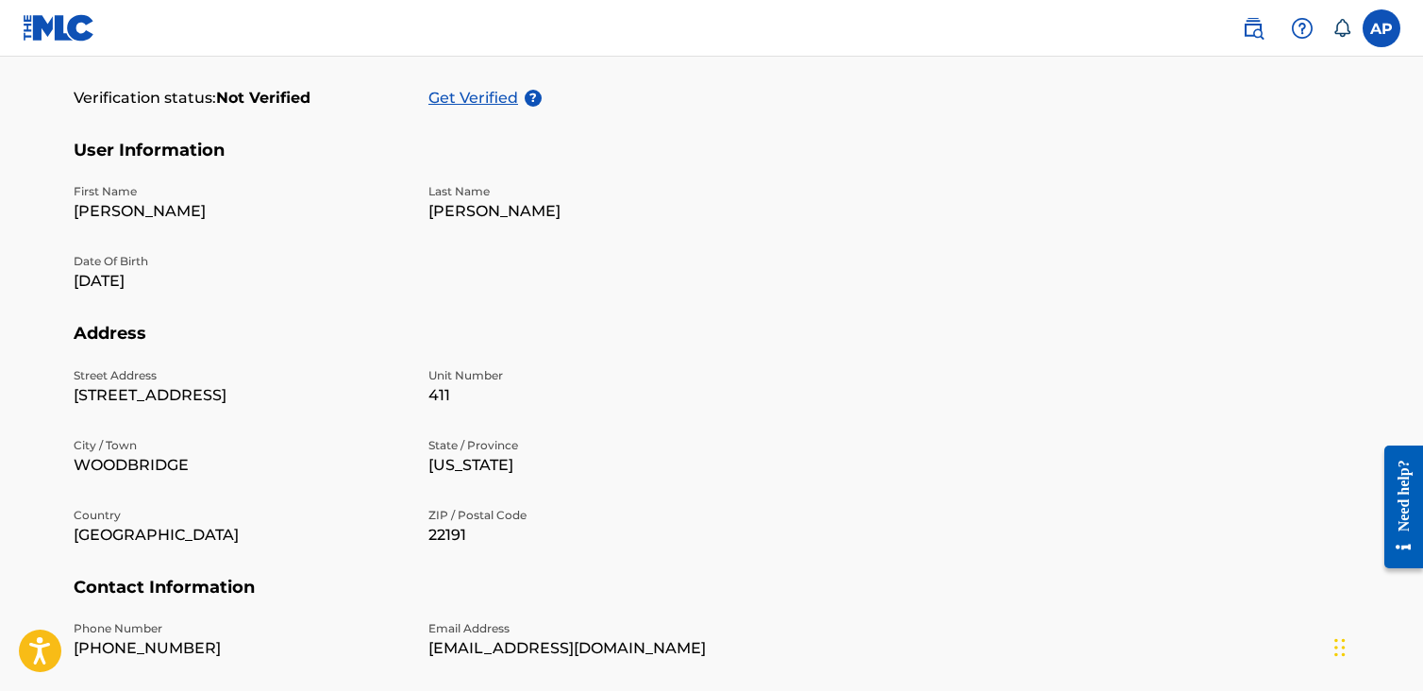
scroll to position [283, 0]
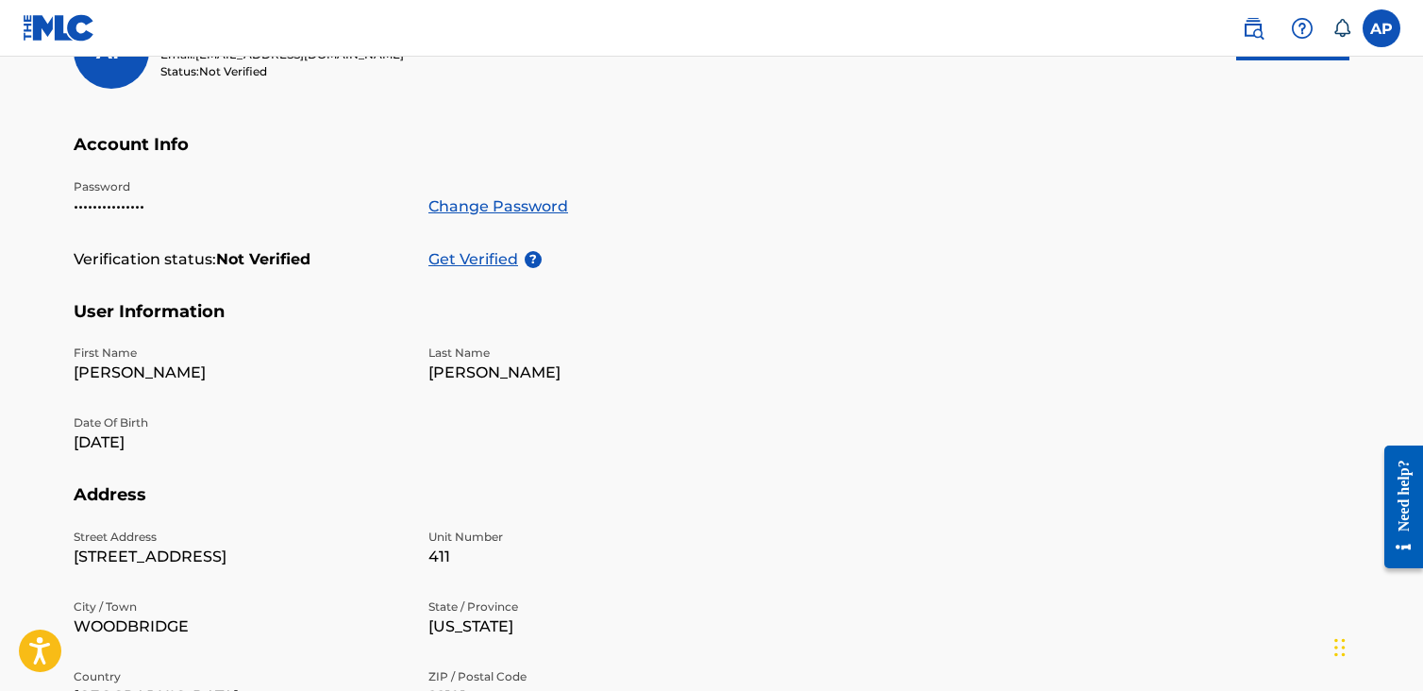
click at [486, 258] on p "Get Verified" at bounding box center [476, 259] width 96 height 23
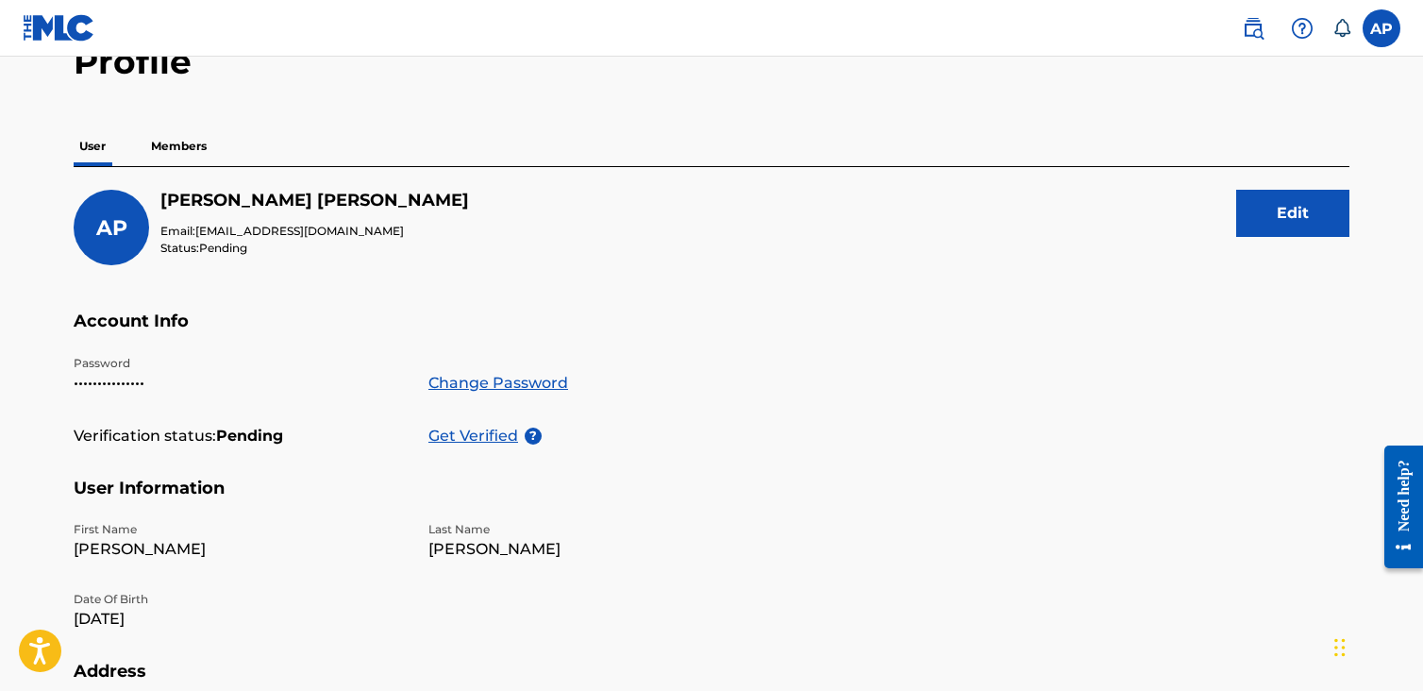
scroll to position [0, 0]
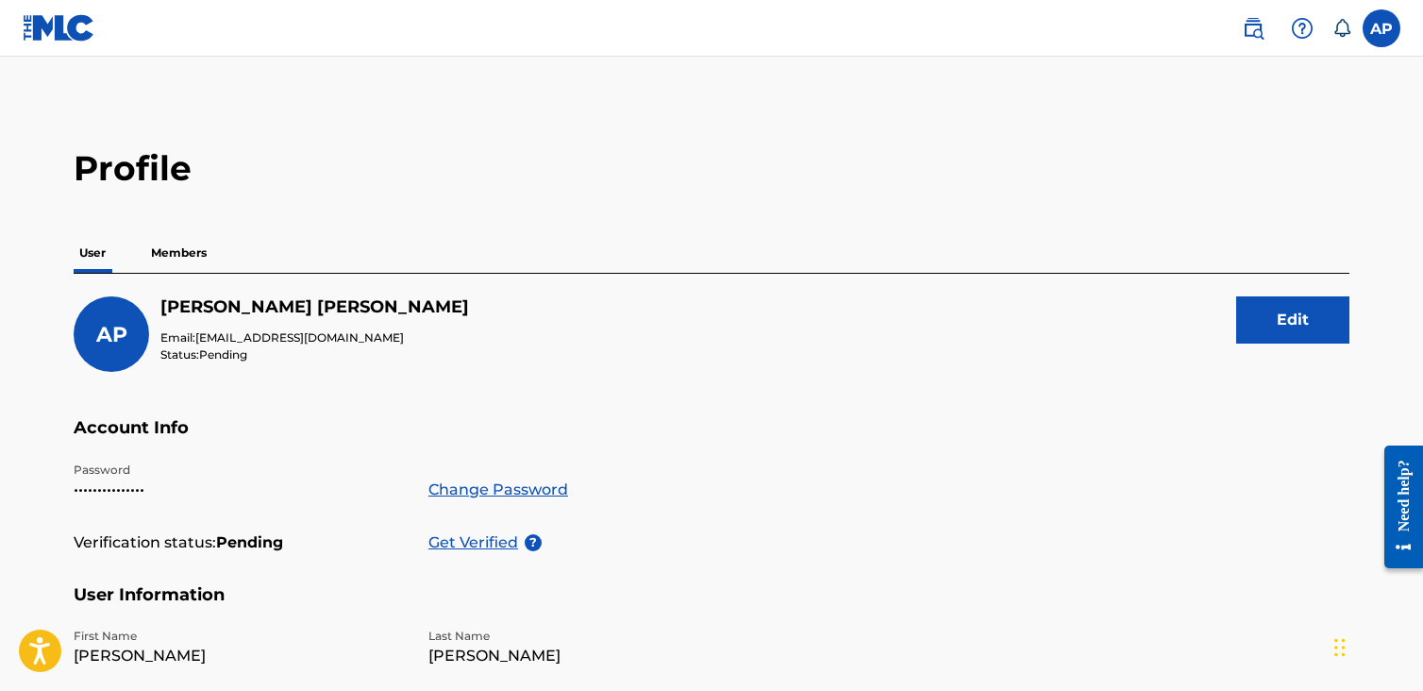
click at [1255, 32] on img at bounding box center [1253, 28] width 23 height 23
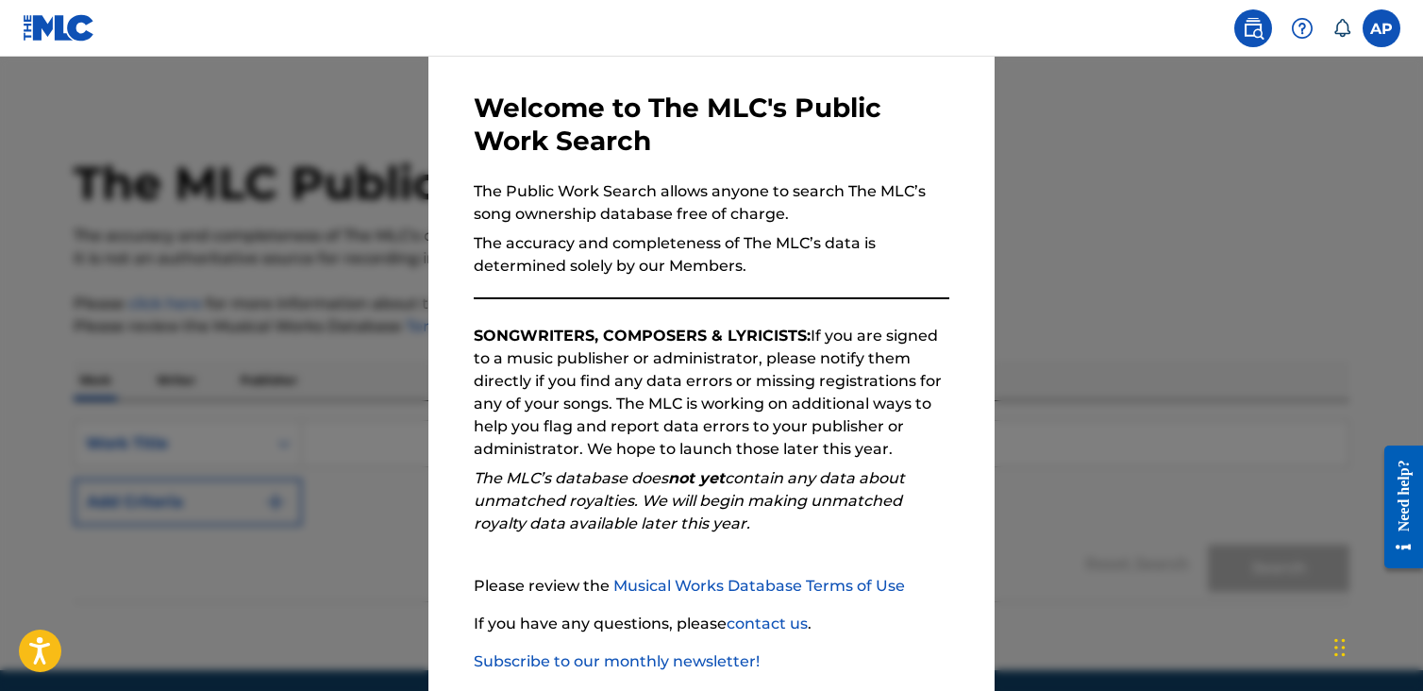
scroll to position [173, 0]
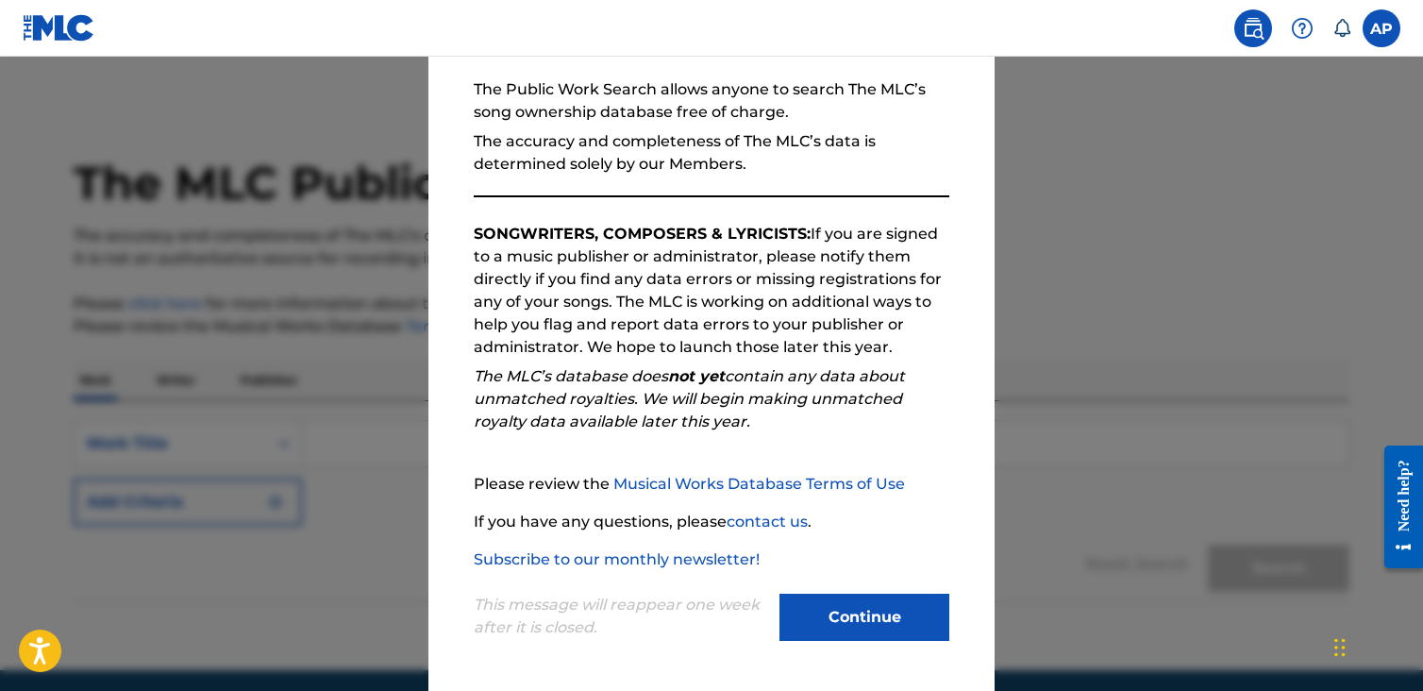
click at [864, 613] on button "Continue" at bounding box center [865, 617] width 170 height 47
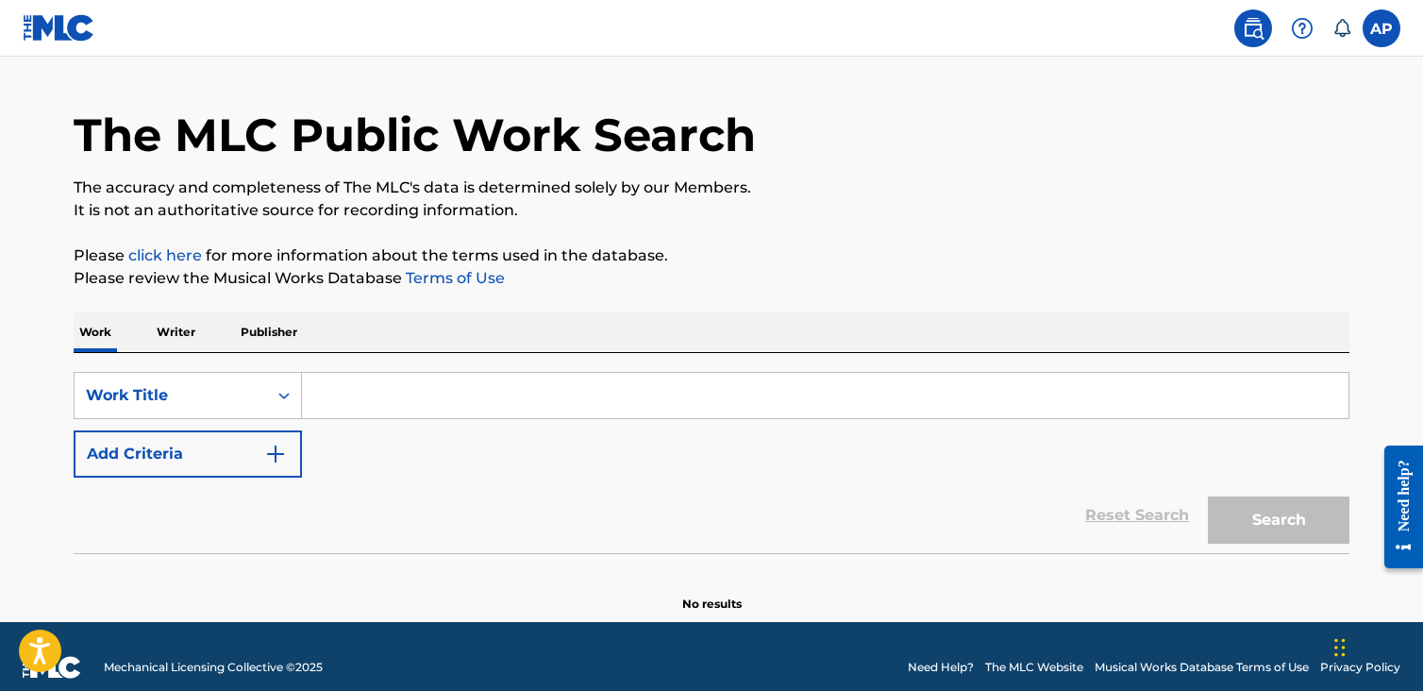
scroll to position [69, 0]
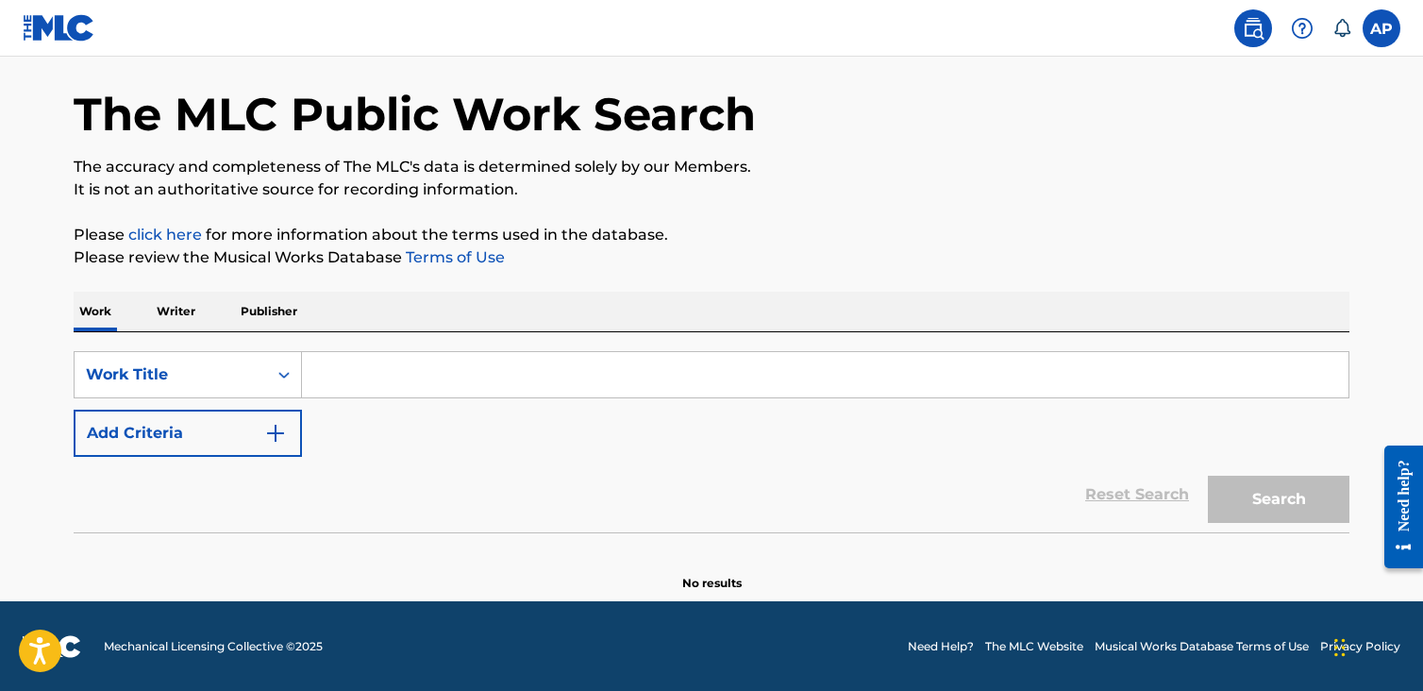
click at [344, 369] on input "Search Form" at bounding box center [825, 374] width 1047 height 45
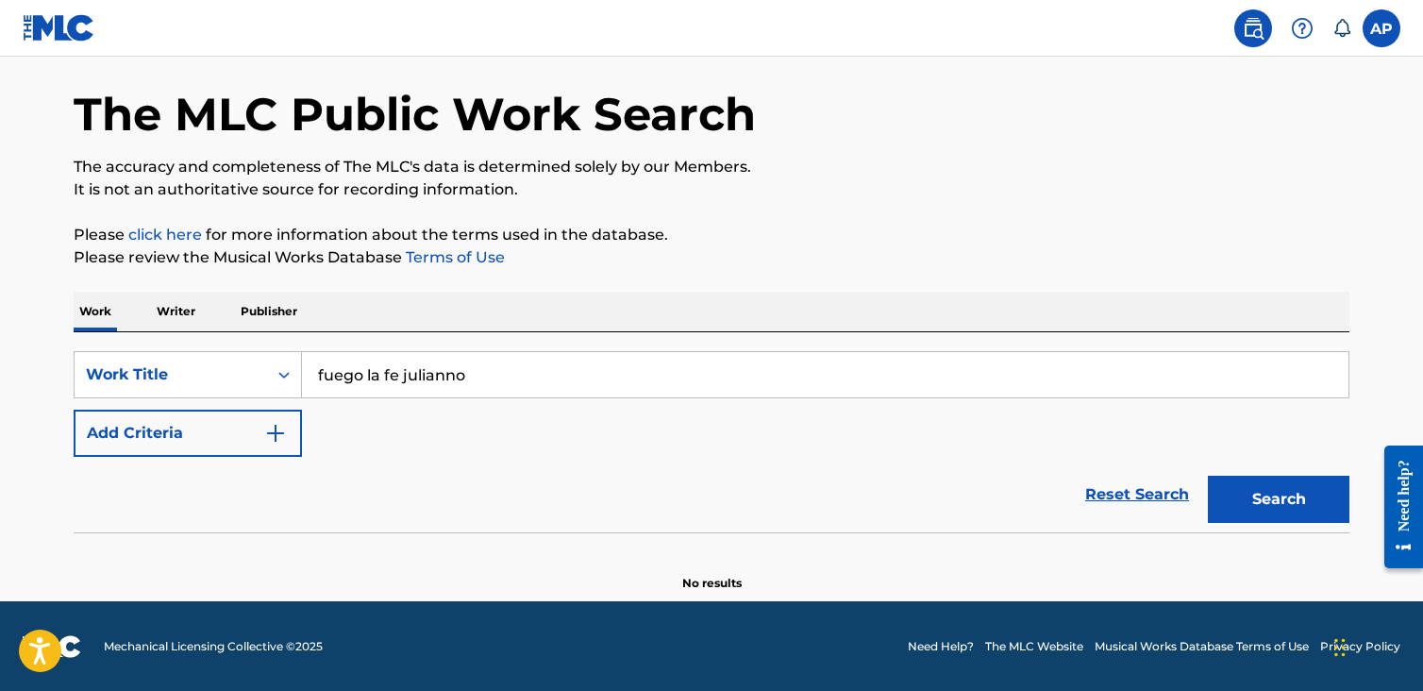
click at [1316, 514] on button "Search" at bounding box center [1279, 499] width 142 height 47
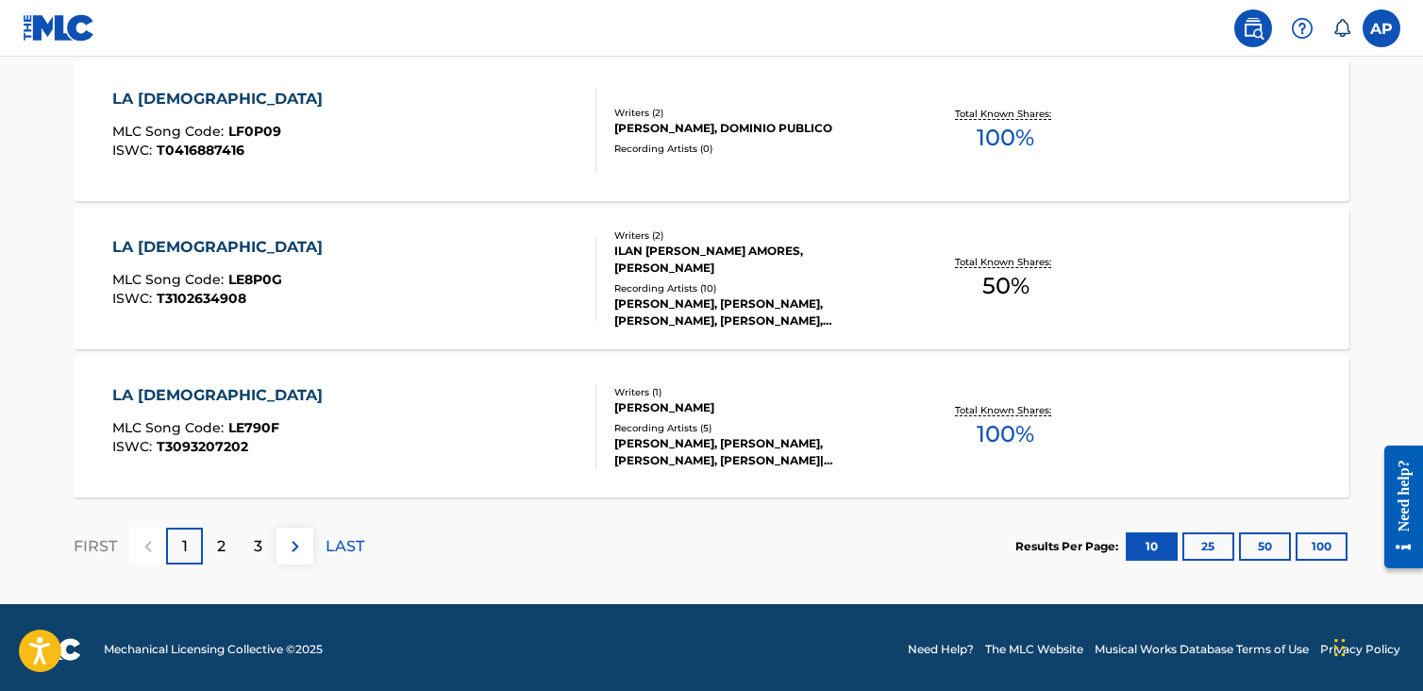
scroll to position [1619, 0]
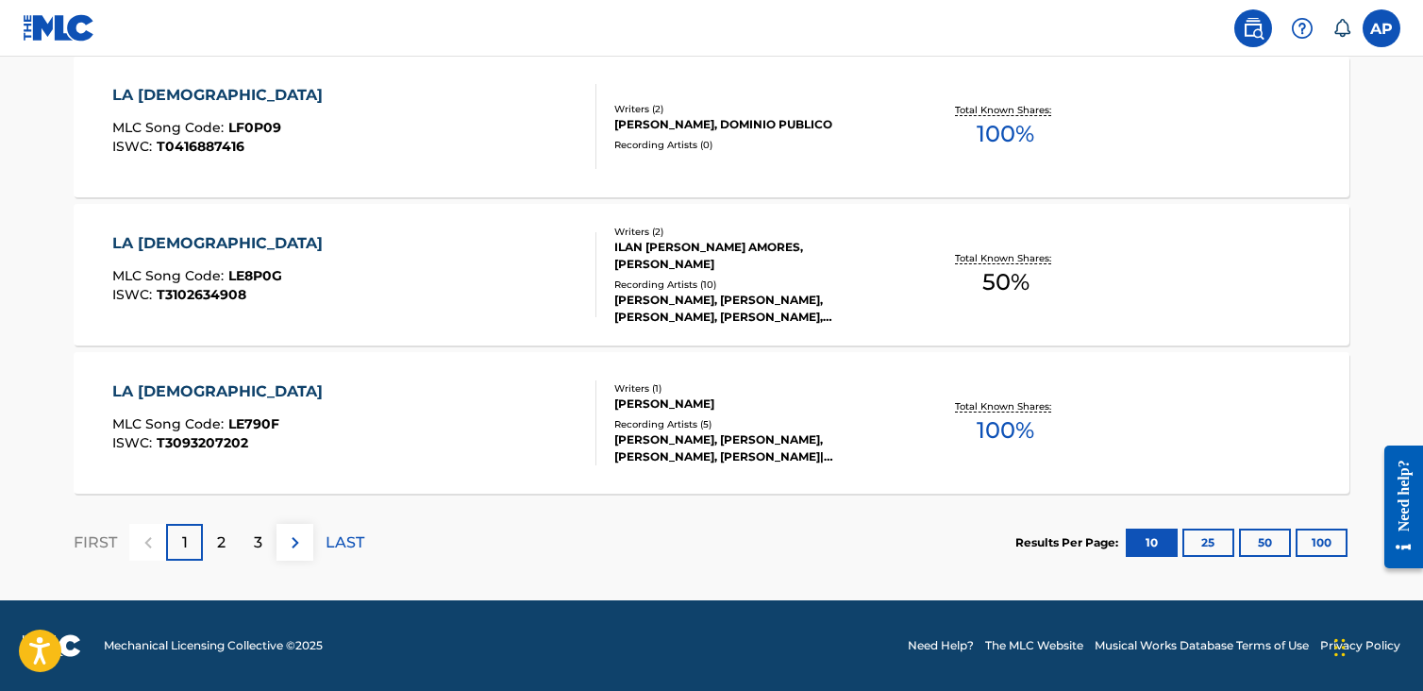
click at [302, 536] on img at bounding box center [295, 542] width 23 height 23
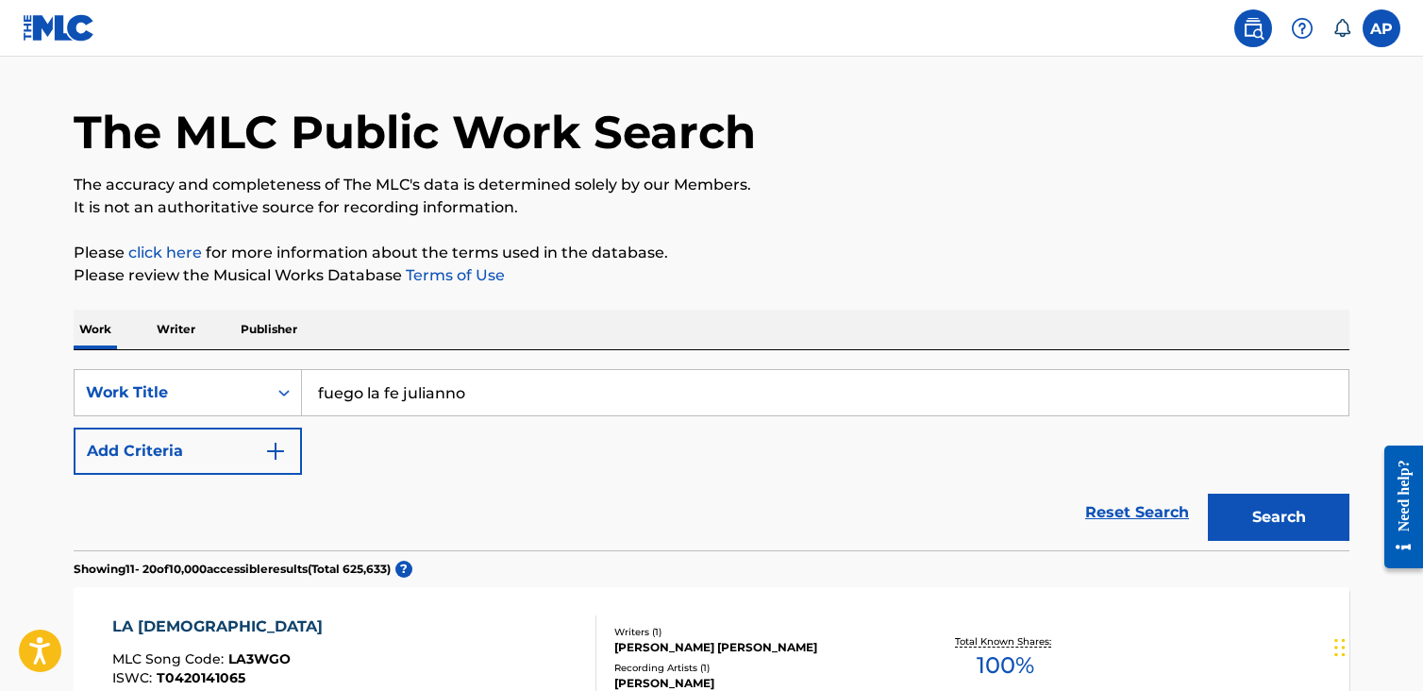
scroll to position [94, 0]
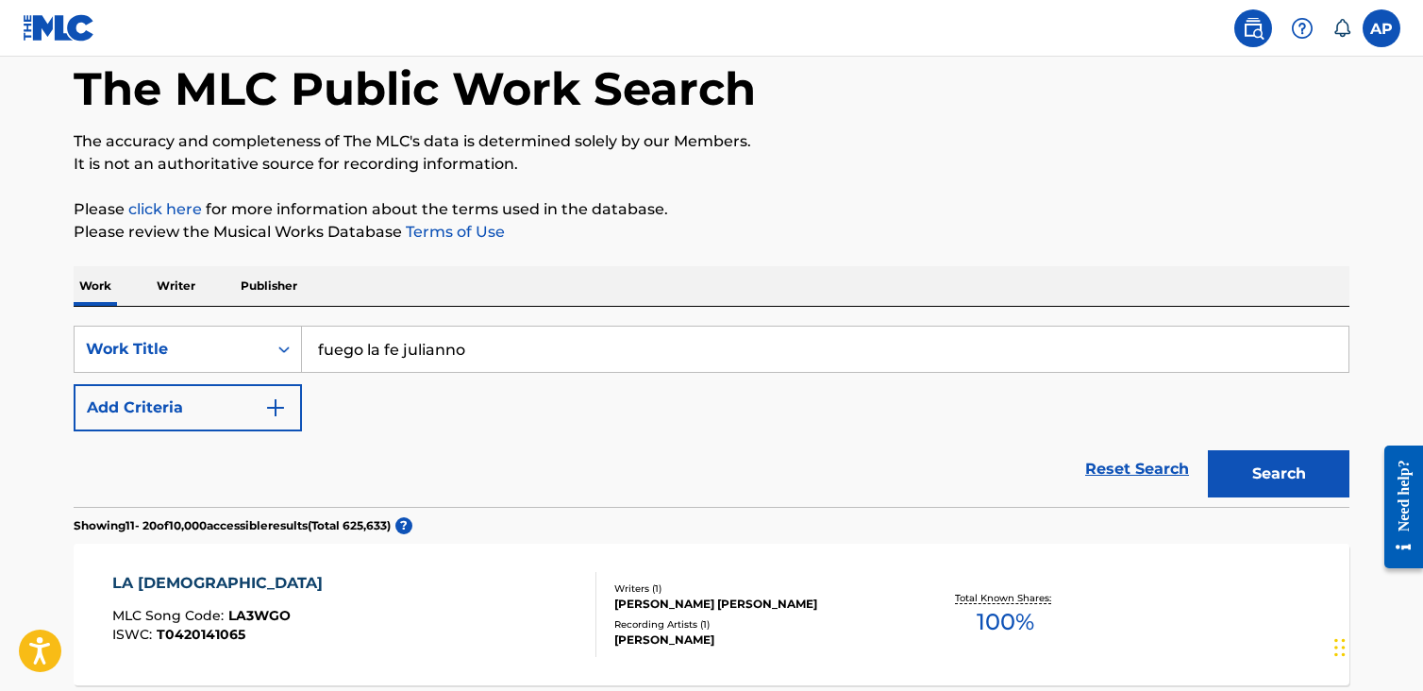
click at [479, 352] on input "fuego la fe julianno" at bounding box center [825, 349] width 1047 height 45
click at [500, 339] on input "la rosa (feat. lirio & gato fuego)" at bounding box center [825, 349] width 1047 height 45
drag, startPoint x: 589, startPoint y: 354, endPoint x: 313, endPoint y: 357, distance: 275.6
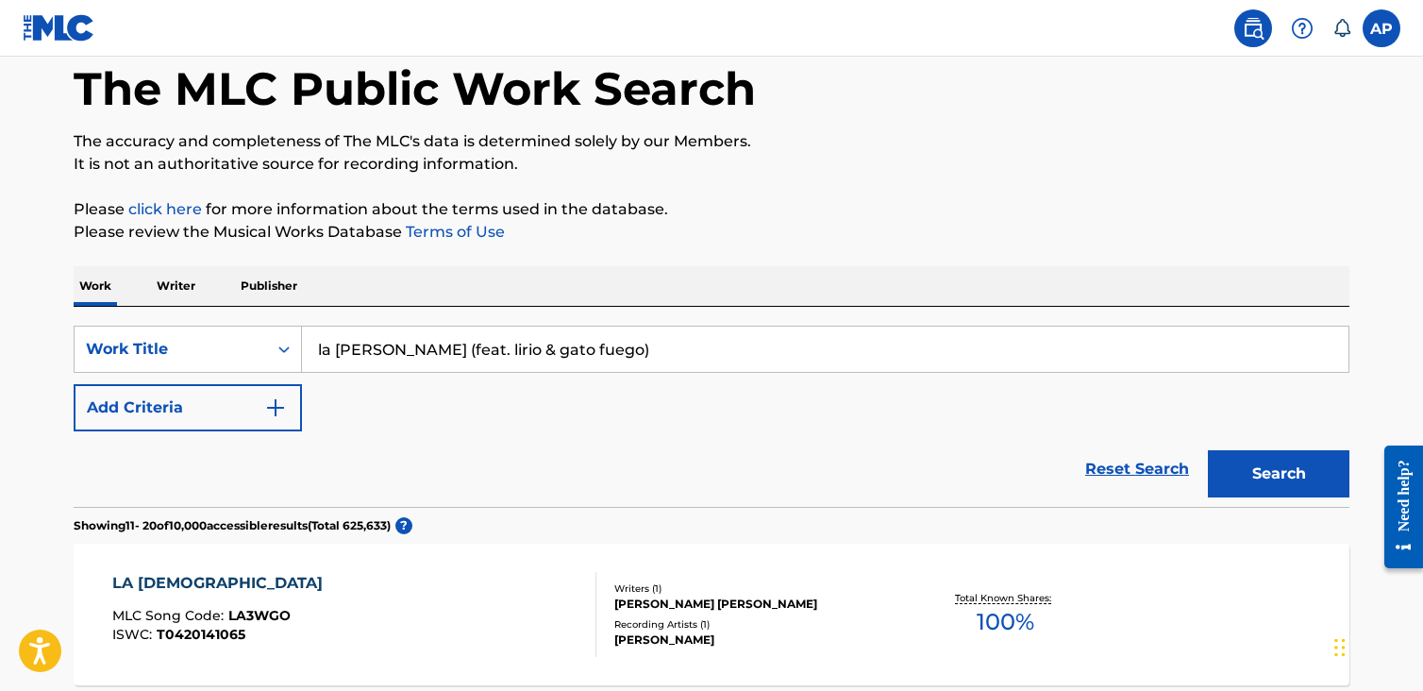
click at [313, 357] on input "la rosa (feat. lirio & gato fuego)" at bounding box center [825, 349] width 1047 height 45
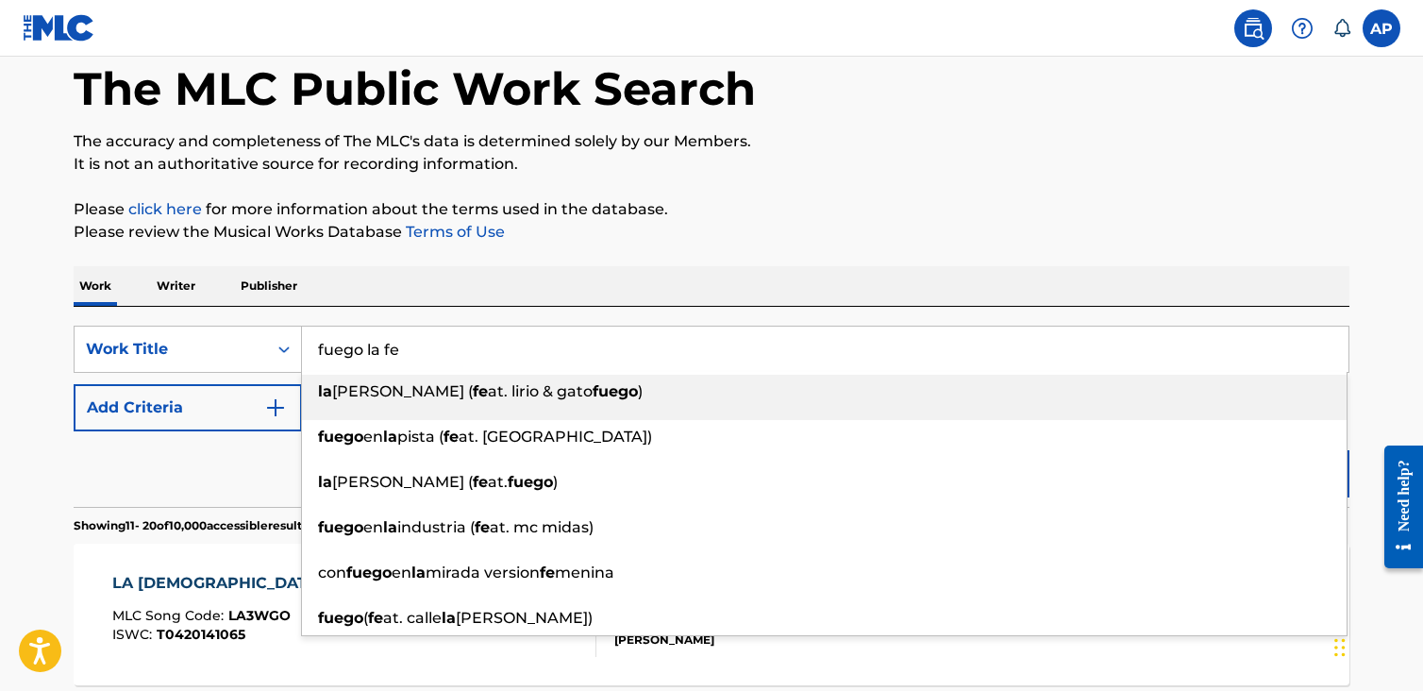
type input "la rosa (feat. lirio & gato fuego)"
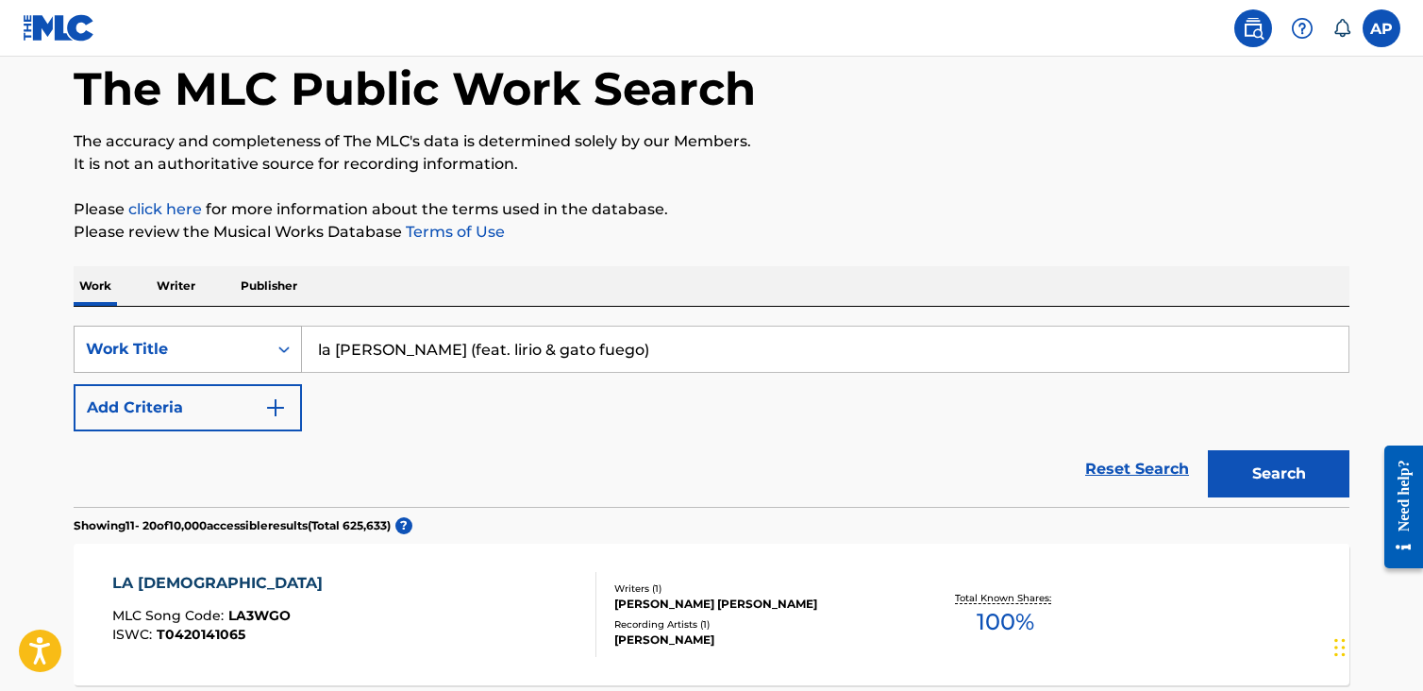
drag, startPoint x: 575, startPoint y: 348, endPoint x: 276, endPoint y: 353, distance: 299.2
click at [276, 353] on div "SearchWithCriteriaea148b7e-9659-4a57-a4ce-79e3faee1ff6 Work Title la rosa (feat…" at bounding box center [712, 349] width 1276 height 47
click at [1208, 450] on button "Search" at bounding box center [1279, 473] width 142 height 47
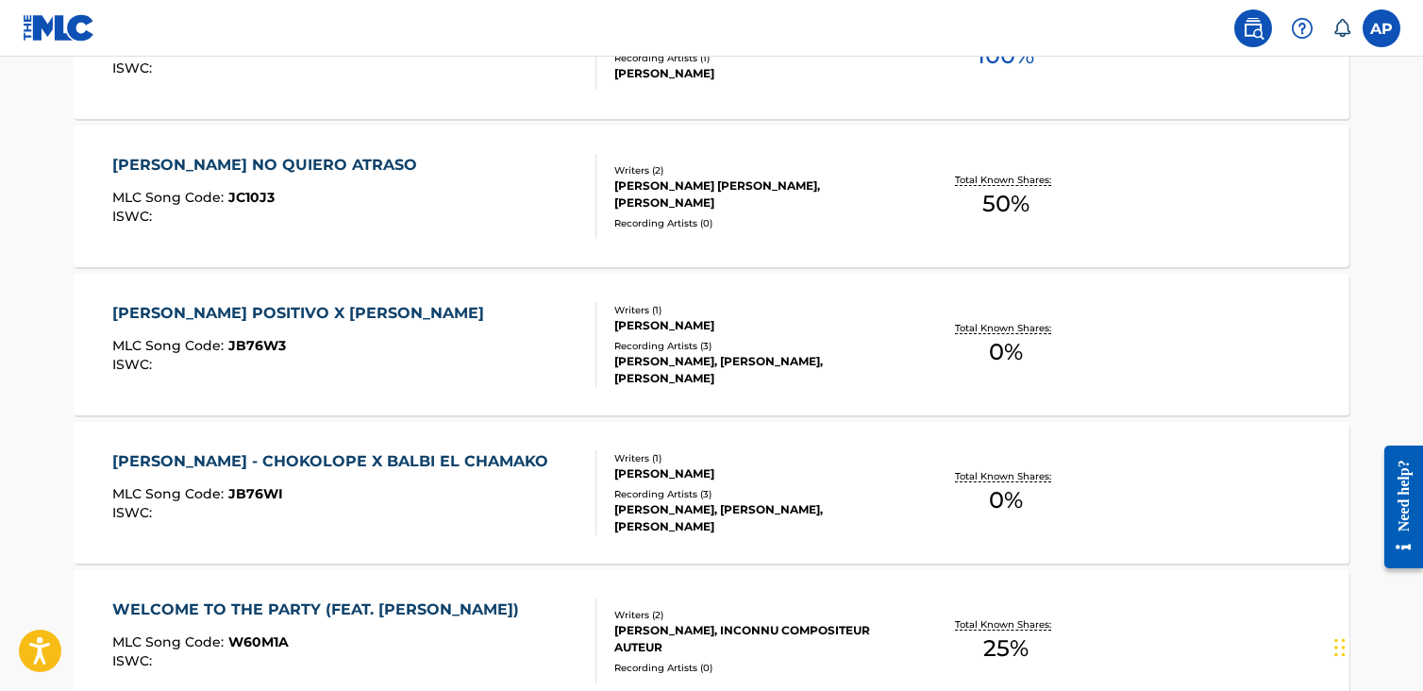
scroll to position [0, 0]
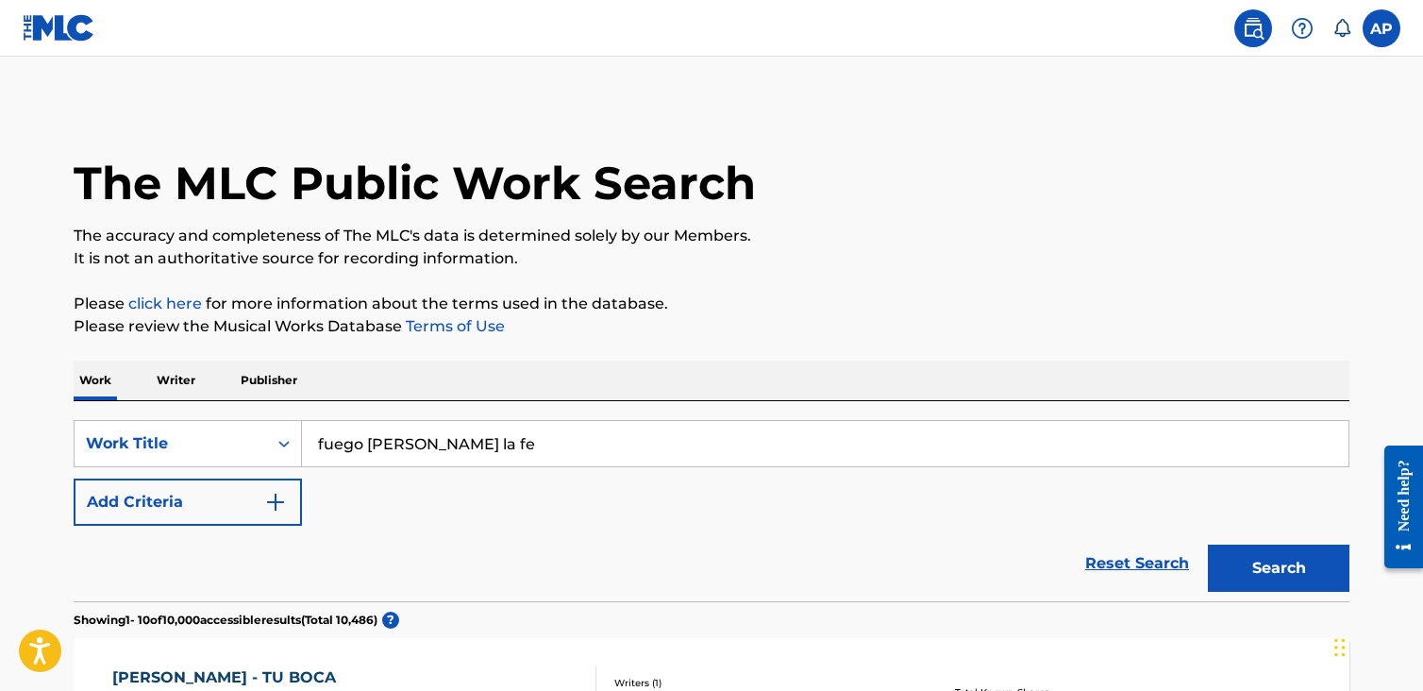
click at [1208, 545] on button "Search" at bounding box center [1279, 568] width 142 height 47
click at [555, 449] on input "fuego julianno sosa la fe" at bounding box center [825, 443] width 1047 height 45
type input "fuego tivi gunz"
click at [1208, 545] on button "Search" at bounding box center [1279, 568] width 142 height 47
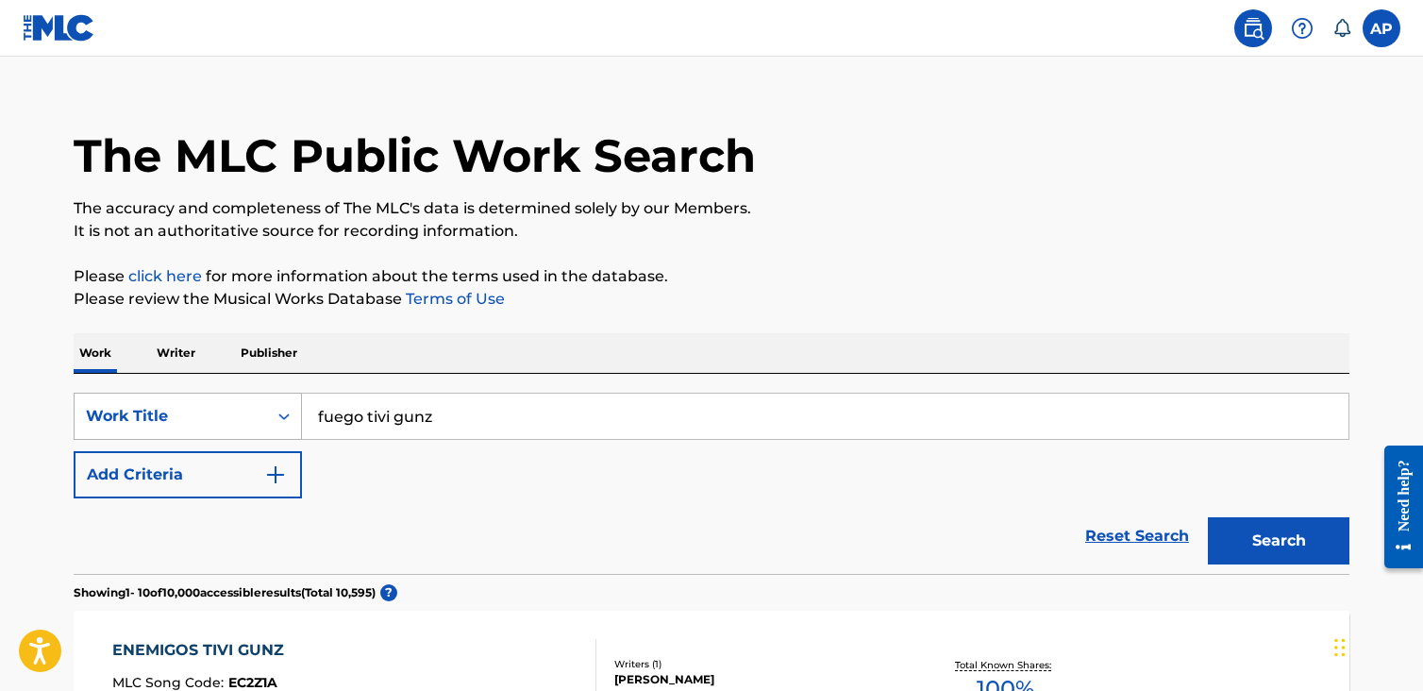
click at [209, 437] on div "Work Title" at bounding box center [188, 416] width 228 height 47
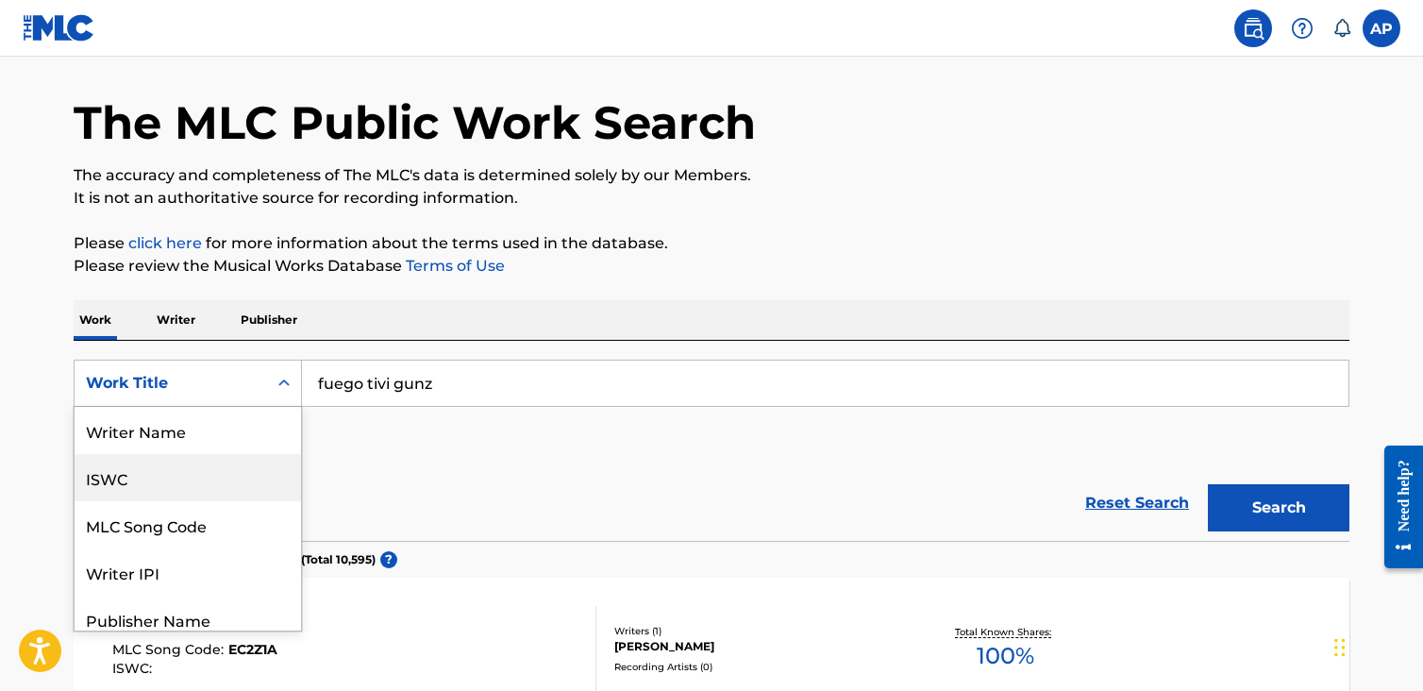
click at [508, 383] on input "fuego tivi gunz" at bounding box center [825, 383] width 1047 height 45
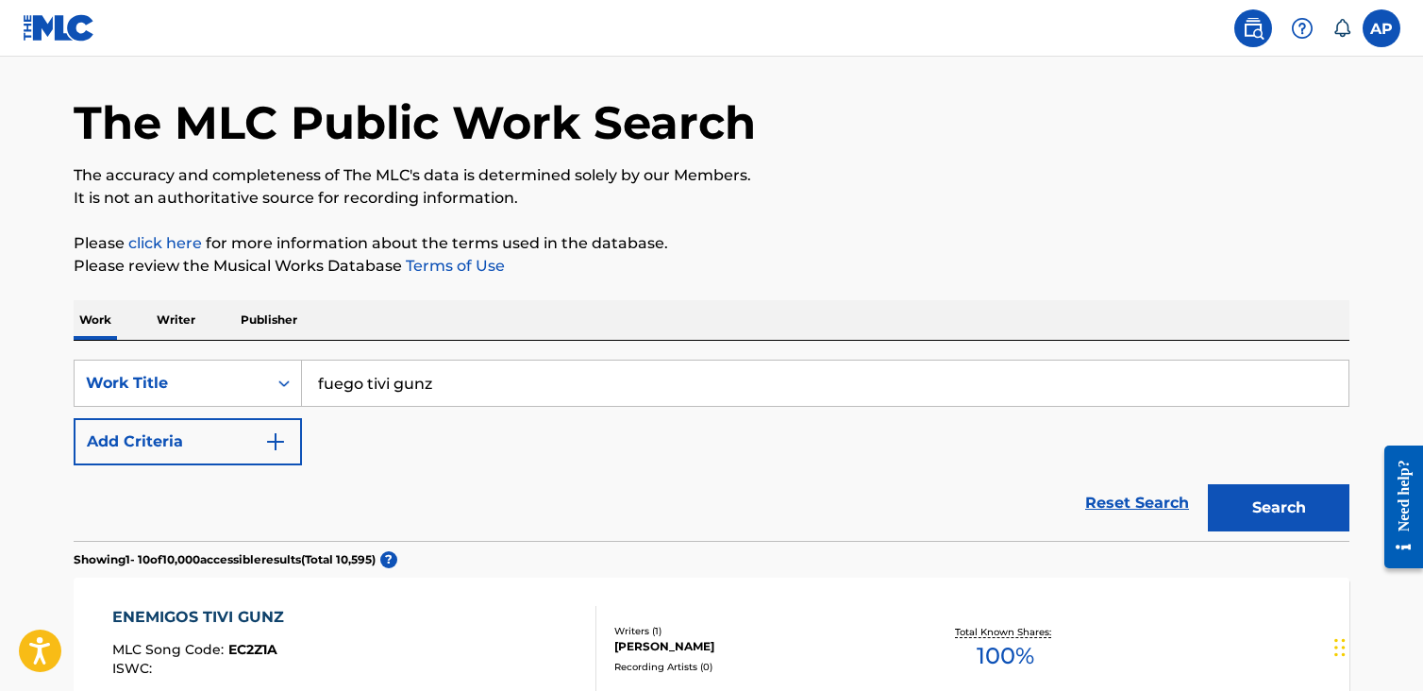
click at [508, 383] on input "fuego tivi gunz" at bounding box center [825, 383] width 1047 height 45
click at [1388, 25] on label at bounding box center [1382, 28] width 38 height 38
click at [1382, 28] on input "AP ANTHONY PEARSON boneselgalactico@gmail.com Notification Preferences Profile …" at bounding box center [1382, 28] width 0 height 0
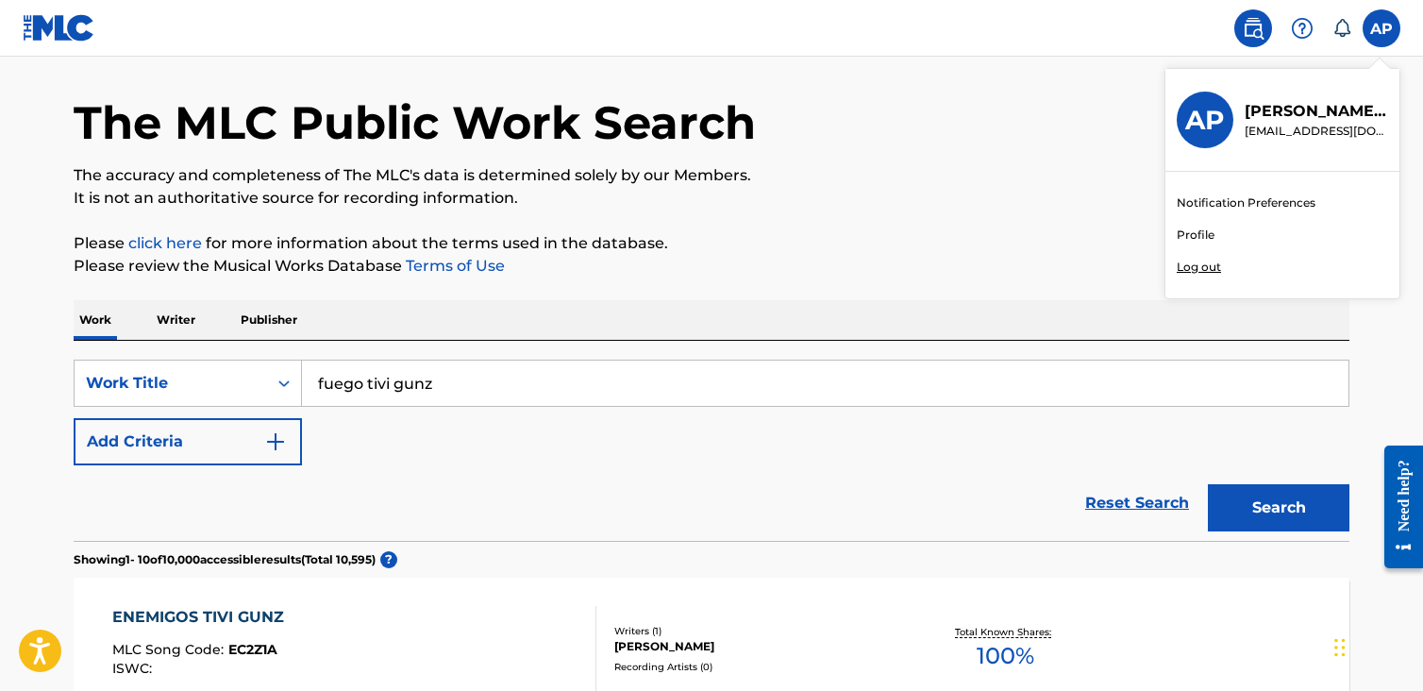
click at [1009, 81] on div "The MLC Public Work Search" at bounding box center [712, 112] width 1276 height 138
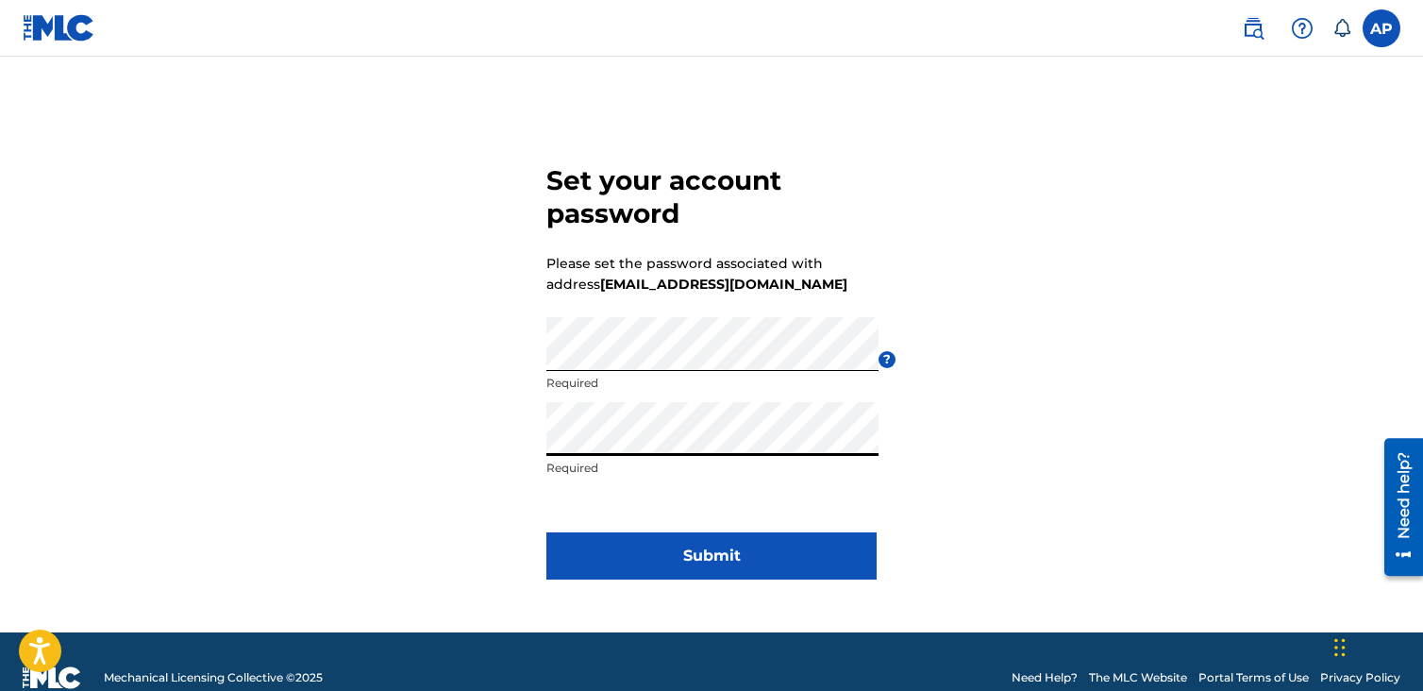
click at [1076, 371] on div "Set your account password Please set the password associated with address [EMAI…" at bounding box center [711, 368] width 1321 height 529
click at [725, 544] on button "Submit" at bounding box center [711, 555] width 330 height 47
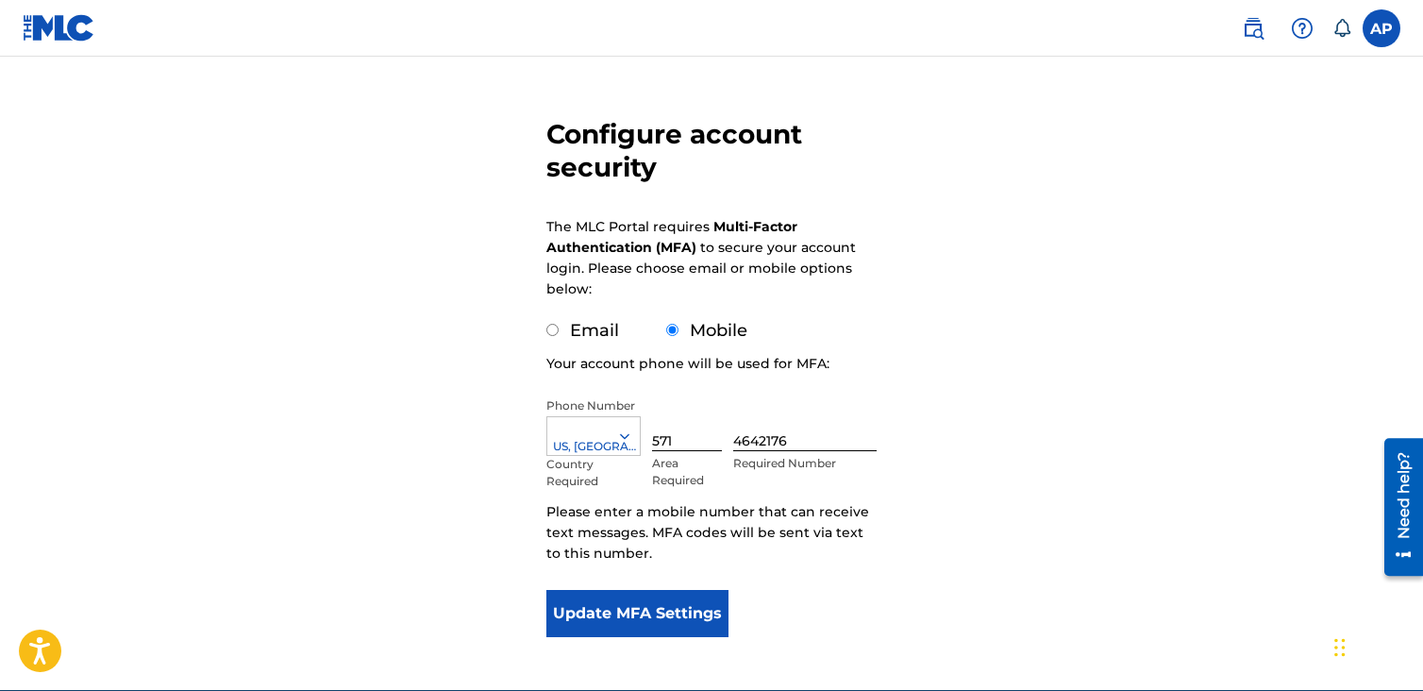
scroll to position [189, 0]
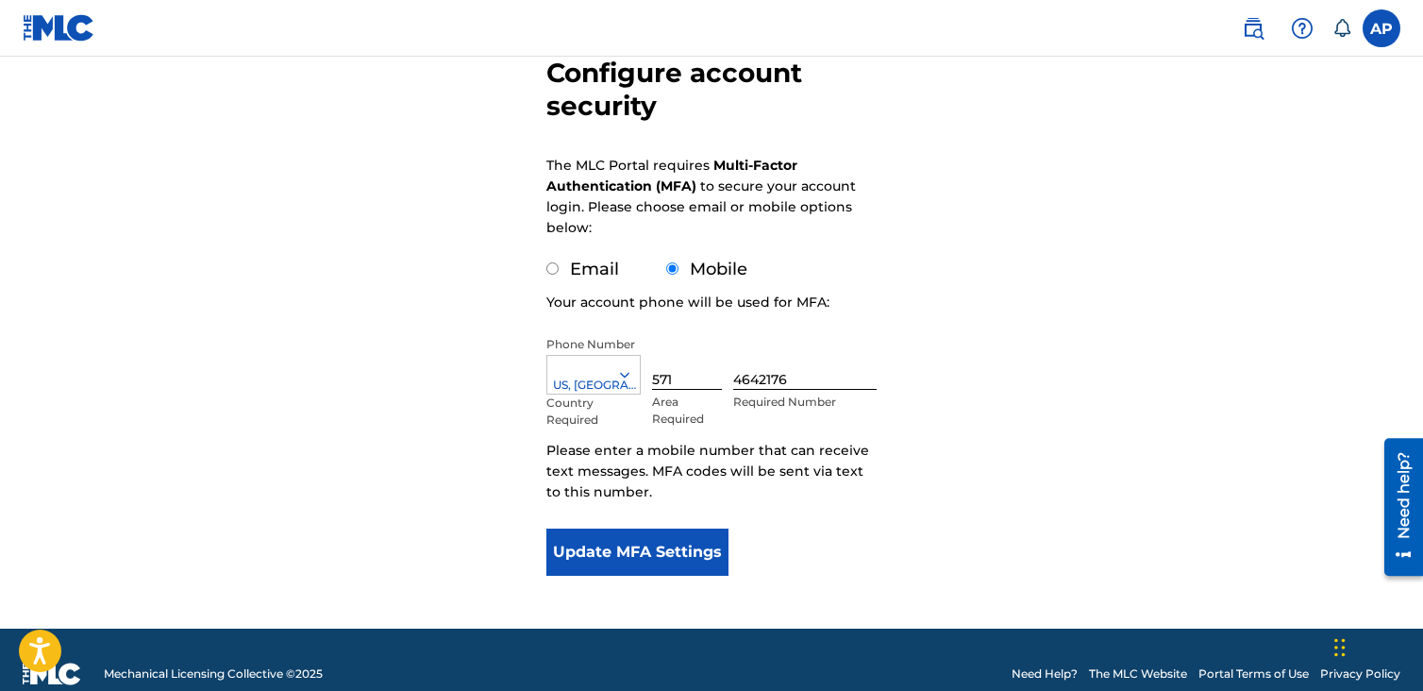
click at [675, 554] on button "Update MFA Settings" at bounding box center [637, 552] width 182 height 47
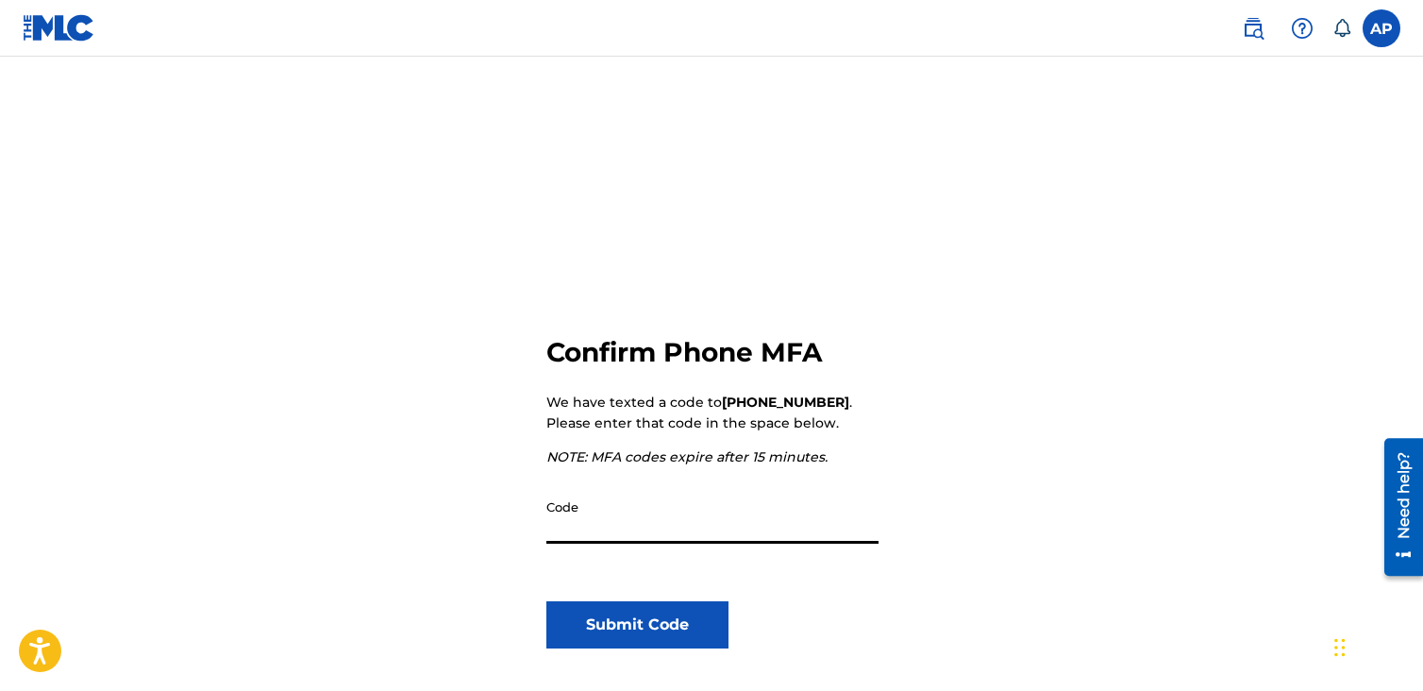
click at [645, 536] on input "Code" at bounding box center [712, 517] width 332 height 54
type input "280545"
click at [634, 626] on button "Submit Code" at bounding box center [637, 624] width 182 height 47
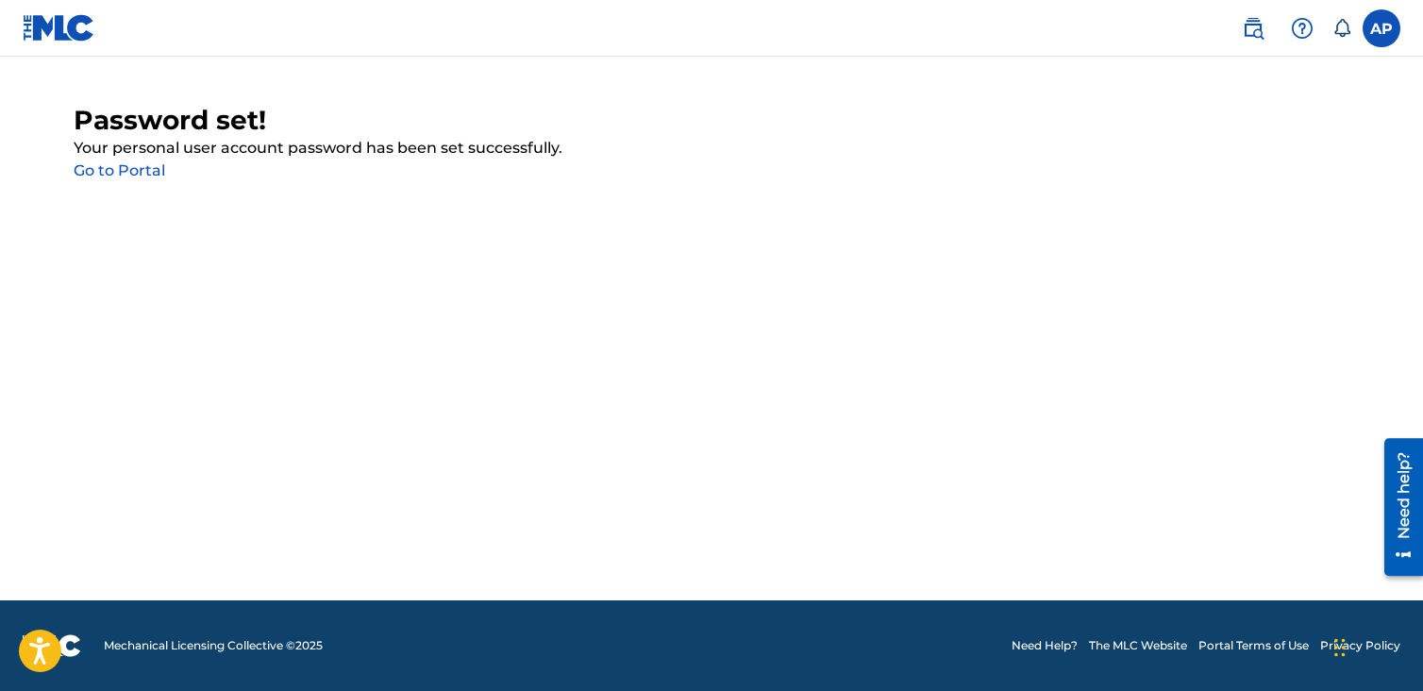
click at [128, 178] on link "Go to Portal" at bounding box center [120, 170] width 92 height 18
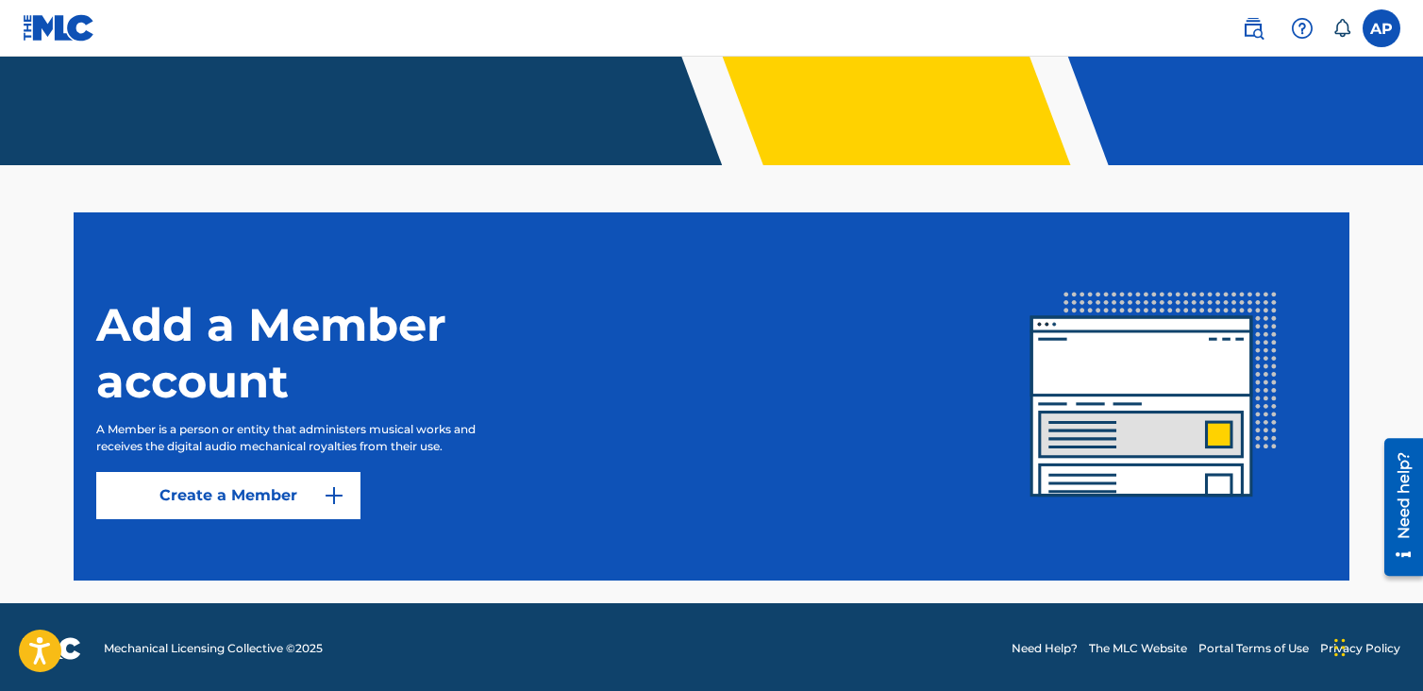
scroll to position [391, 0]
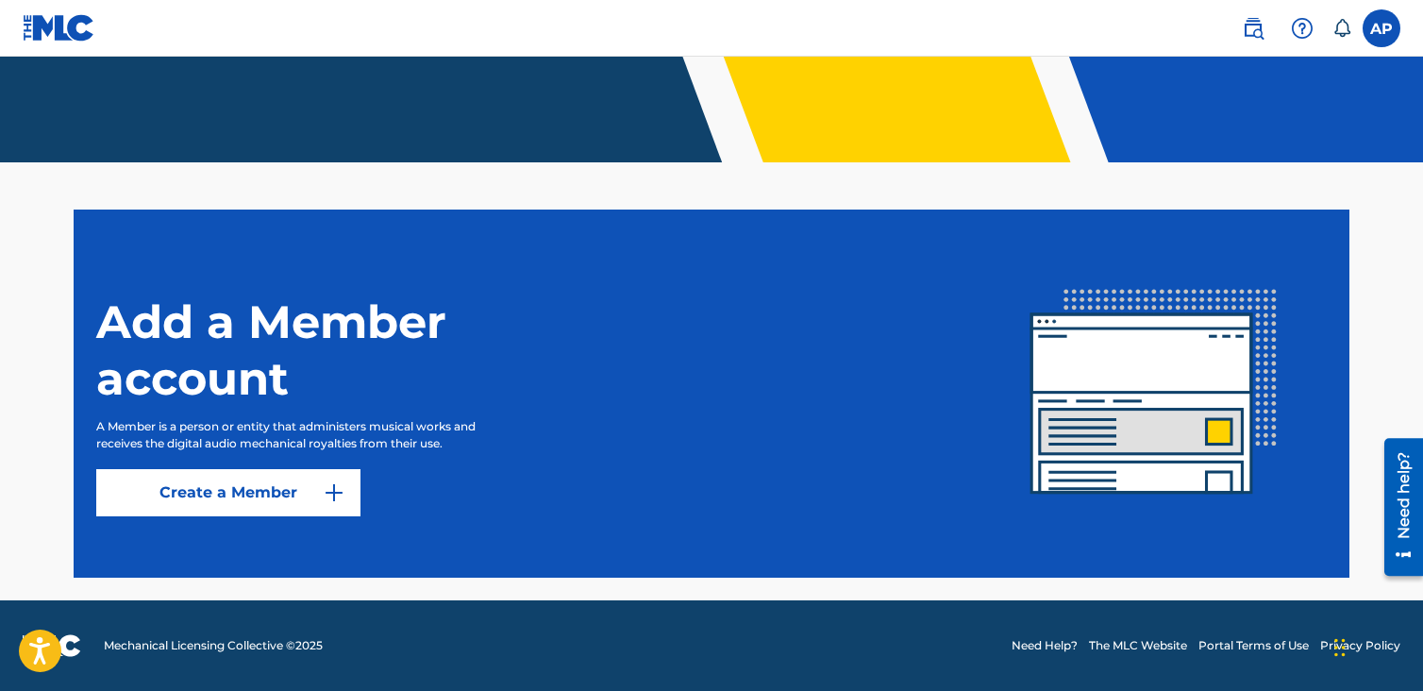
click at [319, 484] on link "Create a Member" at bounding box center [228, 492] width 264 height 47
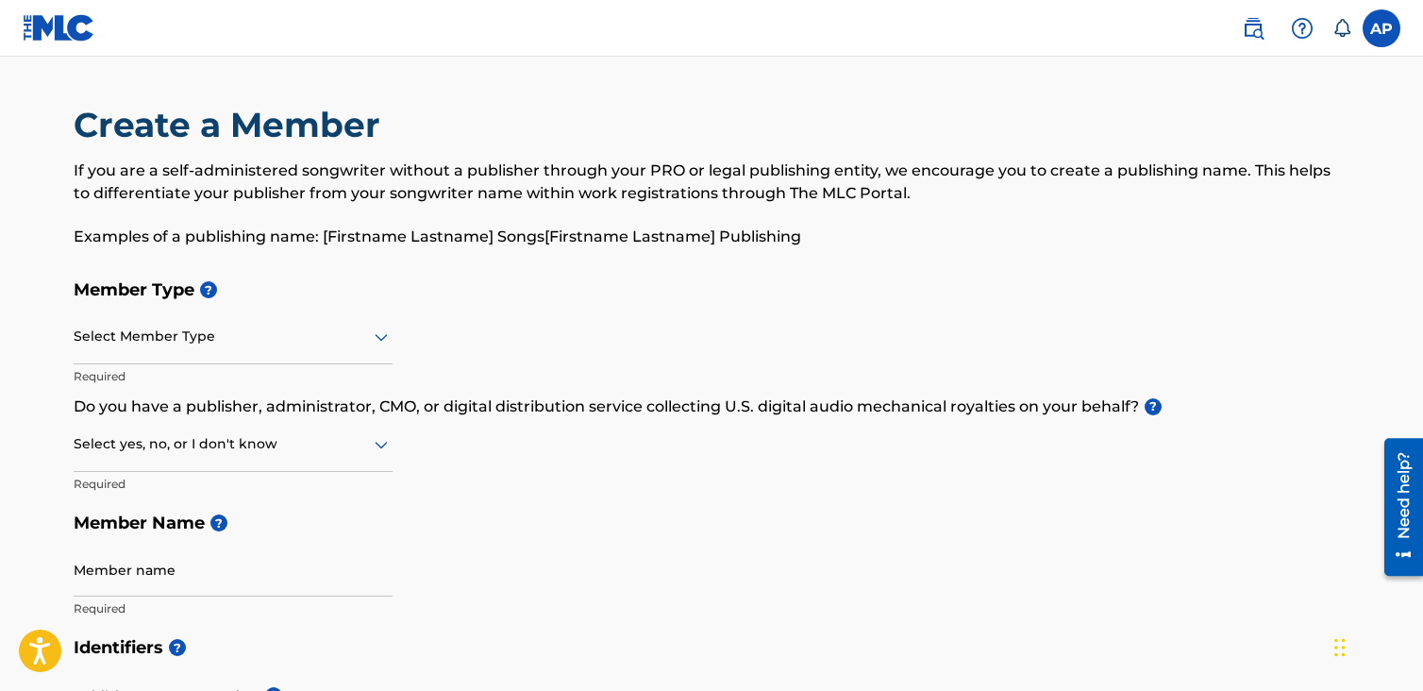
click at [348, 339] on div at bounding box center [233, 337] width 319 height 24
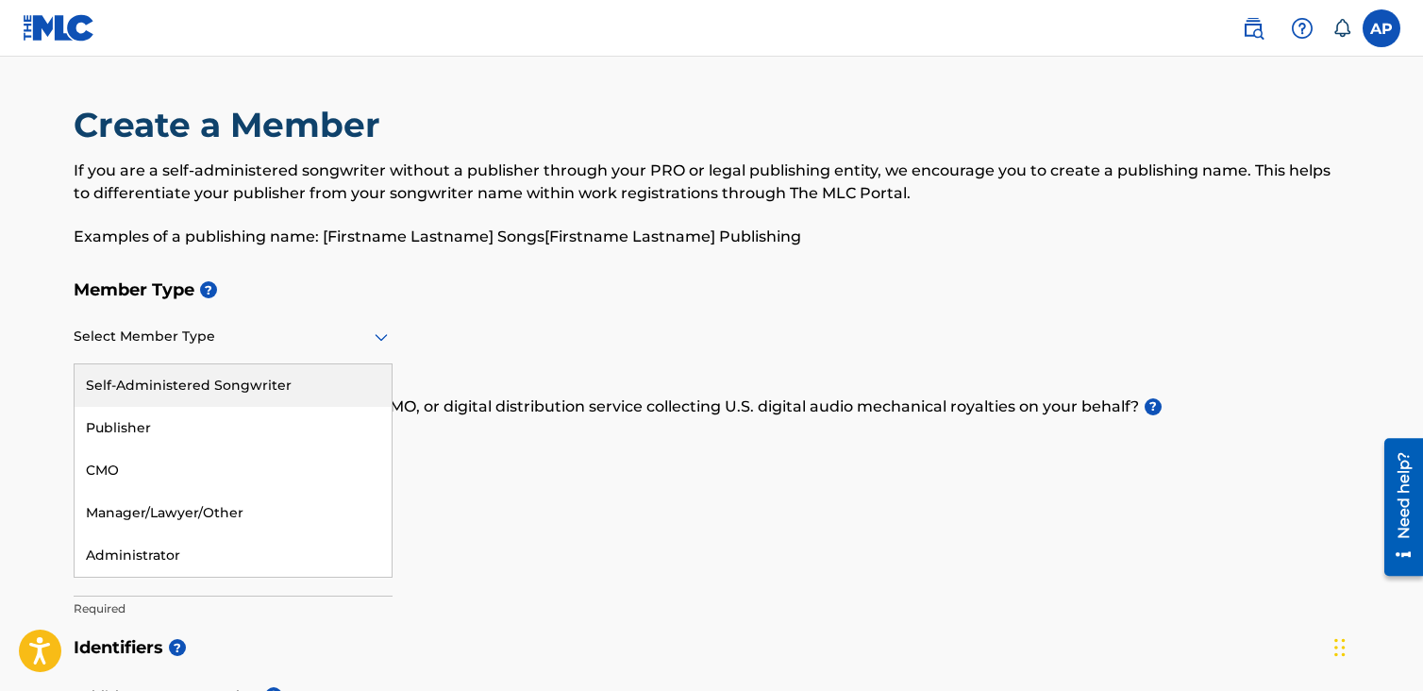
click at [293, 381] on div "Self-Administered Songwriter" at bounding box center [233, 385] width 317 height 42
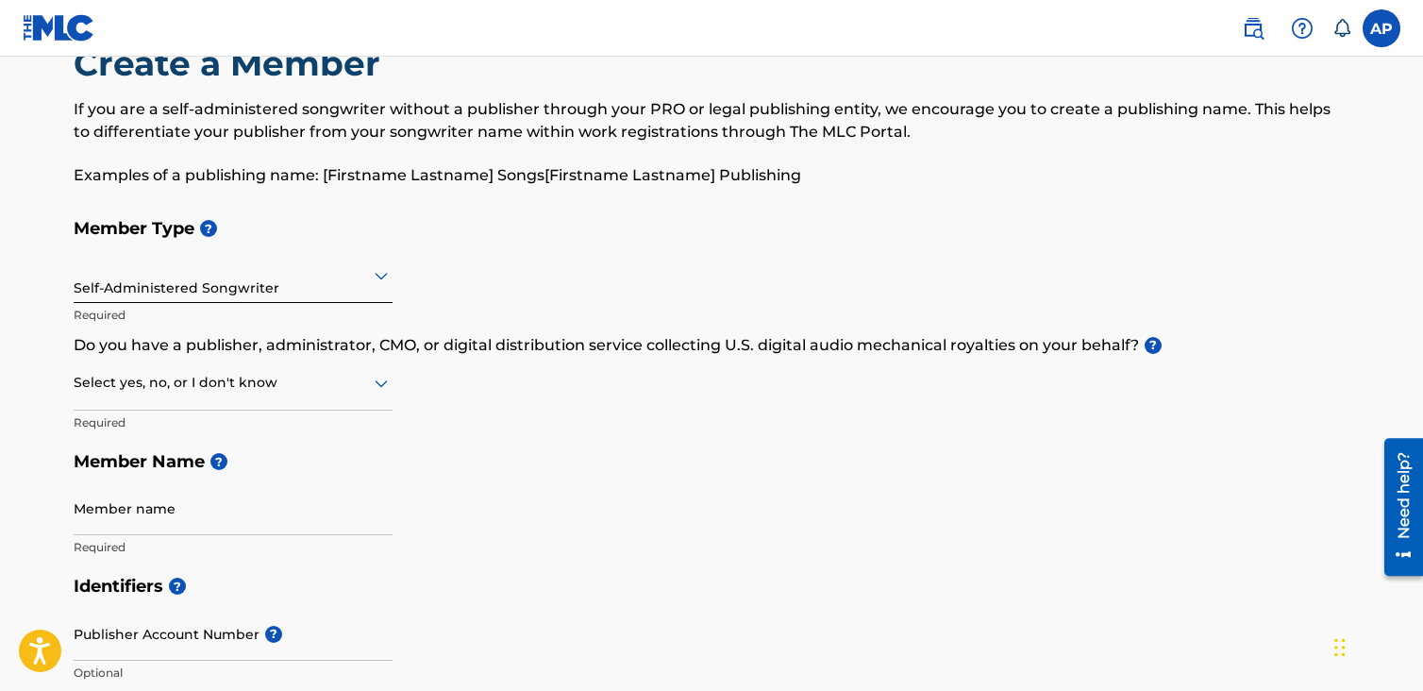
scroll to position [94, 0]
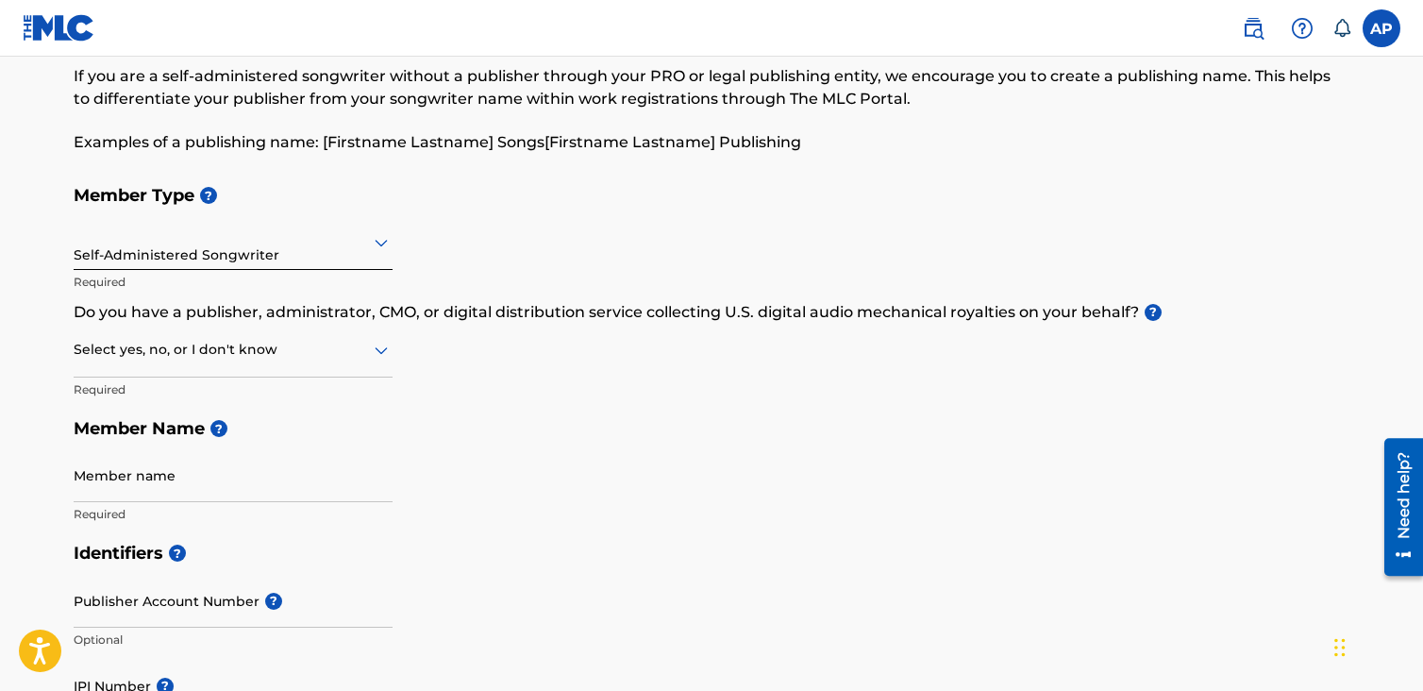
click at [305, 358] on div at bounding box center [233, 350] width 319 height 24
click at [260, 430] on div "No" at bounding box center [233, 441] width 317 height 42
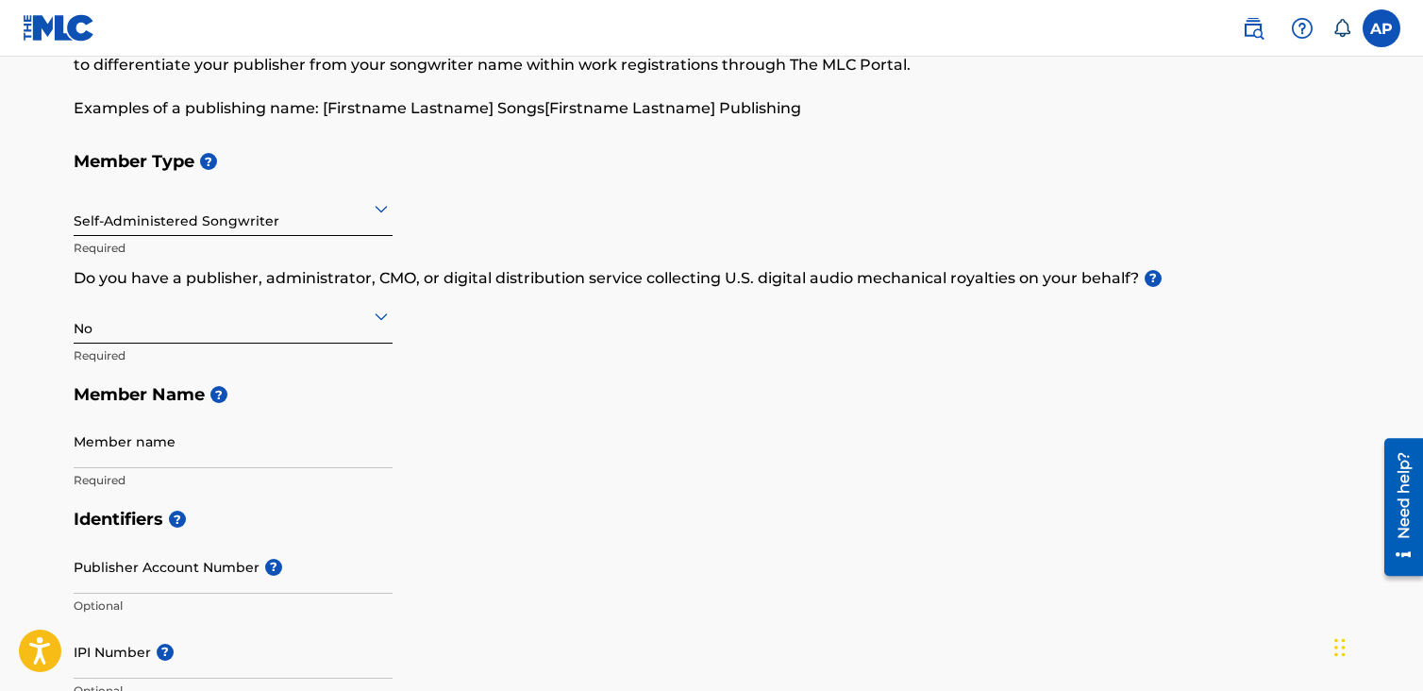
scroll to position [189, 0]
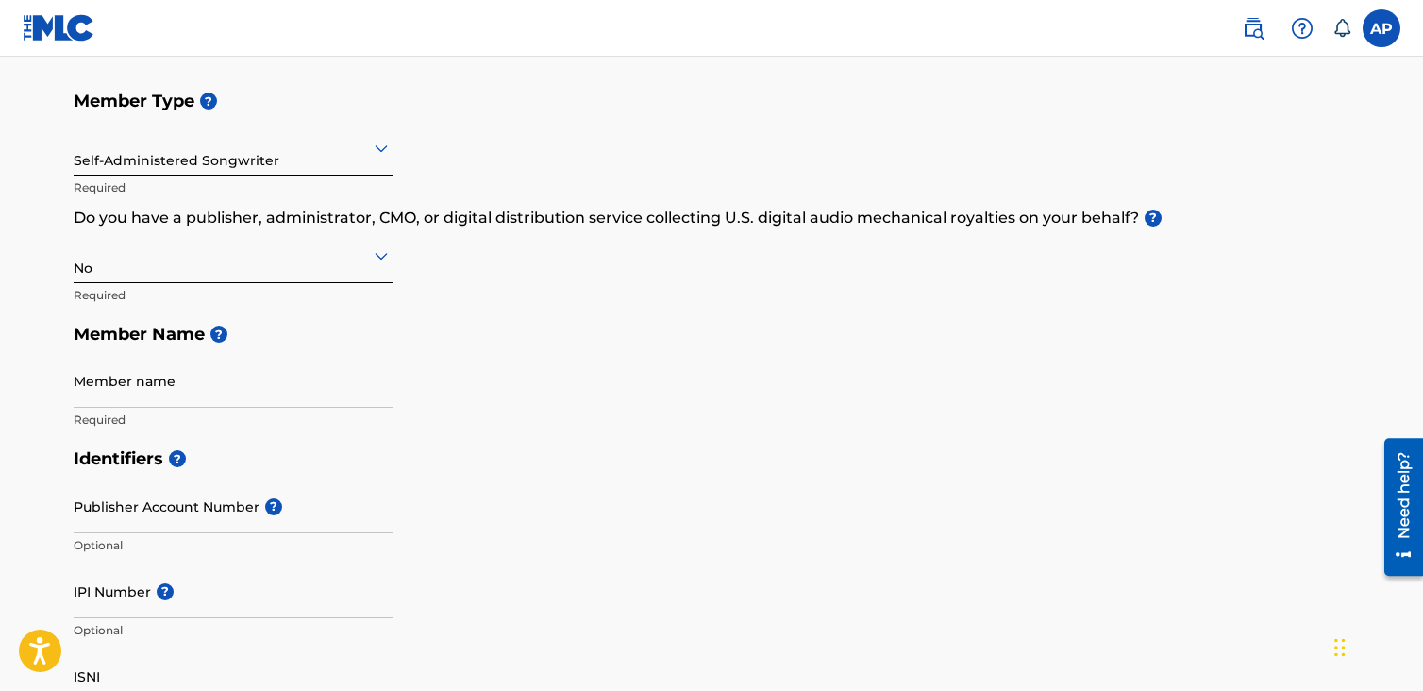
click at [268, 390] on input "Member name" at bounding box center [233, 381] width 319 height 54
type input "[PERSON_NAME]"
click at [572, 307] on div "Member Type ? Self-Administered Songwriter Required Do you have a publisher, ad…" at bounding box center [712, 260] width 1276 height 358
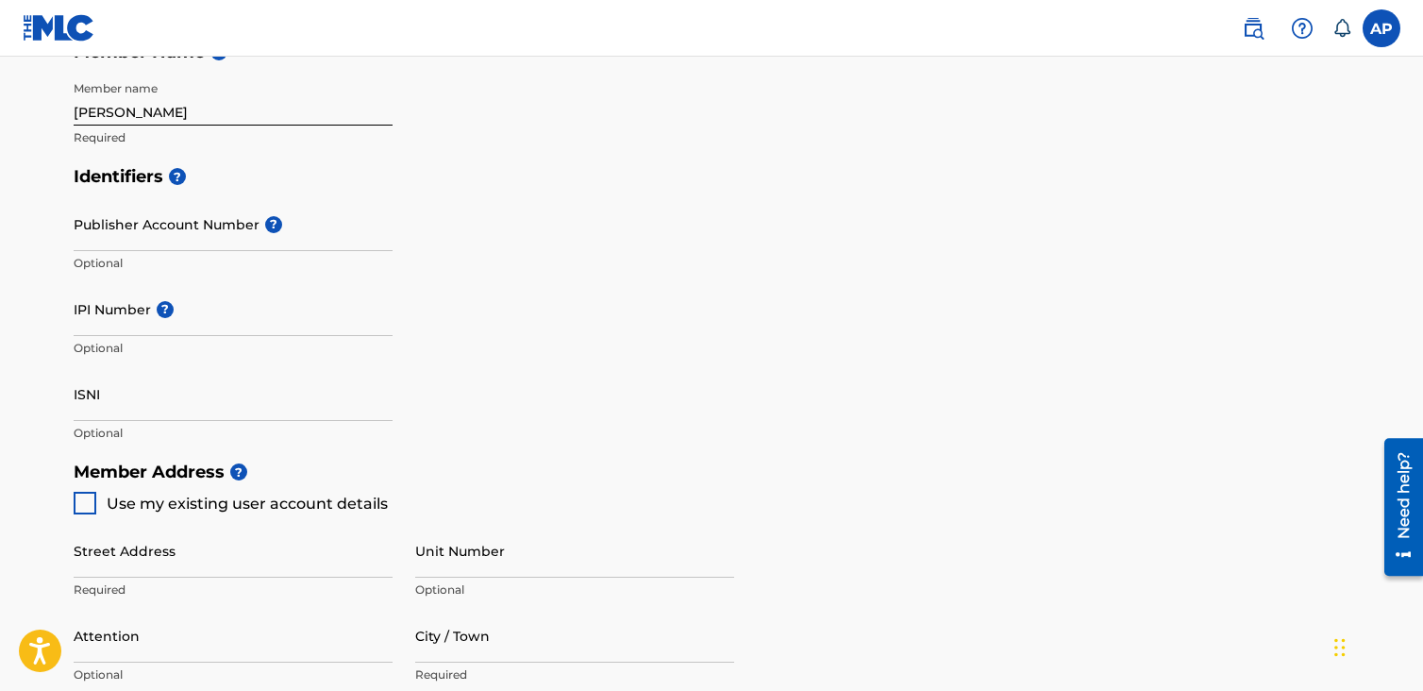
scroll to position [472, 0]
paste input "FP_21f4c64136021d30301e0e218c19"
type input "FP_21f4c64136021d30301e0e218c19"
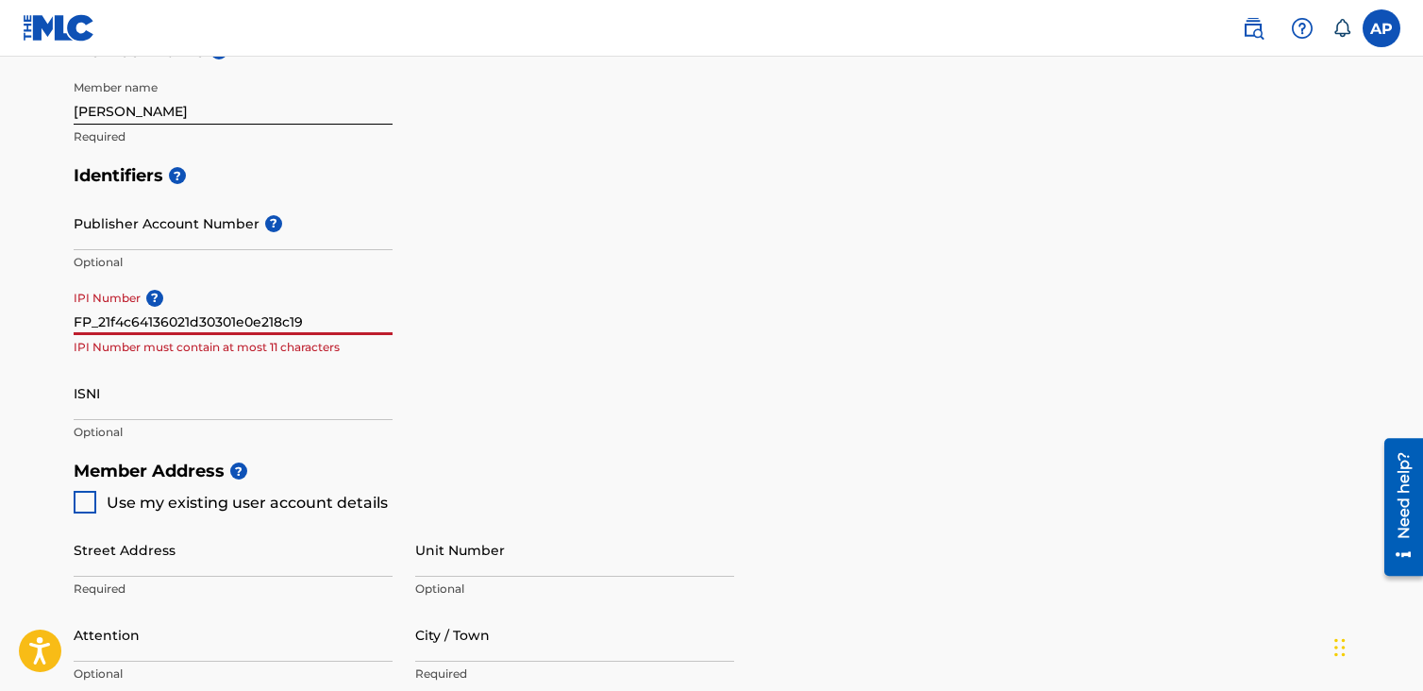
click at [253, 316] on input "FP_21f4c64136021d30301e0e218c19" at bounding box center [233, 308] width 319 height 54
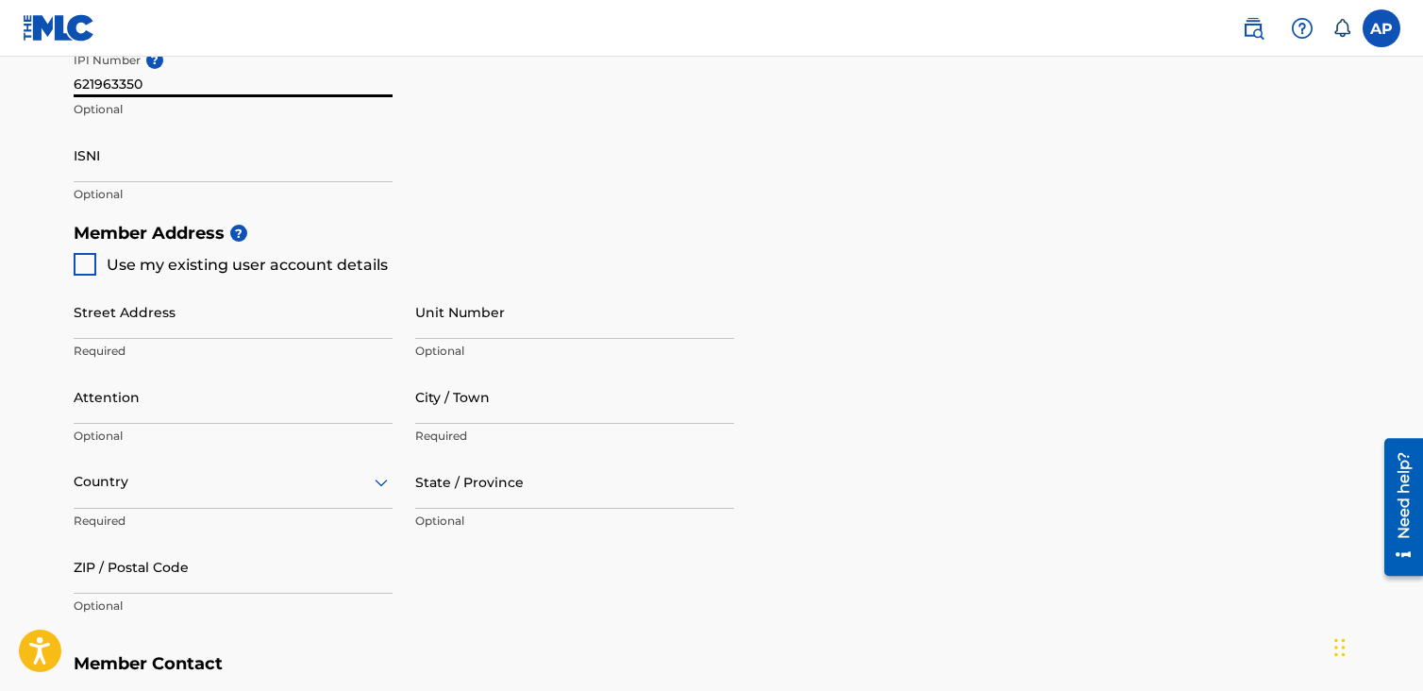
scroll to position [755, 0]
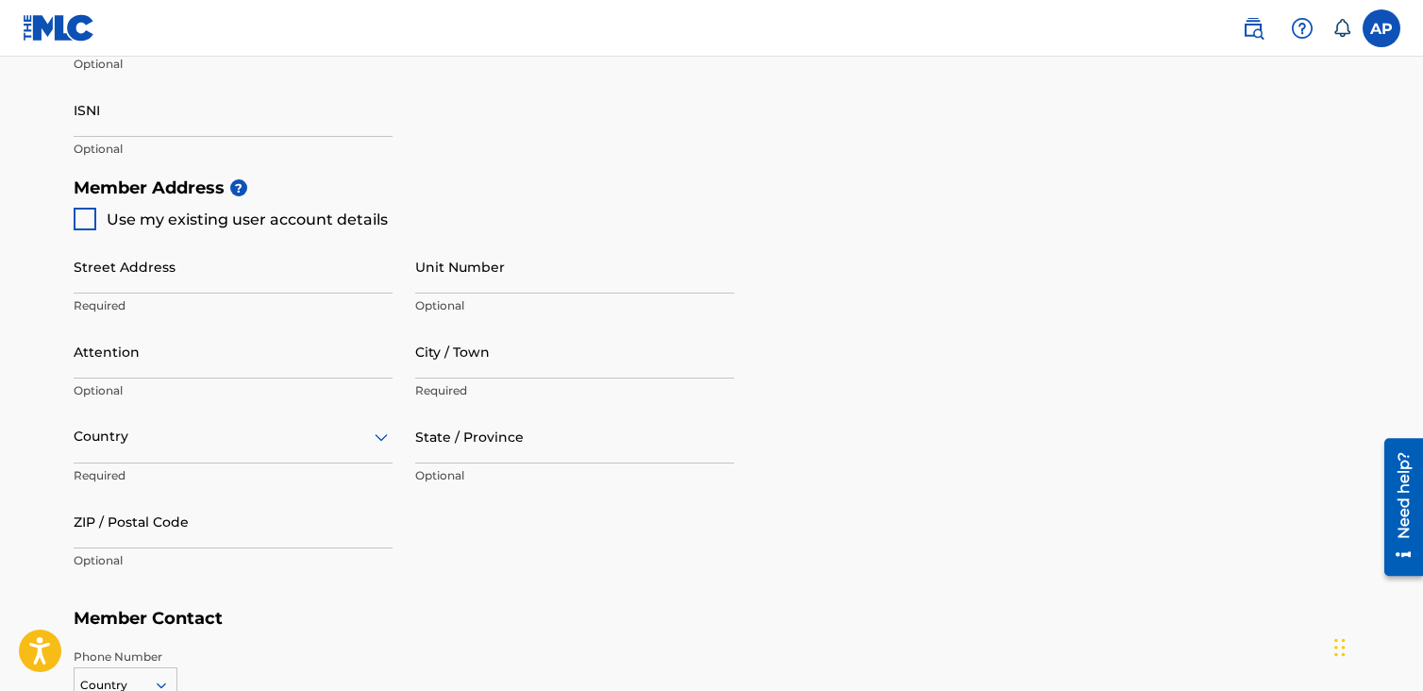
type input "621963350"
click at [87, 219] on div at bounding box center [85, 219] width 23 height 23
type input "[STREET_ADDRESS]"
type input "WOODBRIDGE"
type input "22191"
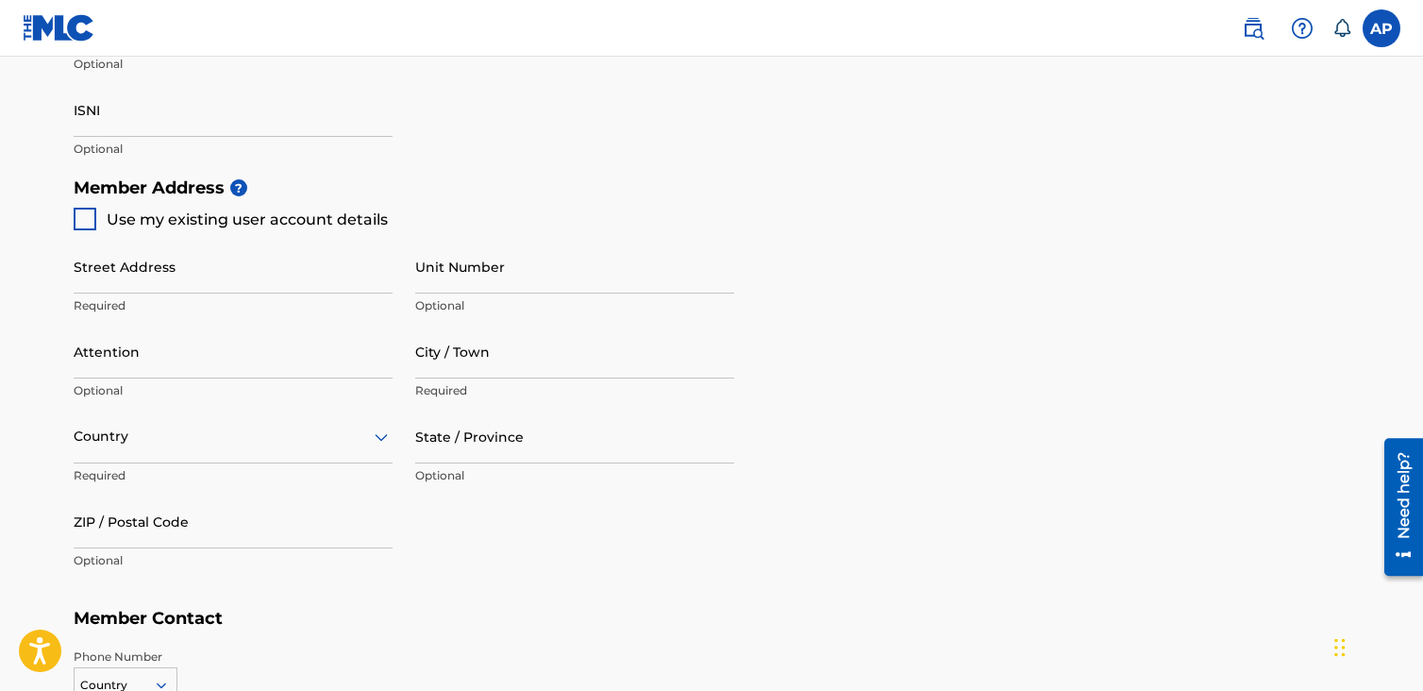
type input "571"
type input "4642176"
type input "[EMAIL_ADDRESS][DOMAIN_NAME]"
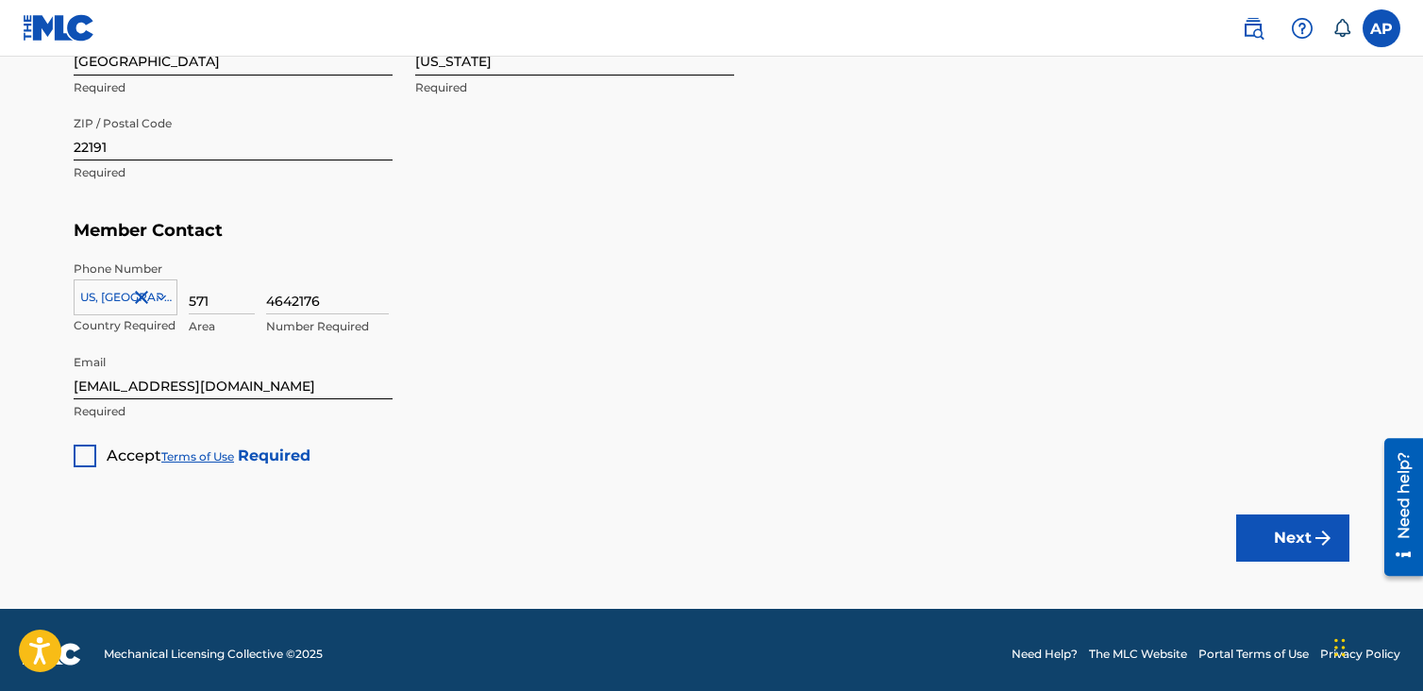
scroll to position [1150, 0]
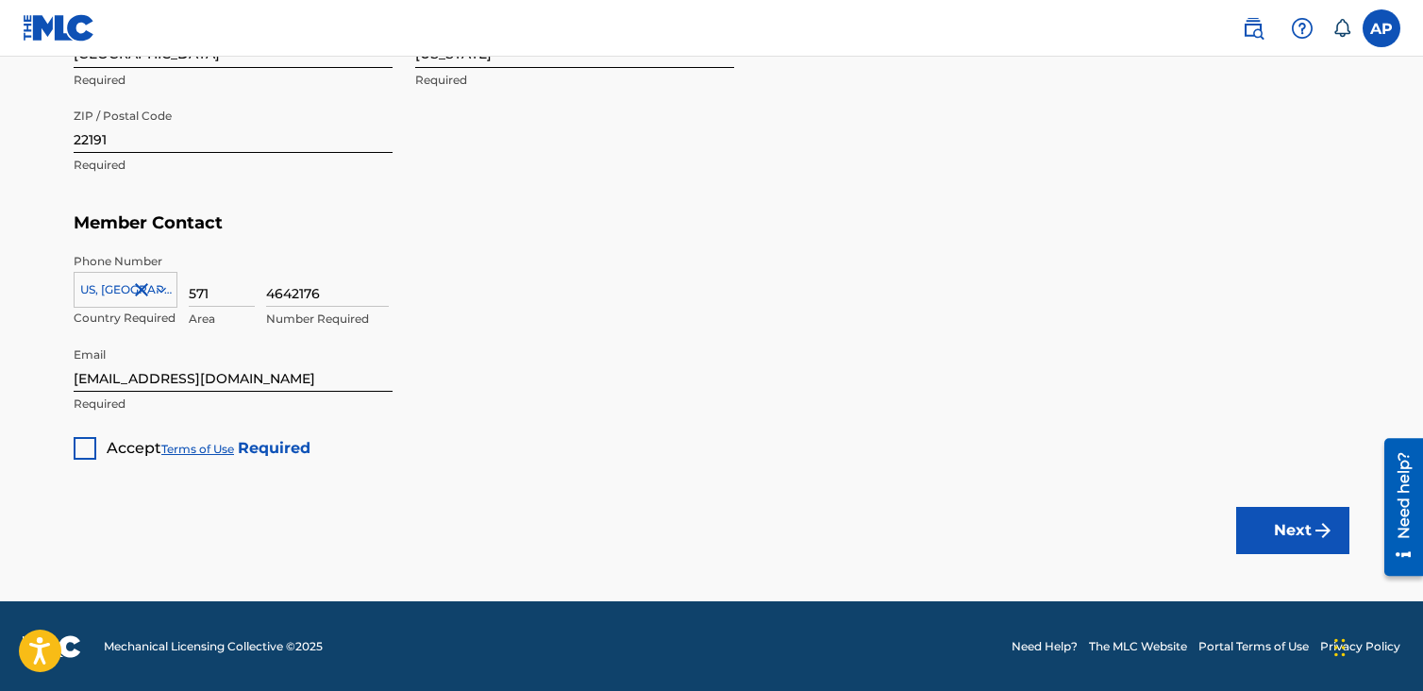
click at [90, 445] on div at bounding box center [85, 448] width 23 height 23
click at [1317, 536] on img "submit" at bounding box center [1323, 530] width 23 height 23
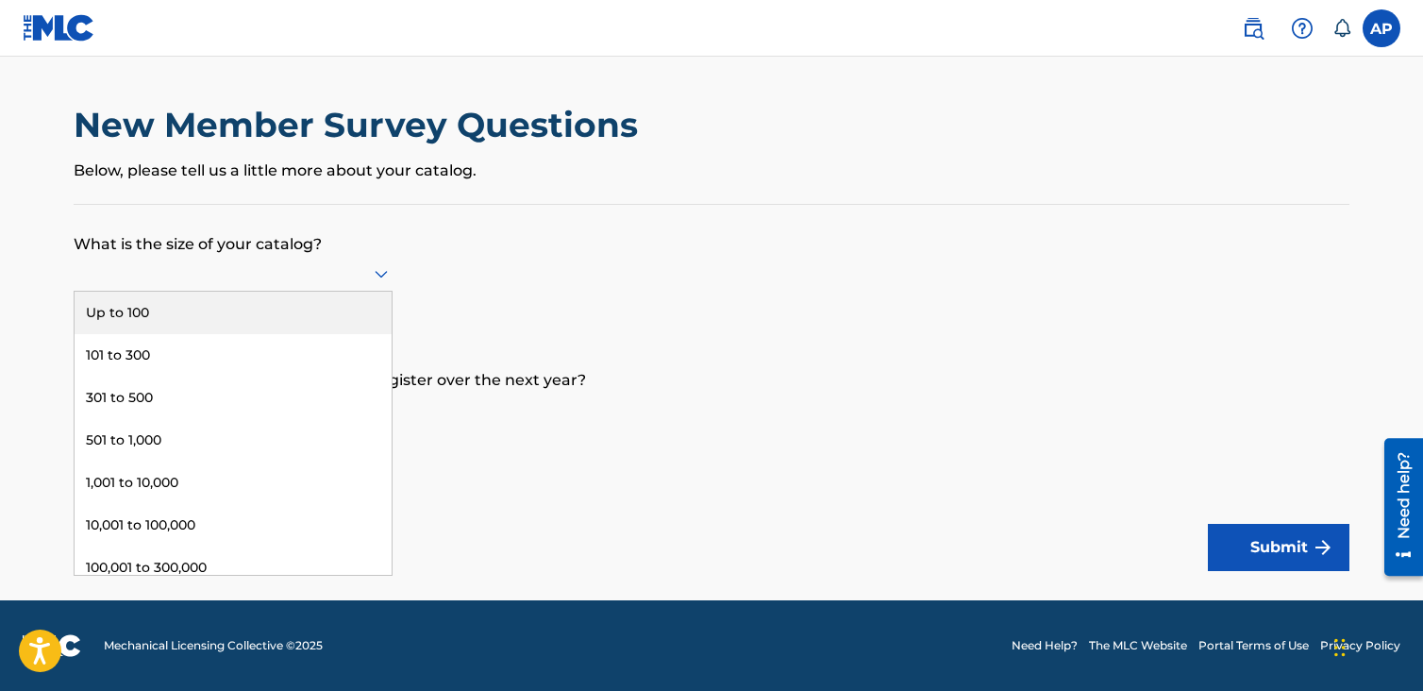
click at [332, 259] on div at bounding box center [233, 274] width 319 height 36
click at [284, 309] on div "Up to 100" at bounding box center [233, 313] width 317 height 42
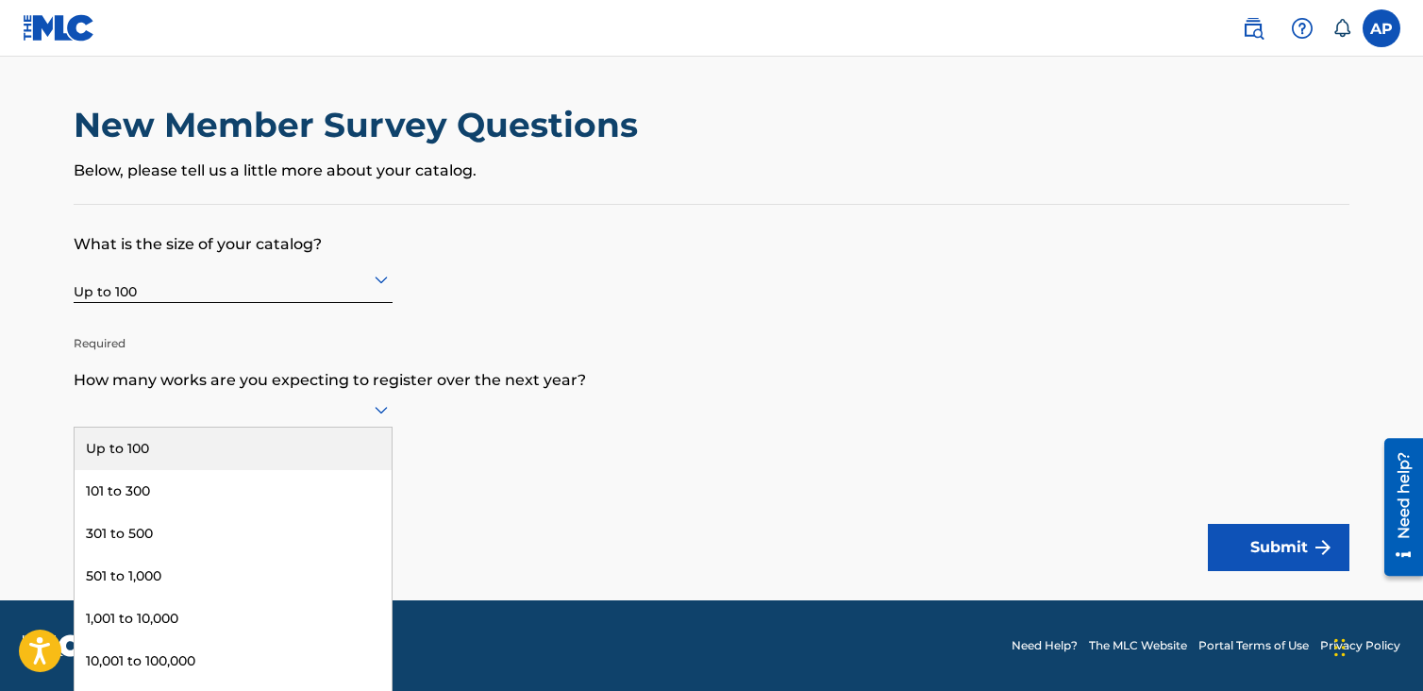
click at [197, 411] on div at bounding box center [233, 409] width 319 height 24
click at [187, 459] on div "Up to 100" at bounding box center [233, 449] width 317 height 42
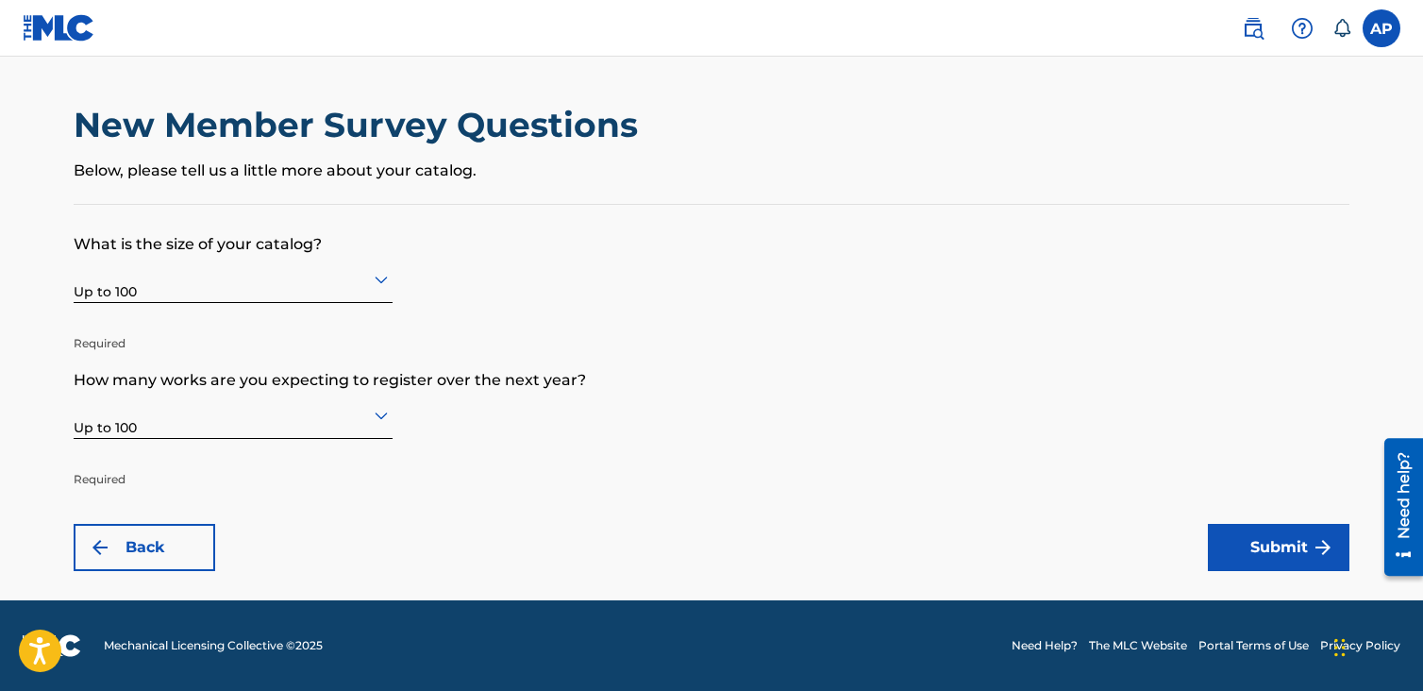
click at [1257, 528] on button "Submit" at bounding box center [1279, 547] width 142 height 47
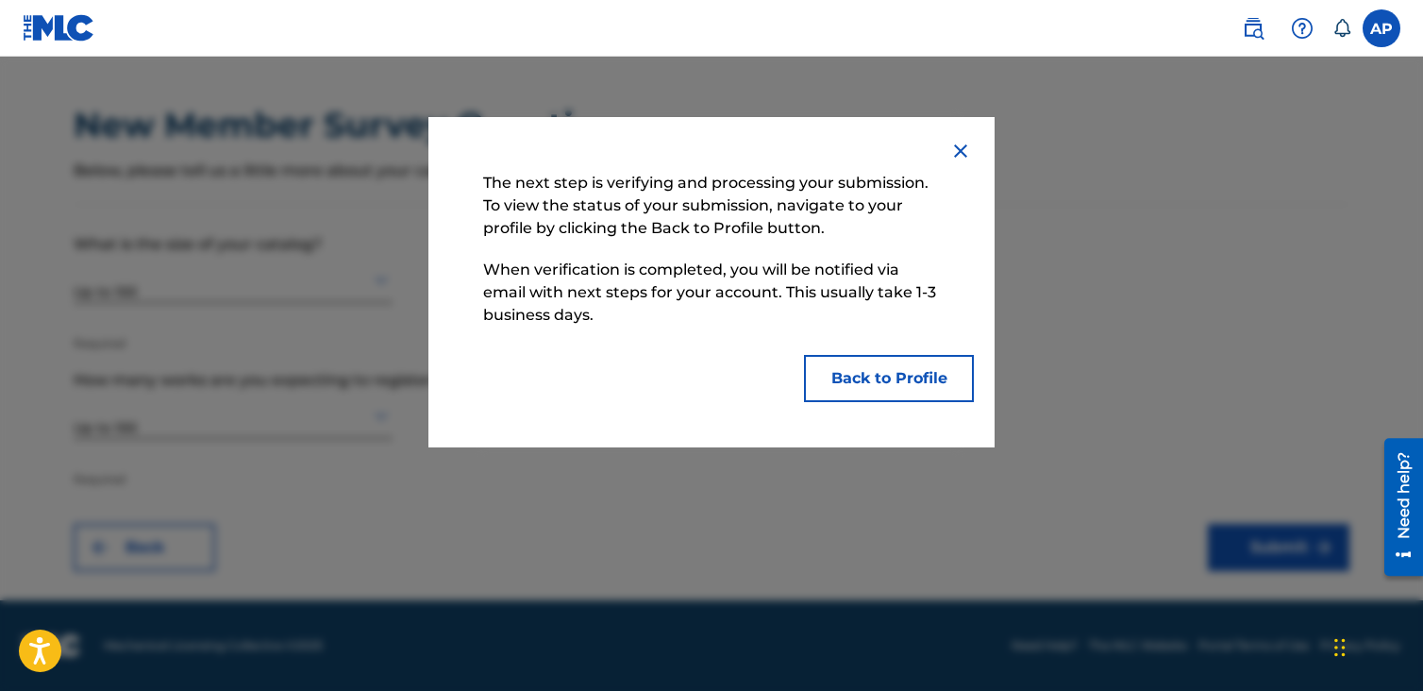
click at [892, 384] on button "Back to Profile" at bounding box center [889, 378] width 170 height 47
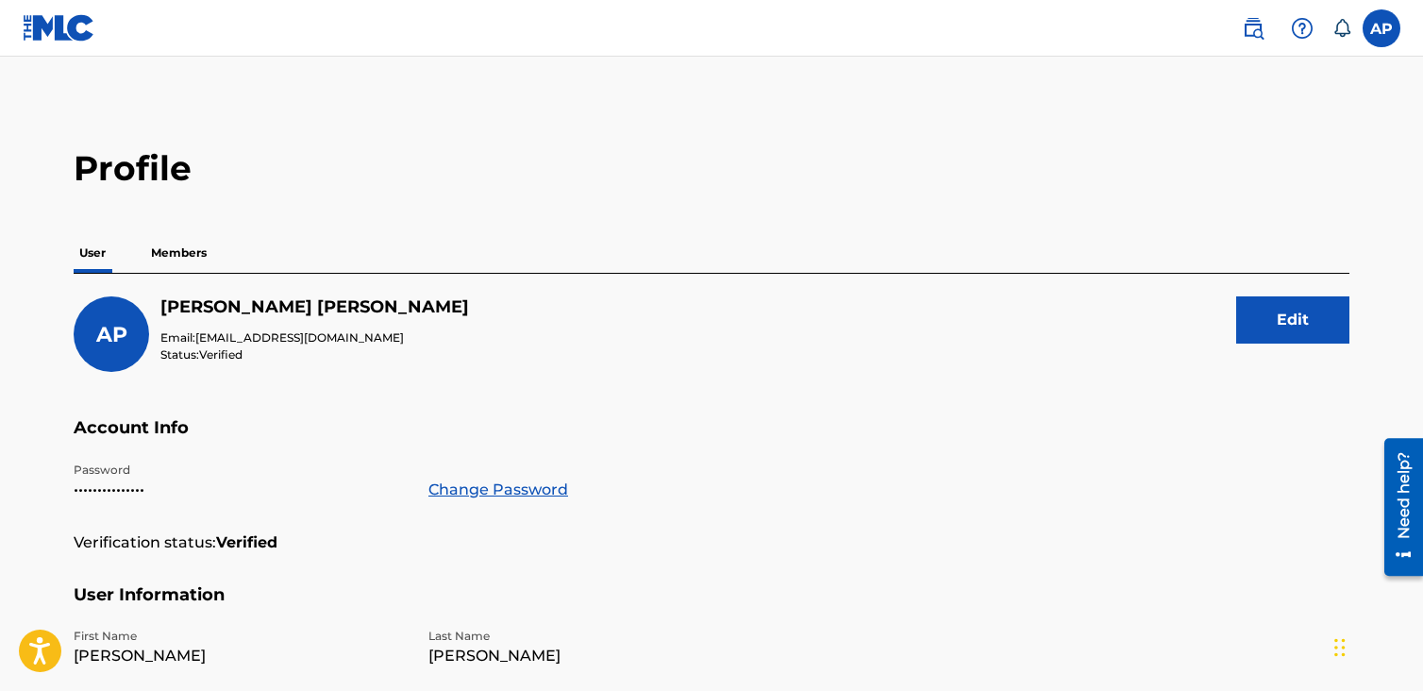
click at [177, 244] on p "Members" at bounding box center [178, 253] width 67 height 40
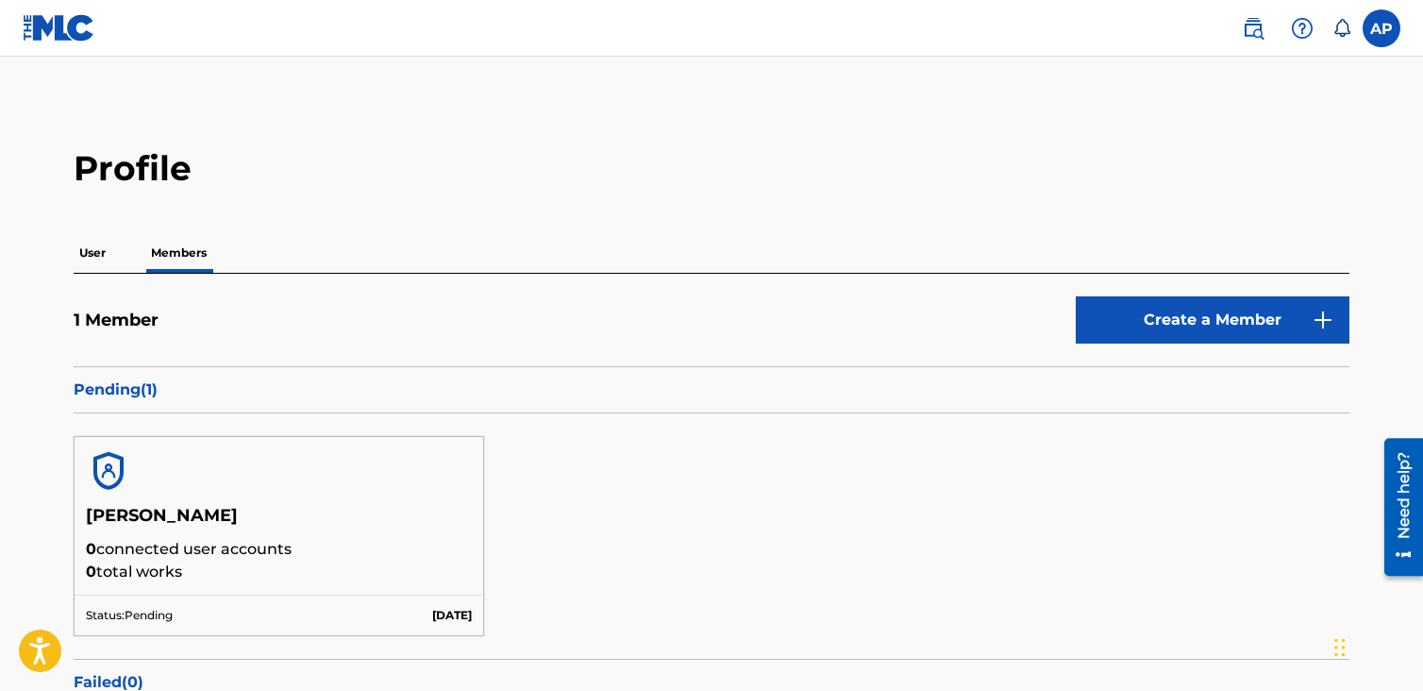
click at [111, 244] on p "User" at bounding box center [93, 253] width 38 height 40
